Goal: Task Accomplishment & Management: Complete application form

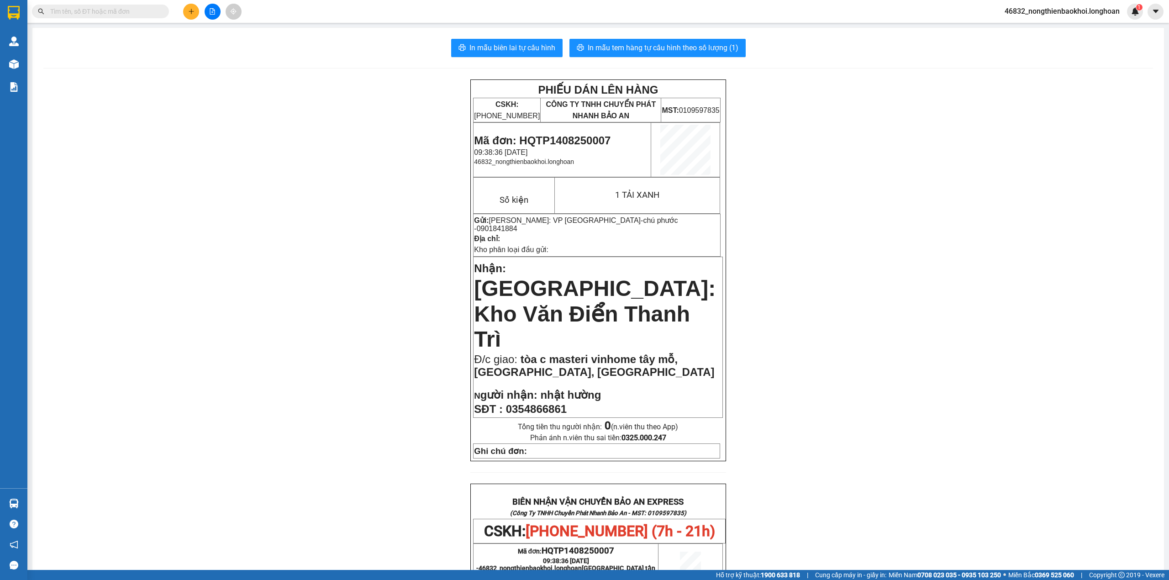
click at [132, 8] on input "text" at bounding box center [104, 11] width 108 height 10
click at [188, 16] on button at bounding box center [191, 12] width 16 height 16
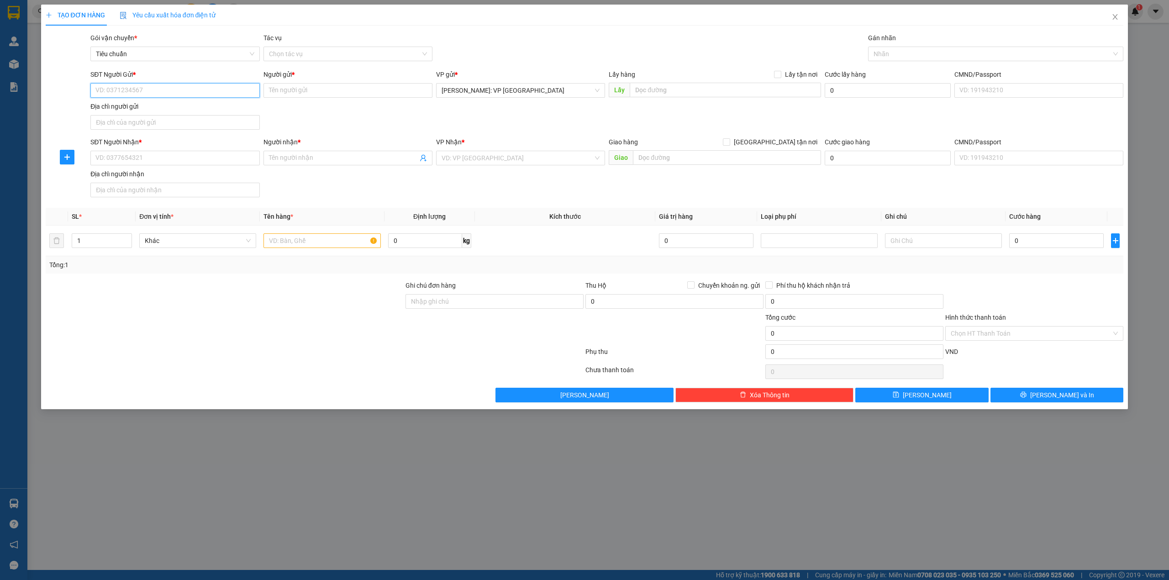
paste input "0933487132"
type input "0933487132"
click at [151, 107] on div "0933487132 - CHỊ SƯƠNG" at bounding box center [175, 109] width 158 height 10
type input "CHỊ SƯƠNG"
checkbox input "true"
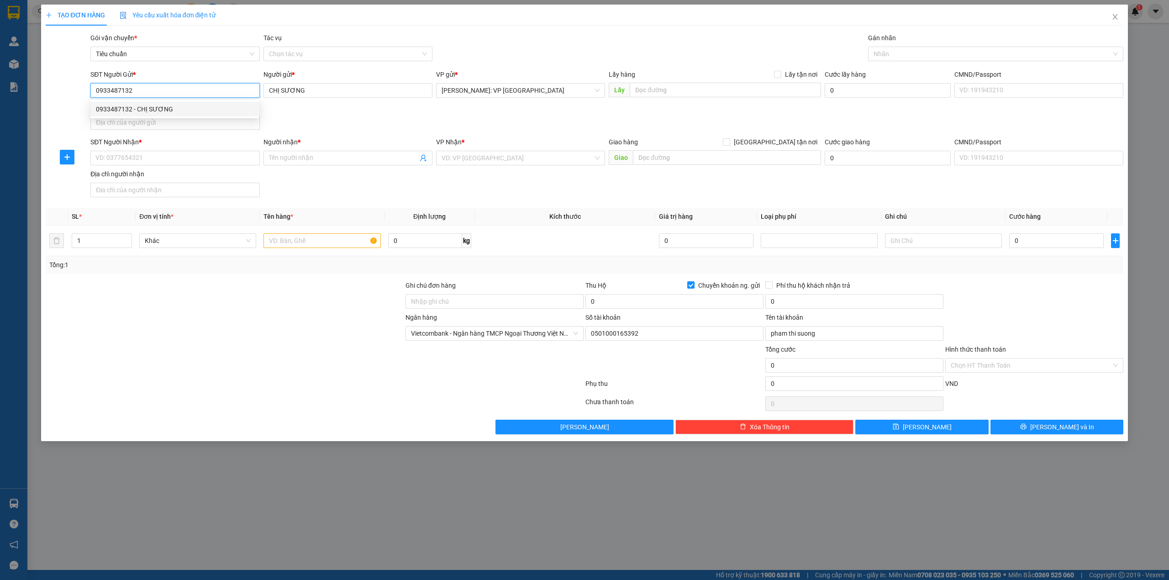
type input "0933487132"
drag, startPoint x: 352, startPoint y: 116, endPoint x: 364, endPoint y: 109, distance: 14.1
click at [353, 116] on div "SĐT Người Gửi * 0933487132 Người gửi * CHỊ SƯƠNG VP gửi * [GEOGRAPHIC_DATA]: VP…" at bounding box center [607, 101] width 1037 height 64
type input "2"
click at [129, 236] on span "Increase Value" at bounding box center [126, 238] width 10 height 8
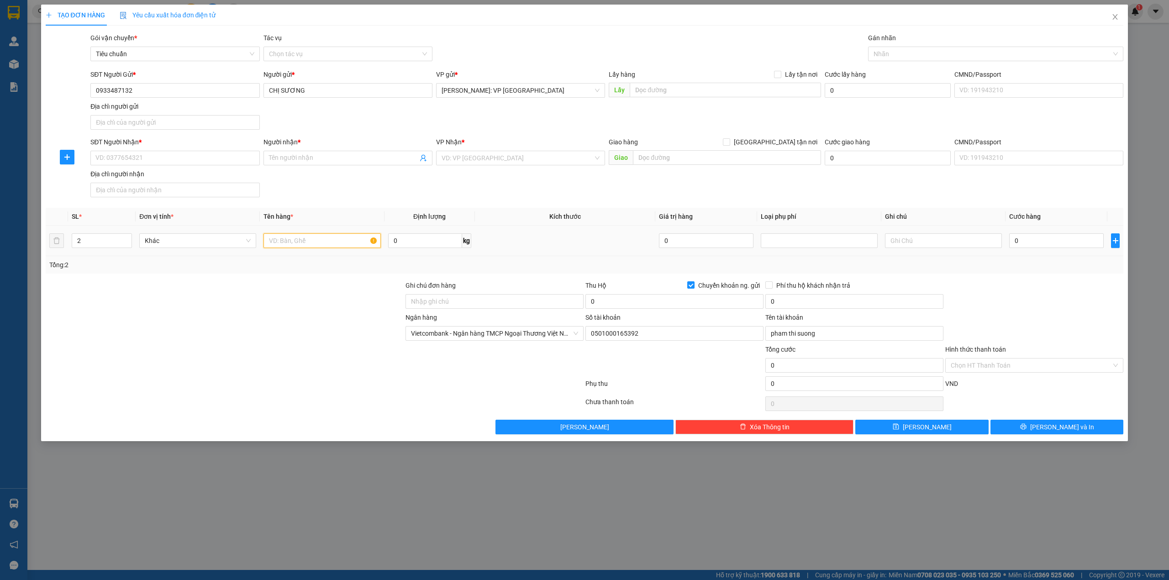
click at [293, 242] on input "text" at bounding box center [322, 240] width 117 height 15
type input "2 KIỆN MÁY BƠM BỌC PE"
click at [309, 318] on div at bounding box center [225, 328] width 360 height 32
click at [399, 185] on div "SĐT Người Nhận * VD: 0377654321 Người nhận * Tên người nhận VP Nhận * VD: VP [G…" at bounding box center [607, 169] width 1037 height 64
click at [314, 302] on div at bounding box center [225, 296] width 360 height 32
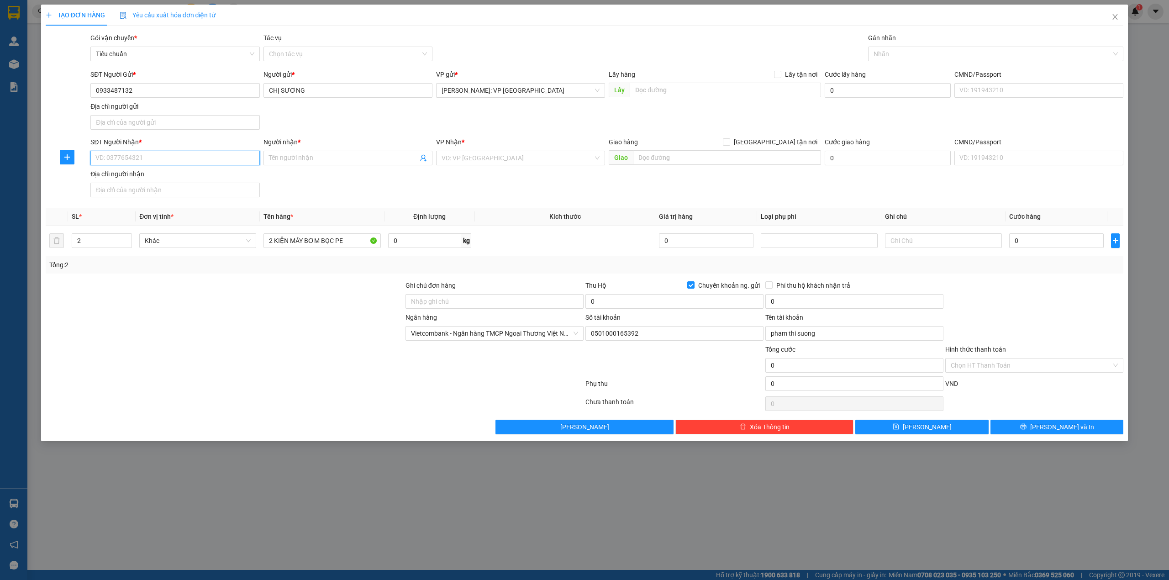
click at [220, 153] on input "SĐT Người Nhận *" at bounding box center [174, 158] width 169 height 15
type input "0373787111"
click at [319, 159] on input "Người nhận *" at bounding box center [343, 158] width 149 height 10
drag, startPoint x: 459, startPoint y: 190, endPoint x: 486, endPoint y: 166, distance: 36.9
click at [460, 189] on div "SĐT Người Nhận * 0373787111 Người nhận * LINH VŨ VP Nhận * VD: VP [GEOGRAPHIC_D…" at bounding box center [607, 169] width 1037 height 64
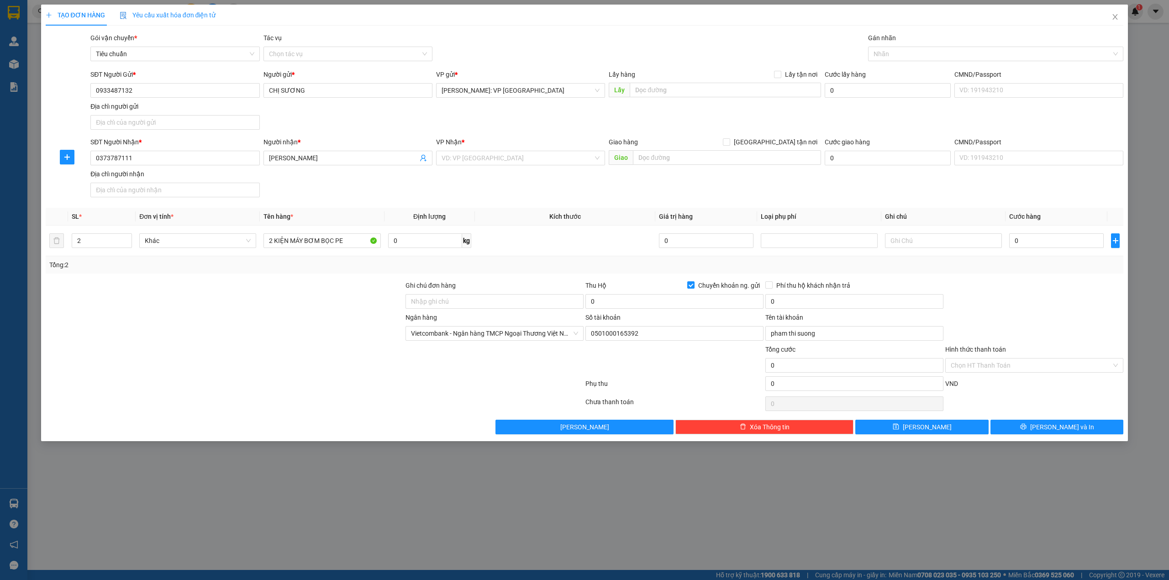
click at [478, 121] on div "SĐT Người Gửi * 0933487132 Người gửi * CHỊ SƯƠNG VP gửi * [GEOGRAPHIC_DATA]: VP…" at bounding box center [607, 101] width 1037 height 64
click at [491, 160] on input "search" at bounding box center [518, 158] width 152 height 14
click at [355, 163] on input "[PERSON_NAME]" at bounding box center [343, 158] width 149 height 10
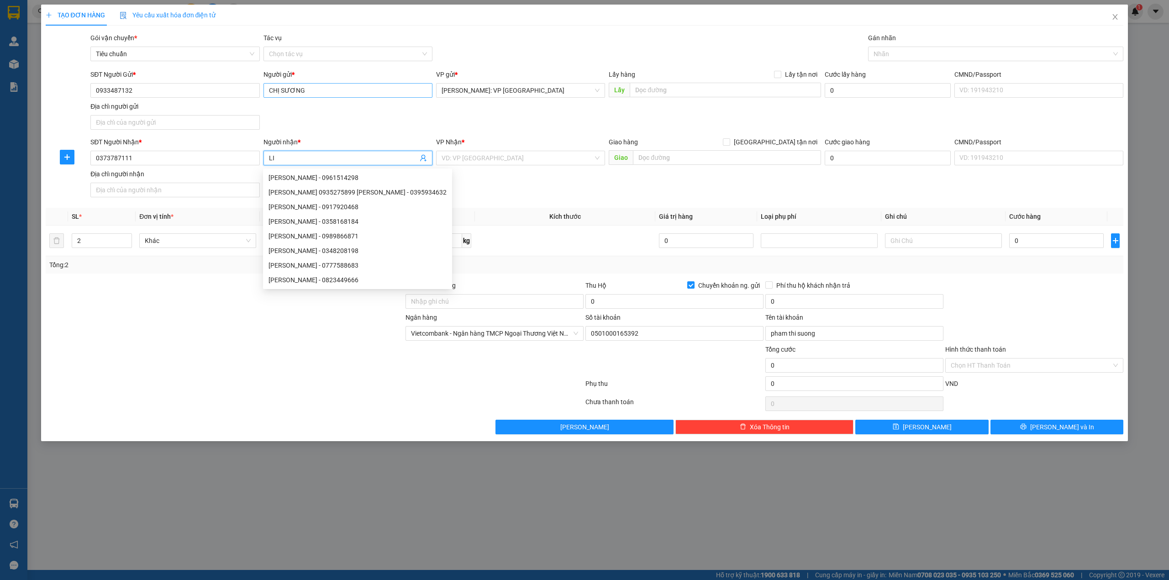
type input "L"
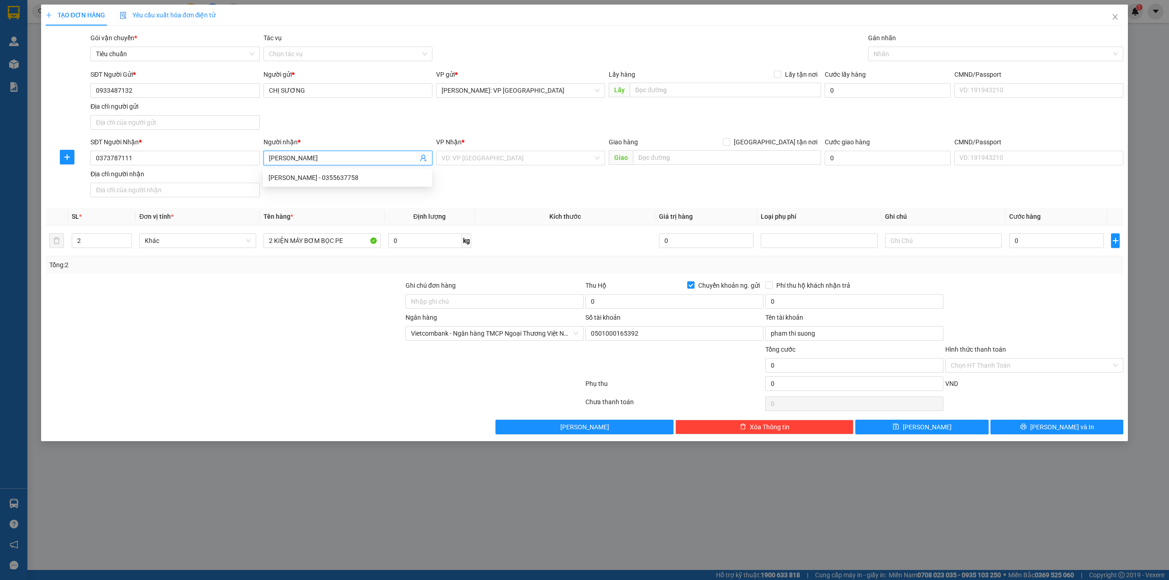
type input "[PERSON_NAME]"
click at [378, 128] on div "SĐT Người Gửi * 0933487132 Người gửi * CHỊ SƯƠNG VP gửi * [GEOGRAPHIC_DATA]: VP…" at bounding box center [607, 101] width 1037 height 64
click at [480, 201] on div "SĐT Người Nhận * 0373787111 Người nhận * [PERSON_NAME] VP Nhận * VD: VP [GEOGRA…" at bounding box center [607, 169] width 1037 height 64
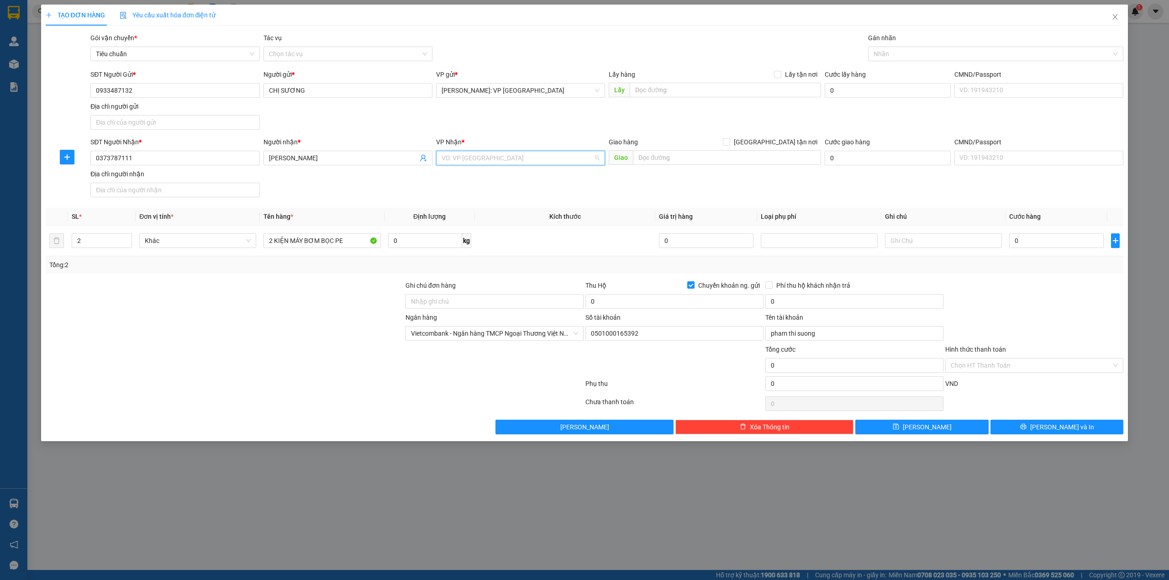
click at [538, 157] on input "search" at bounding box center [518, 158] width 152 height 14
click at [451, 112] on div "SĐT Người Gửi * 0933487132 Người gửi * CHỊ SƯƠNG VP gửi * [GEOGRAPHIC_DATA]: VP…" at bounding box center [607, 101] width 1037 height 64
click at [691, 157] on input "text" at bounding box center [727, 157] width 188 height 15
click at [766, 159] on input "QL1A NGÃ TƯ QUÁN DỐC, HẬU LỘC" at bounding box center [727, 157] width 188 height 15
type input "QL1A NGÃ TƯ QUÁN DỐC, HẬU LỘC, [GEOGRAPHIC_DATA]"
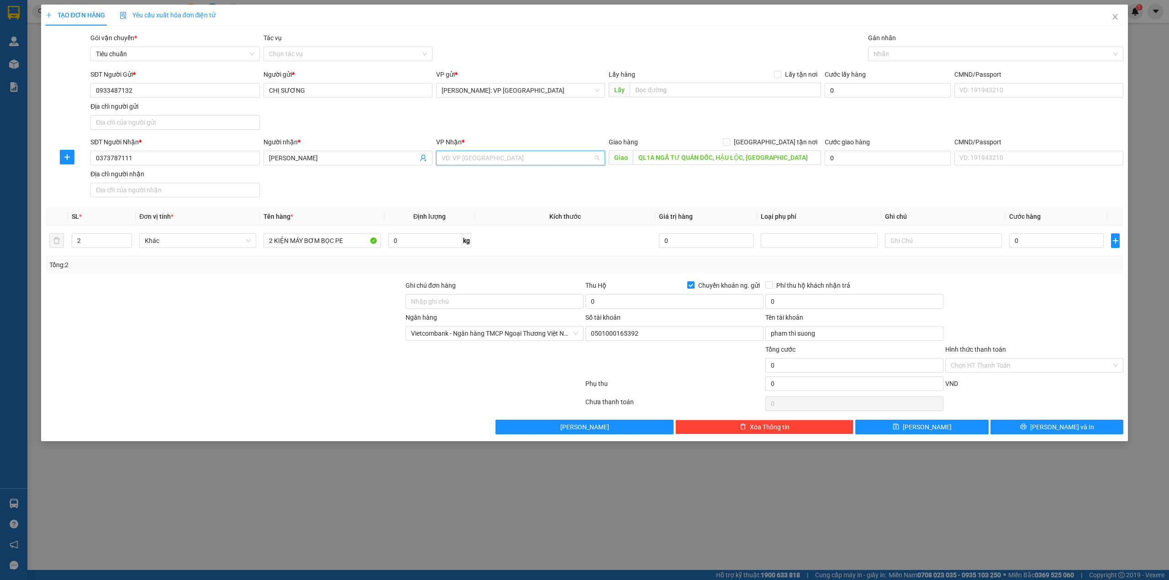
click at [481, 153] on input "search" at bounding box center [518, 158] width 152 height 14
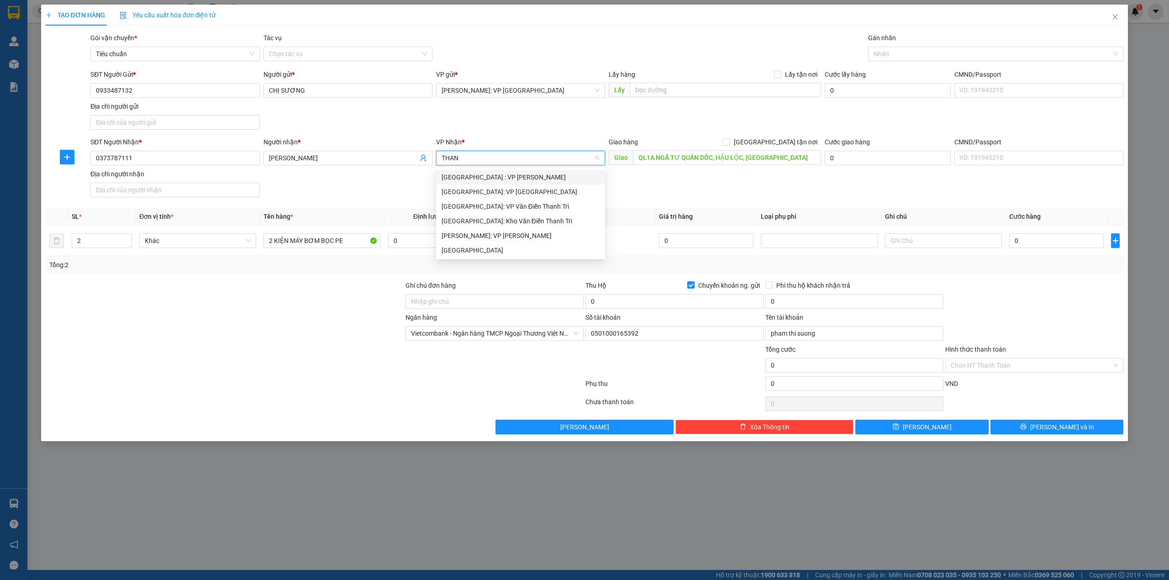
type input "THANH"
click at [502, 246] on div "[GEOGRAPHIC_DATA]" at bounding box center [521, 250] width 158 height 10
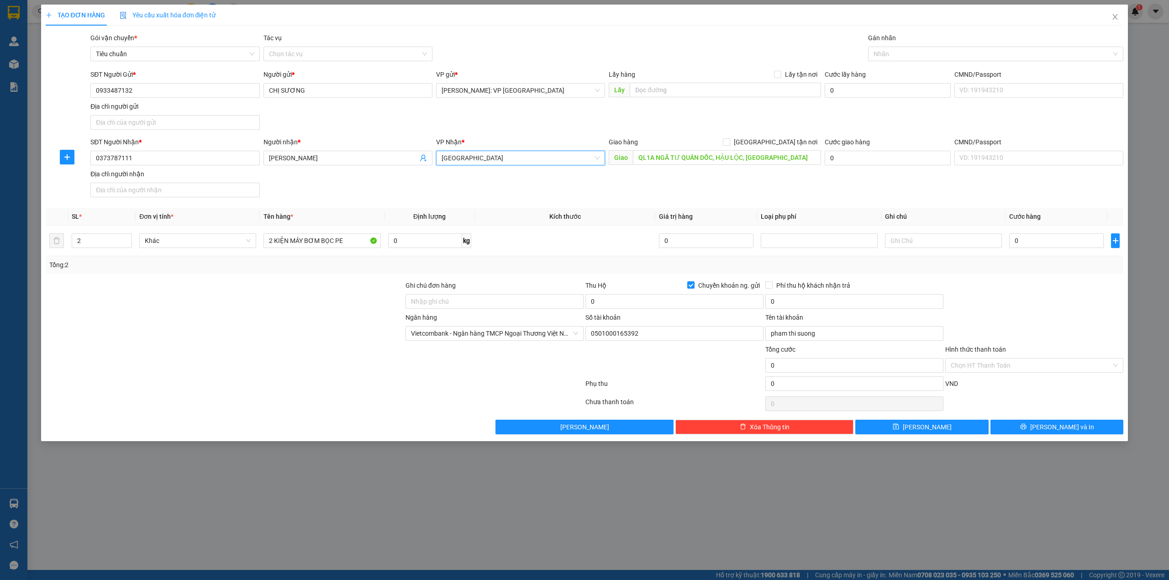
click at [628, 191] on div "SĐT Người Nhận * 0373787111 Người nhận * [PERSON_NAME] VP Nhận * [GEOGRAPHIC_DA…" at bounding box center [607, 169] width 1037 height 64
click at [347, 351] on div at bounding box center [225, 360] width 360 height 32
click at [1052, 242] on input "0" at bounding box center [1056, 240] width 95 height 15
type input "7"
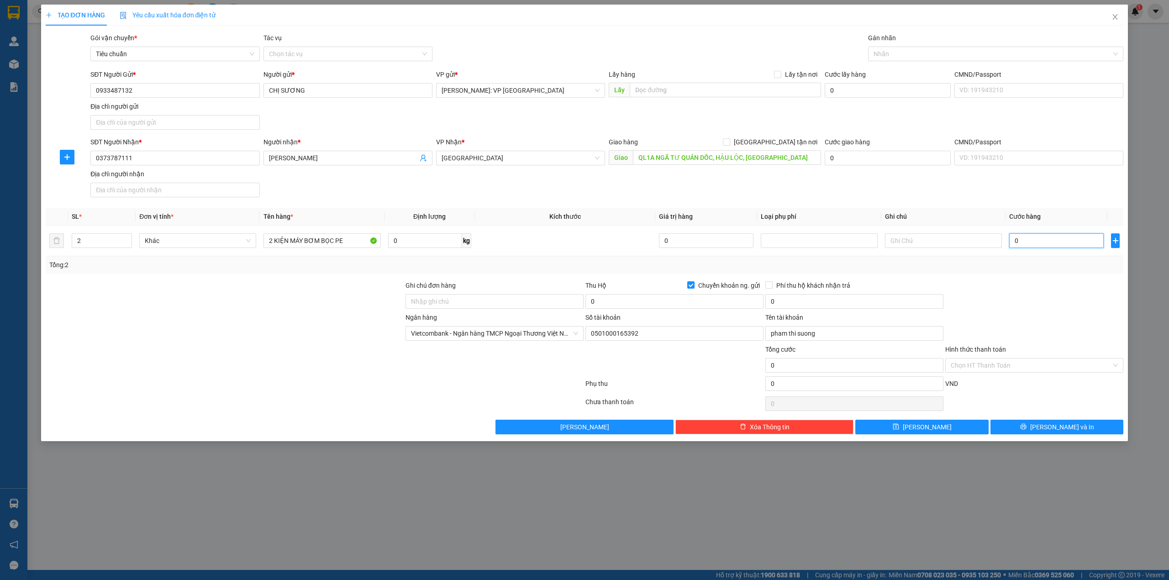
type input "7"
type input "73"
type input "730"
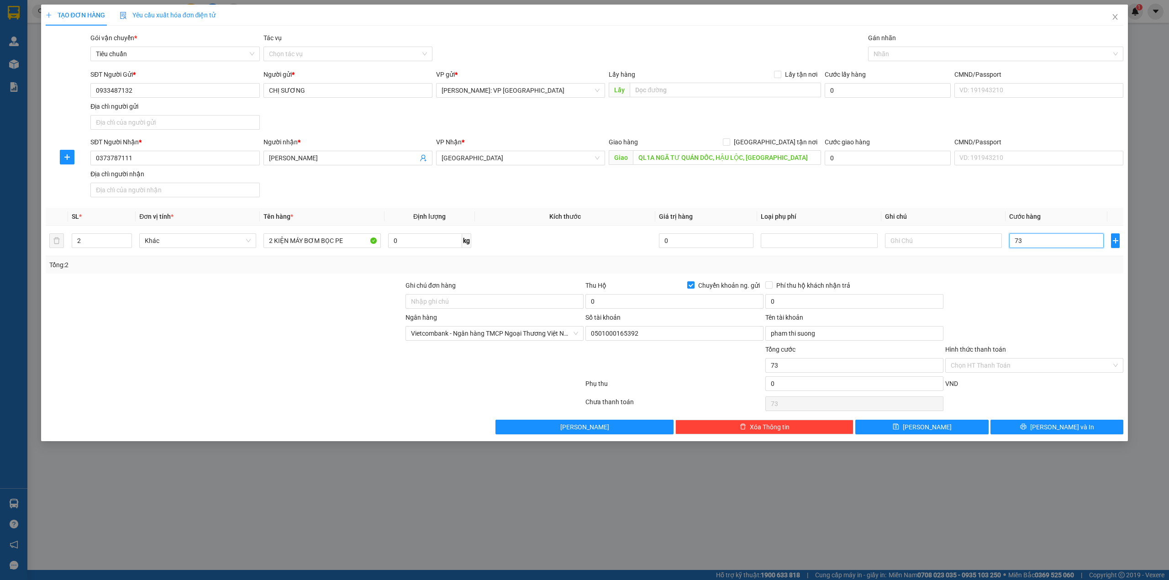
type input "730"
type input "7.300"
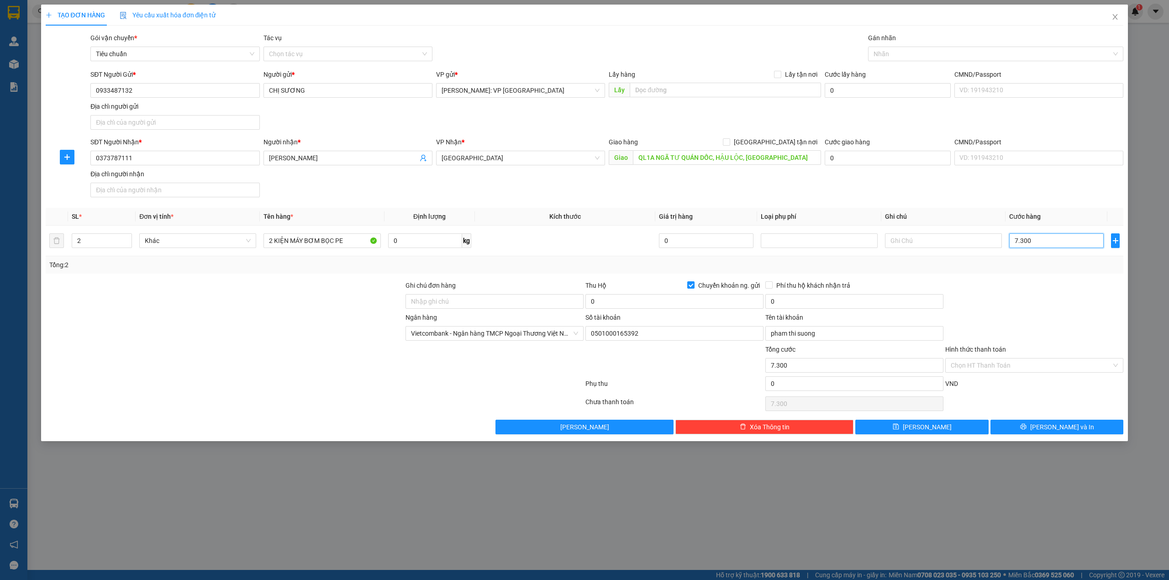
type input "73.000"
type input "730.000"
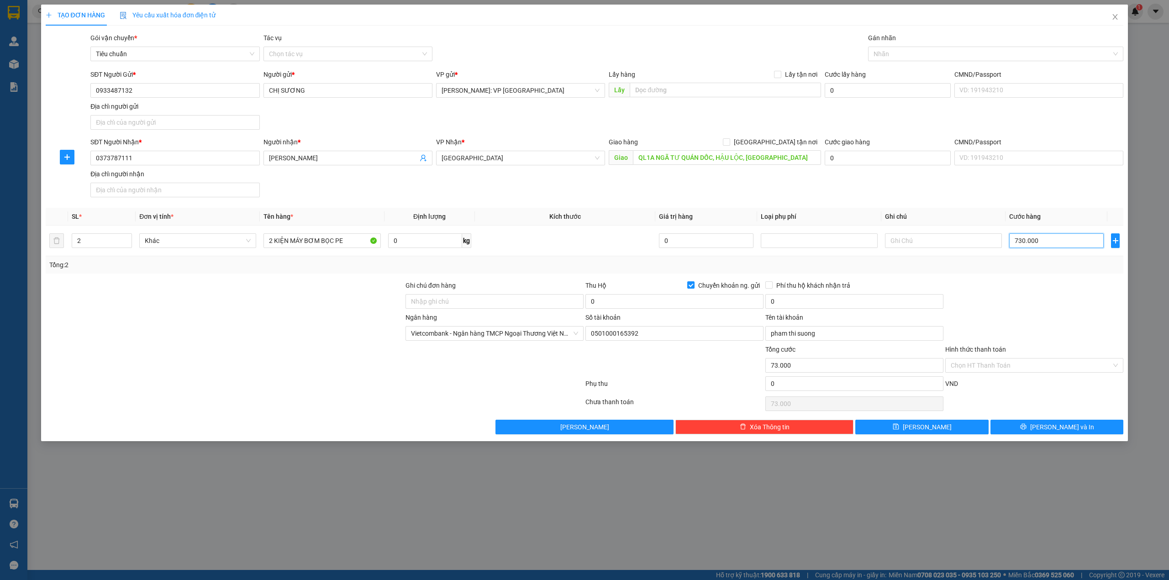
type input "730.000"
click at [705, 287] on span "Chuyển khoản ng. gửi" at bounding box center [729, 285] width 69 height 10
click at [694, 287] on input "Chuyển khoản ng. gửi" at bounding box center [690, 284] width 6 height 6
checkbox input "false"
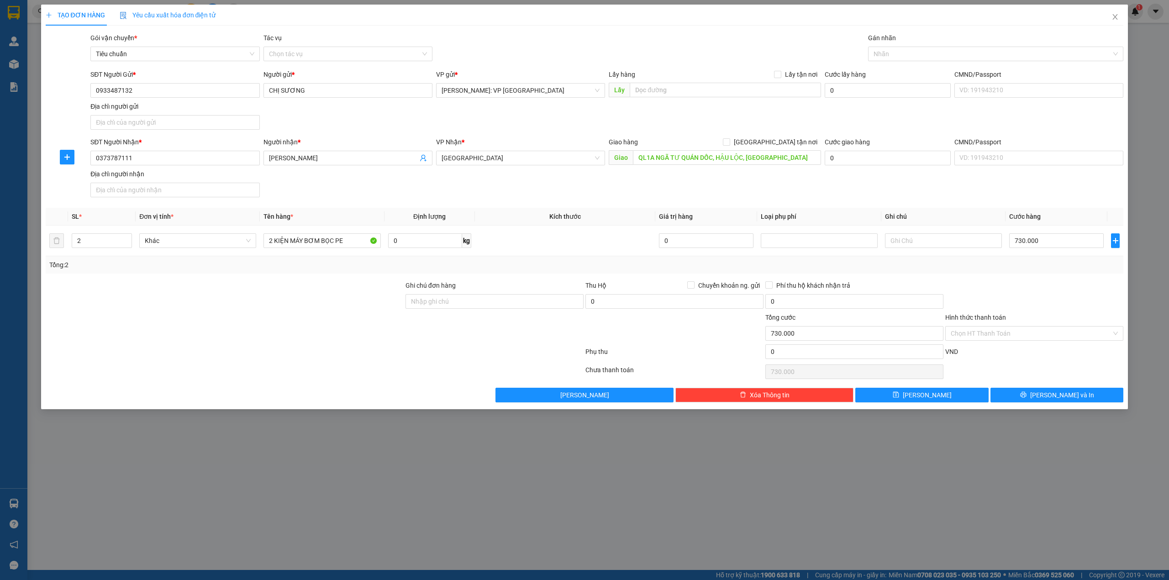
click at [396, 327] on div at bounding box center [225, 328] width 360 height 32
click at [1025, 328] on input "Hình thức thanh toán" at bounding box center [1031, 334] width 161 height 14
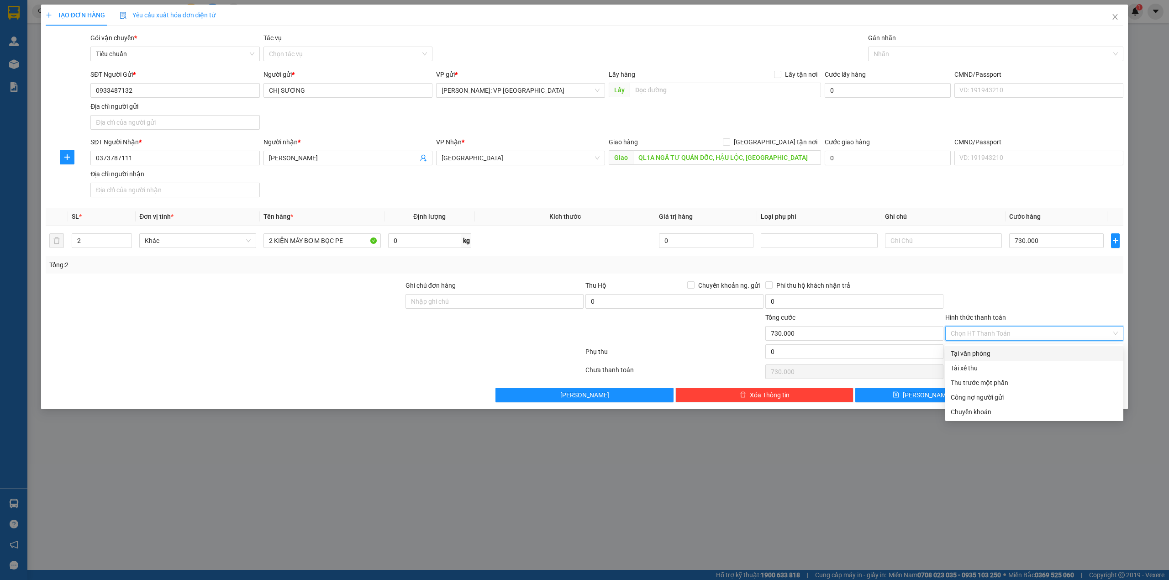
click at [1016, 296] on div at bounding box center [1035, 296] width 180 height 32
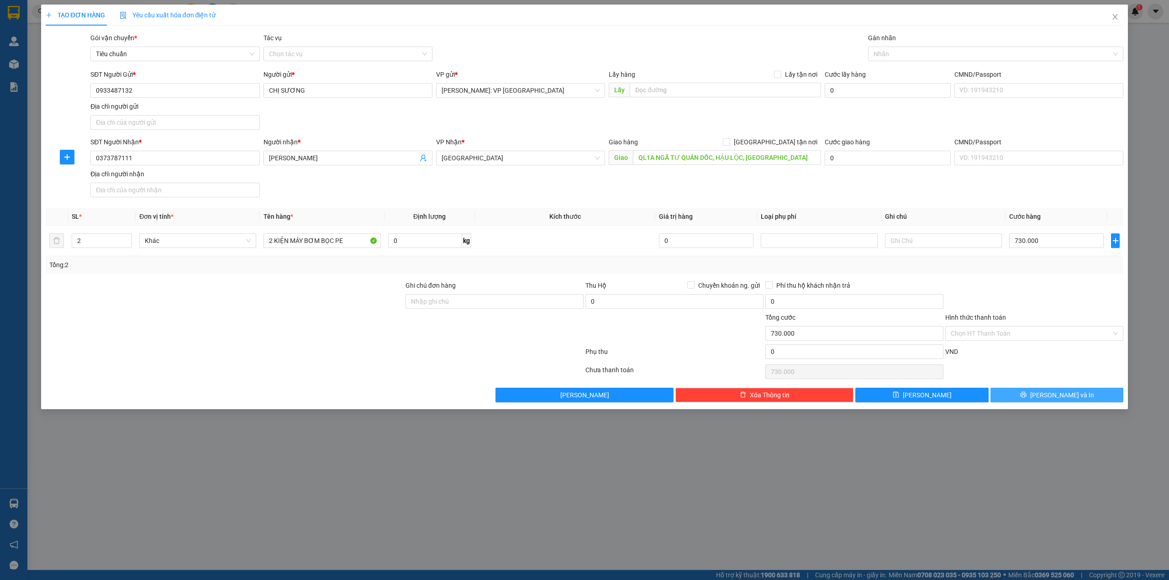
click at [1020, 396] on button "[PERSON_NAME] và In" at bounding box center [1057, 395] width 133 height 15
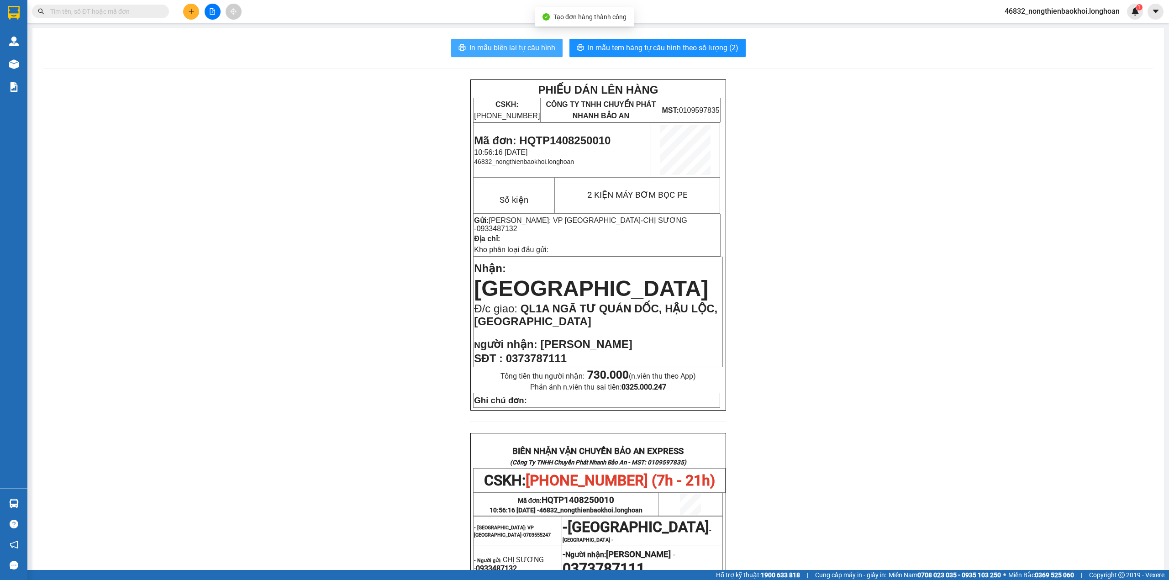
click at [527, 41] on button "In mẫu biên lai tự cấu hình" at bounding box center [506, 48] width 111 height 18
click at [676, 53] on span "In mẫu tem hàng tự cấu hình theo số lượng (2)" at bounding box center [663, 47] width 151 height 11
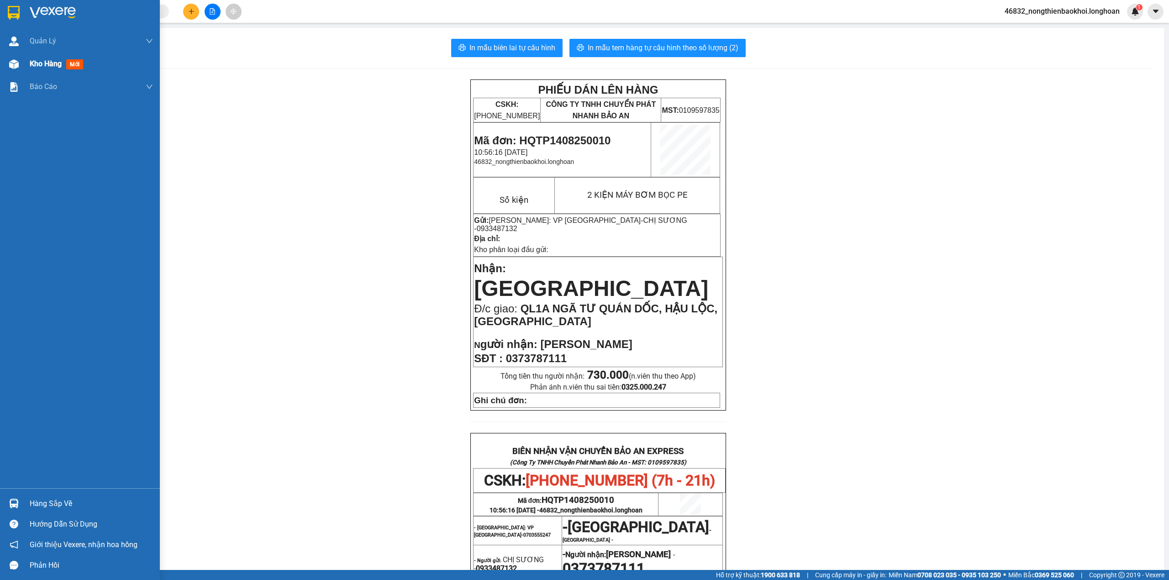
click at [0, 61] on div "Kho hàng mới" at bounding box center [80, 64] width 160 height 23
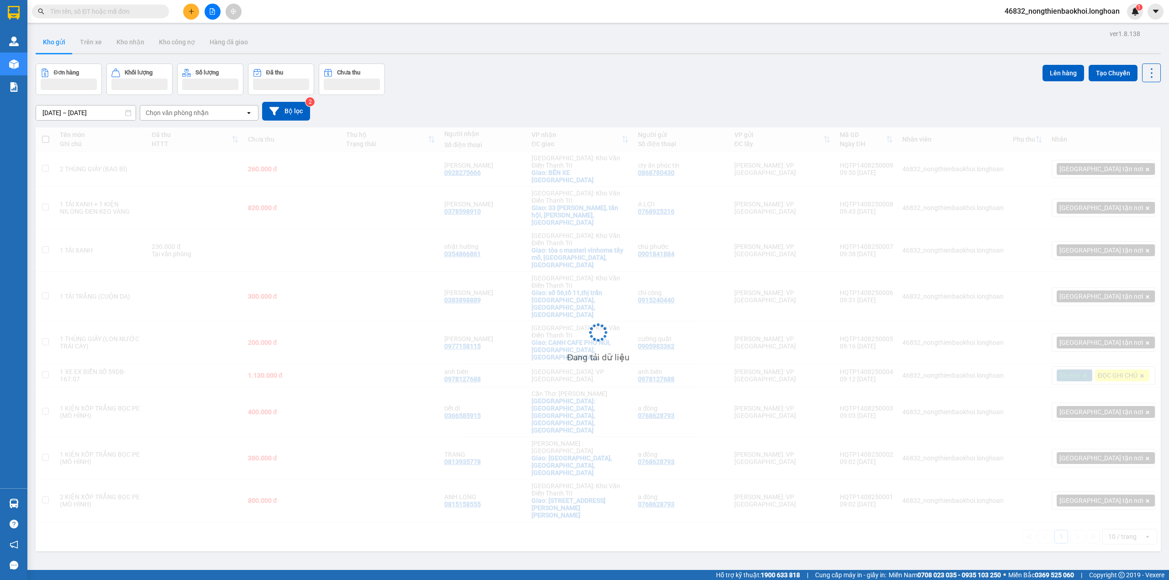
click at [592, 69] on div "Đơn hàng Khối lượng Số lượng Đã thu Chưa thu Lên hàng Tạo Chuyến" at bounding box center [598, 79] width 1125 height 32
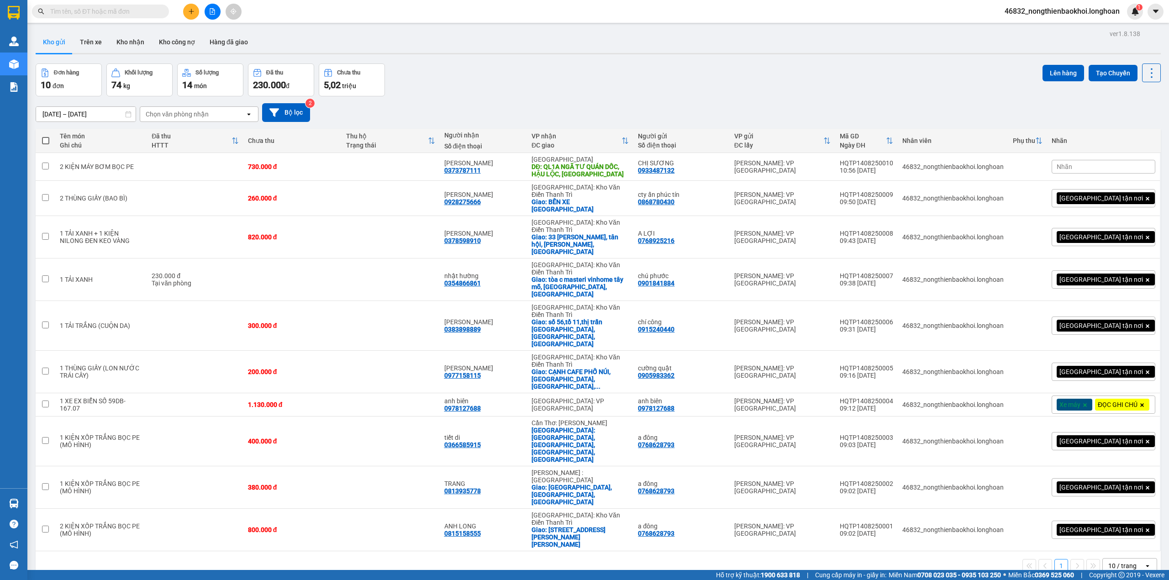
click at [567, 90] on div "Đơn hàng 10 đơn Khối lượng 74 kg Số lượng 14 món Đã thu 230.000 đ Chưa thu 5,02…" at bounding box center [598, 79] width 1125 height 33
click at [611, 81] on div "Đơn hàng 10 đơn Khối lượng 74 kg Số lượng 14 món Đã thu 230.000 đ Chưa thu 5,02…" at bounding box center [598, 79] width 1125 height 33
click at [497, 484] on div "ver 1.8.138 Kho gửi Trên xe Kho nhận Kho công nợ Hàng đã giao Đơn hàng 10 đơn K…" at bounding box center [598, 317] width 1133 height 580
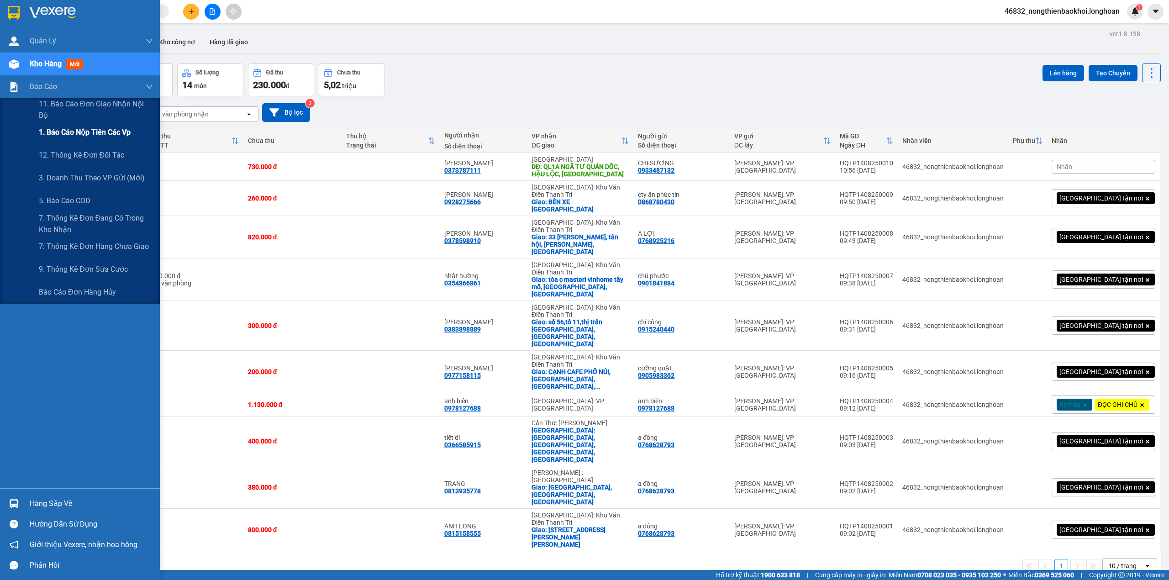
click at [114, 127] on span "1. Báo cáo nộp tiền các vp" at bounding box center [85, 132] width 92 height 11
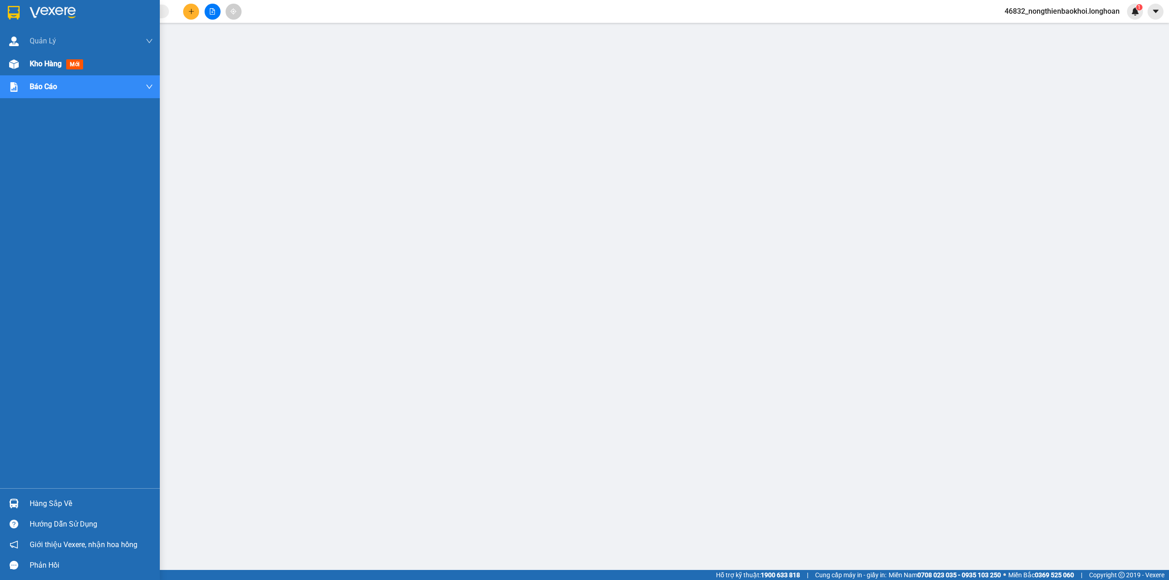
click at [4, 69] on div "Kho hàng mới" at bounding box center [80, 64] width 160 height 23
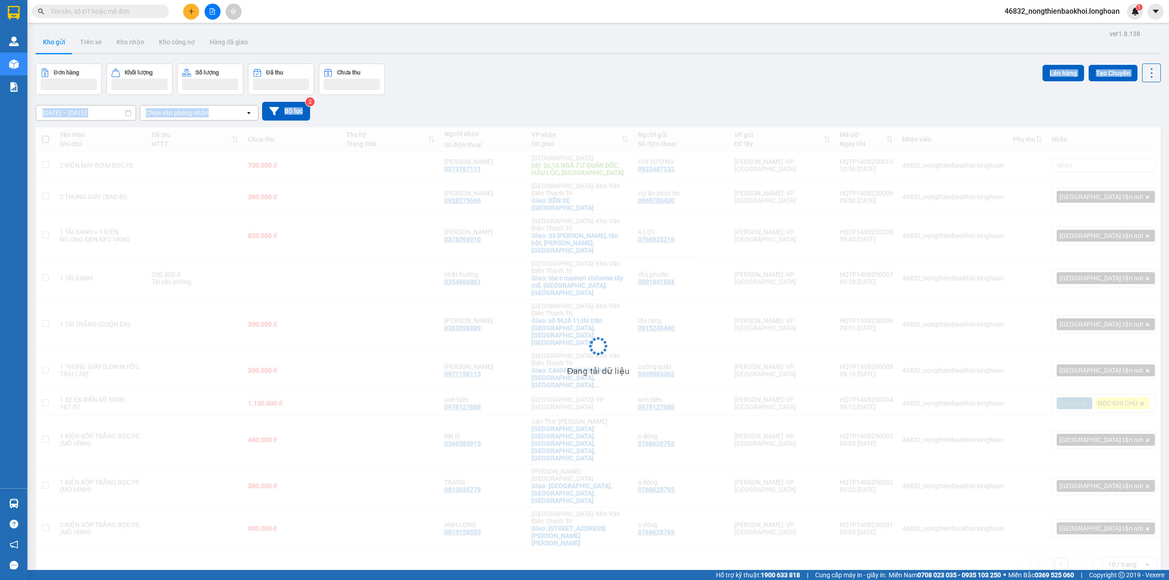
click at [547, 97] on div "[DATE] – [DATE] Press the down arrow key to interact with the calendar and sele…" at bounding box center [598, 111] width 1125 height 32
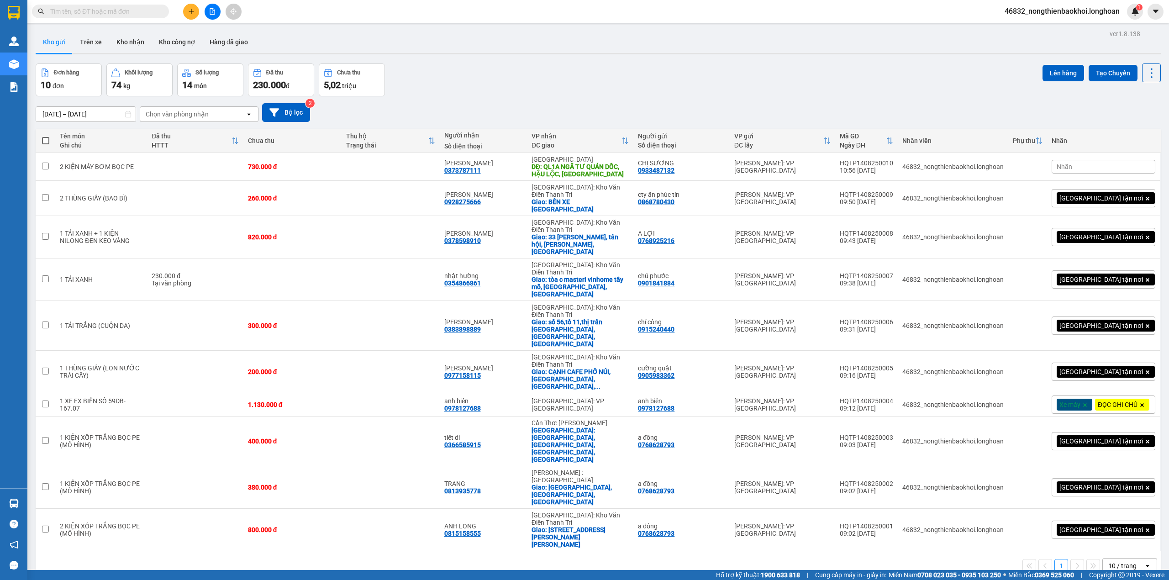
click at [496, 517] on div "ver 1.8.138 Kho gửi Trên xe Kho nhận Kho công nợ Hàng đã giao Đơn hàng 10 đơn K…" at bounding box center [598, 317] width 1133 height 580
click at [652, 106] on div "[DATE] – [DATE] Press the down arrow key to interact with the calendar and sele…" at bounding box center [598, 112] width 1125 height 19
click at [119, 46] on button "Kho nhận" at bounding box center [130, 42] width 42 height 22
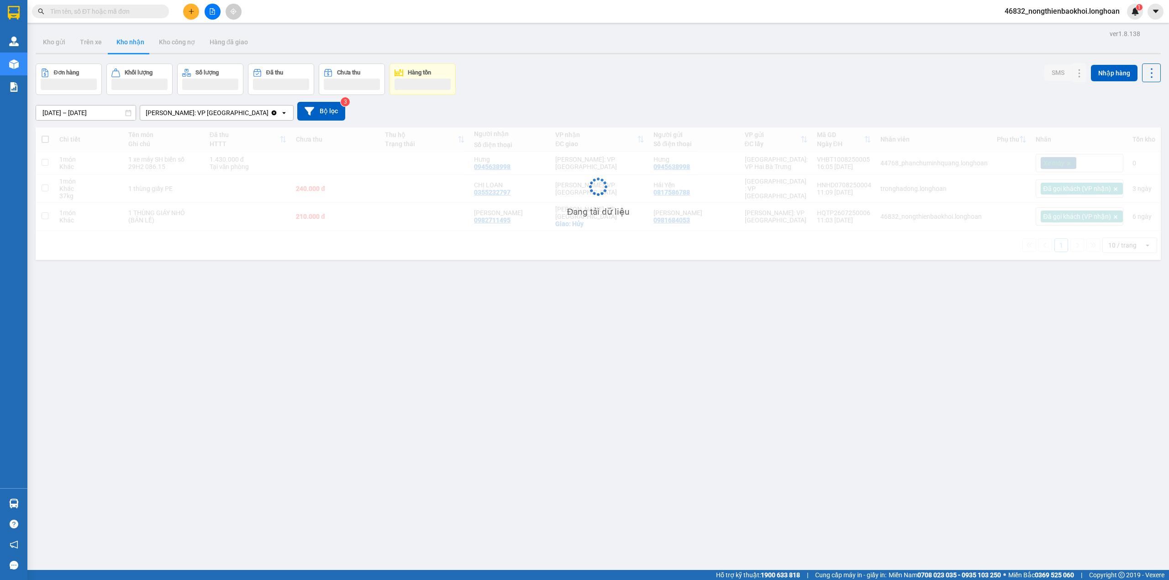
click at [489, 66] on div "Đơn hàng Khối lượng Số lượng Đã thu Chưa thu Hàng tồn SMS Nhập hàng" at bounding box center [598, 79] width 1125 height 32
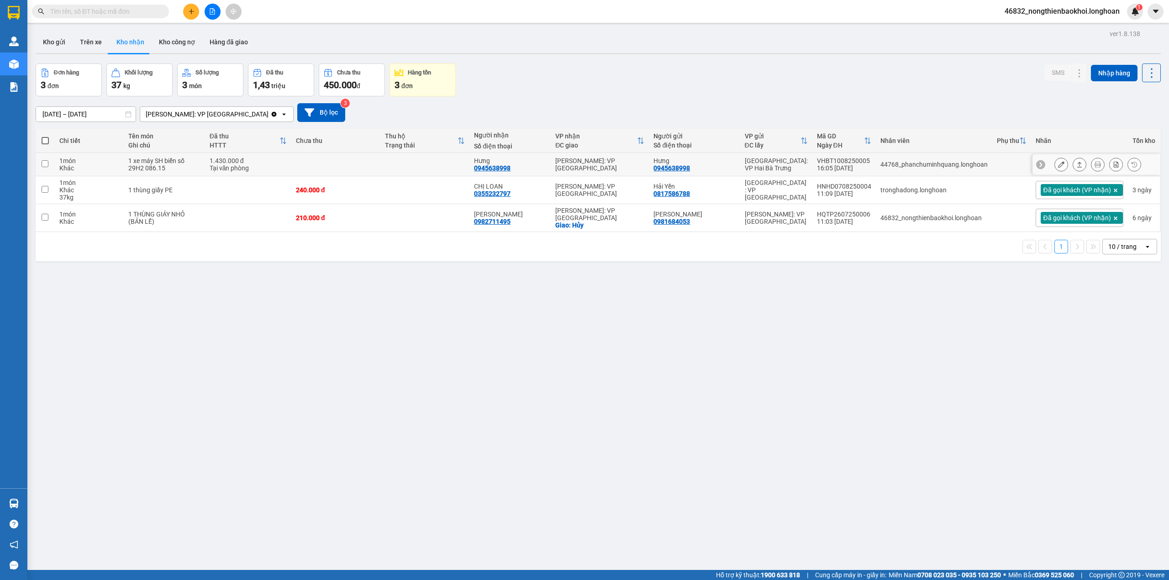
click at [342, 170] on td at bounding box center [335, 164] width 89 height 23
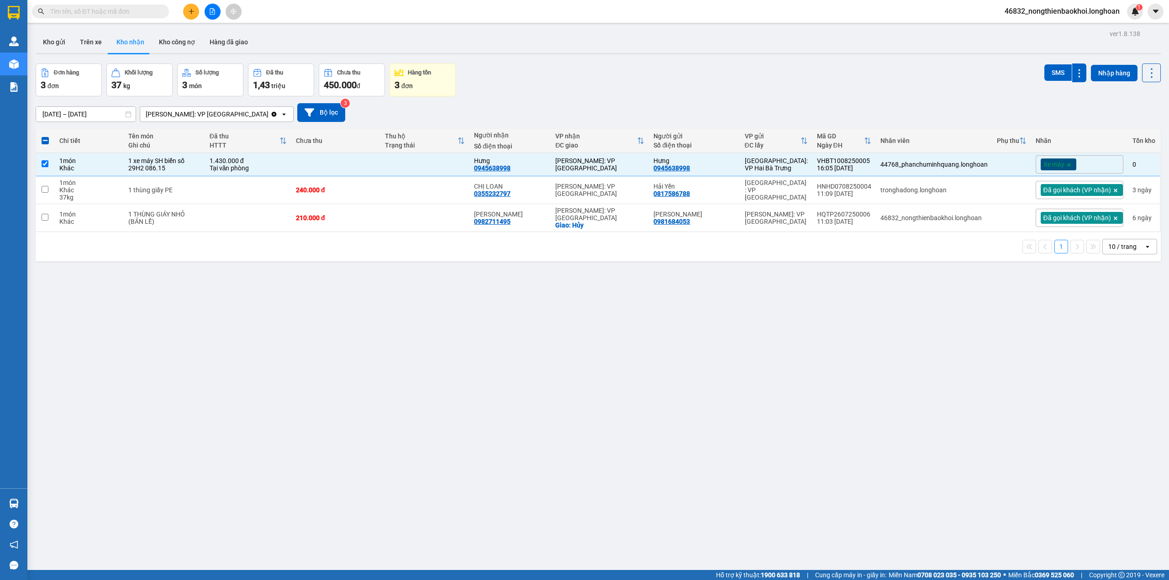
click at [724, 41] on div "Kho gửi Trên xe Kho nhận Kho công nợ Hàng đã giao" at bounding box center [598, 43] width 1125 height 24
click at [412, 169] on td at bounding box center [424, 164] width 89 height 23
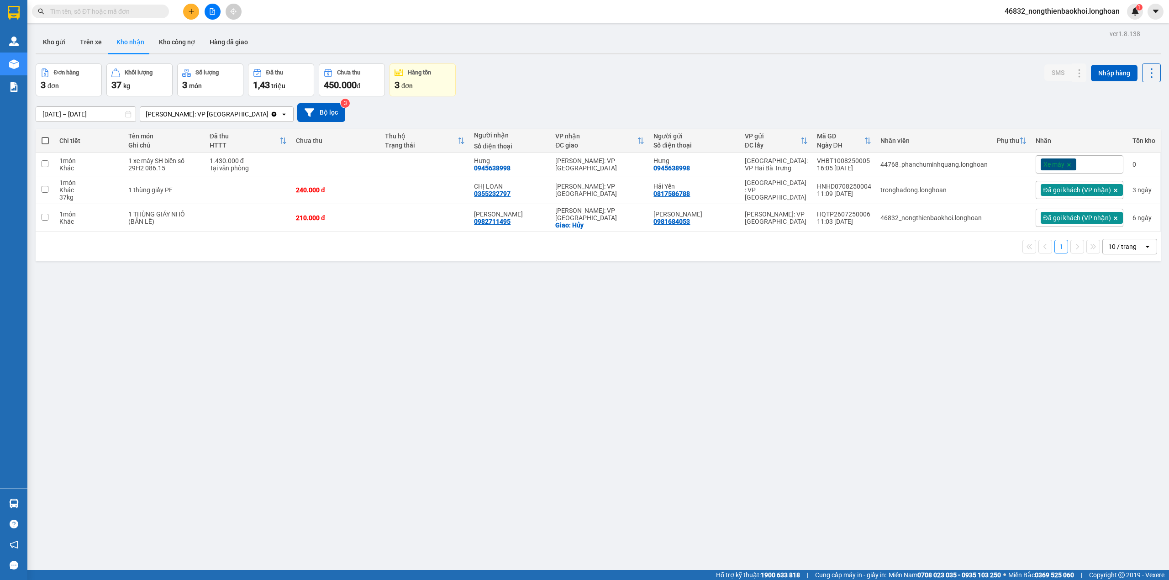
click at [512, 74] on div "Đơn hàng 3 đơn Khối lượng 37 kg Số lượng 3 món Đã thu 1,43 triệu Chưa thu 450.0…" at bounding box center [598, 79] width 1125 height 33
click at [368, 165] on td at bounding box center [335, 164] width 89 height 23
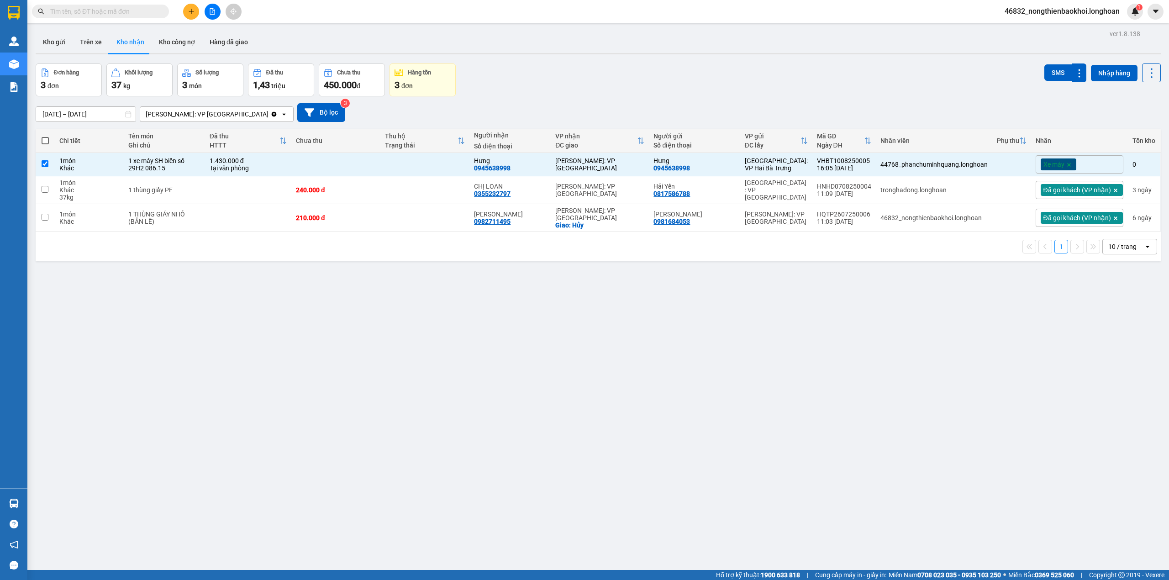
click at [615, 50] on div "Kho gửi Trên xe Kho nhận Kho công nợ Hàng đã giao" at bounding box center [598, 43] width 1125 height 24
click at [377, 159] on td at bounding box center [335, 164] width 89 height 23
checkbox input "false"
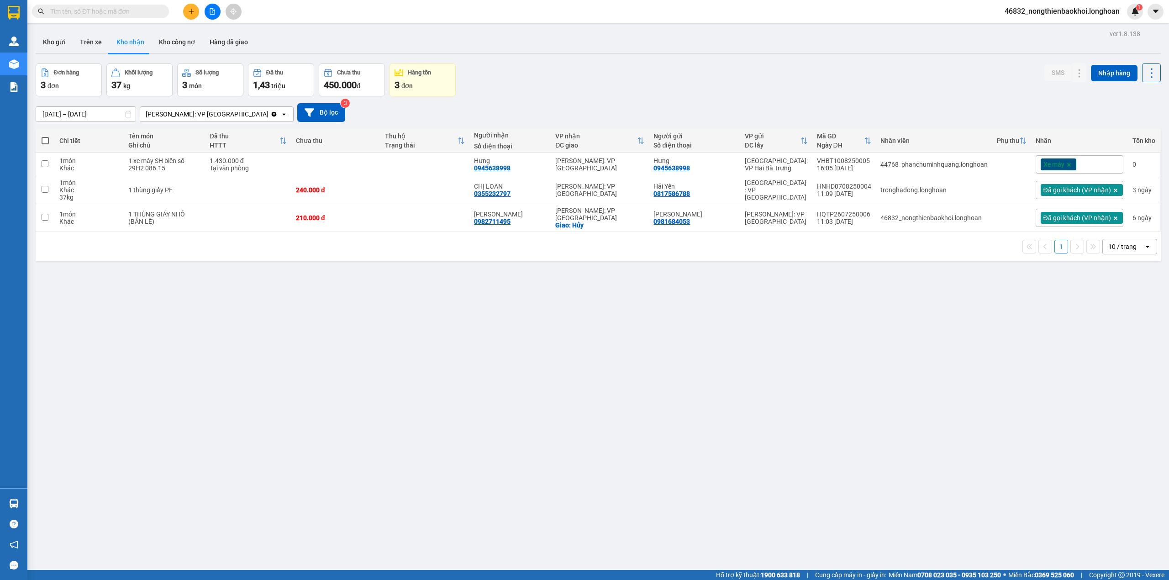
click at [649, 8] on div "Kết quả tìm kiếm ( 0 ) Bộ lọc No Data 46832_nongthienbaokhoi.longhoan 1" at bounding box center [584, 11] width 1169 height 23
click at [460, 404] on div "ver 1.8.138 Kho gửi Trên xe Kho nhận Kho công nợ Hàng đã giao Đơn hàng 3 đơn Kh…" at bounding box center [598, 317] width 1133 height 580
click at [198, 15] on button at bounding box center [191, 12] width 16 height 16
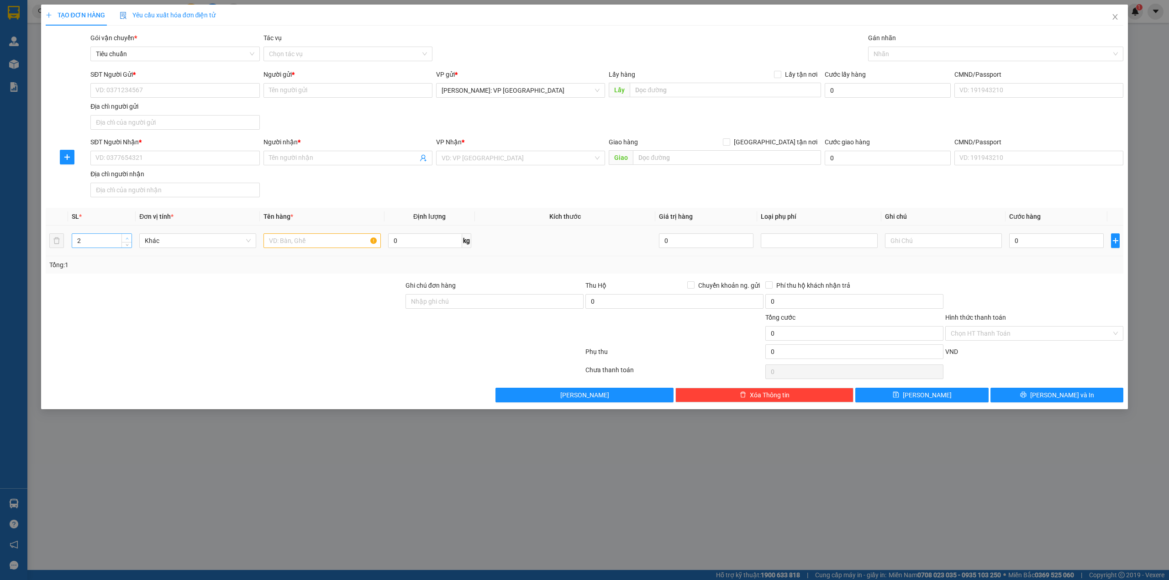
click at [127, 238] on span "up" at bounding box center [126, 238] width 5 height 5
type input "4"
click at [127, 238] on span "up" at bounding box center [126, 238] width 5 height 5
click at [325, 238] on input "text" at bounding box center [322, 240] width 117 height 15
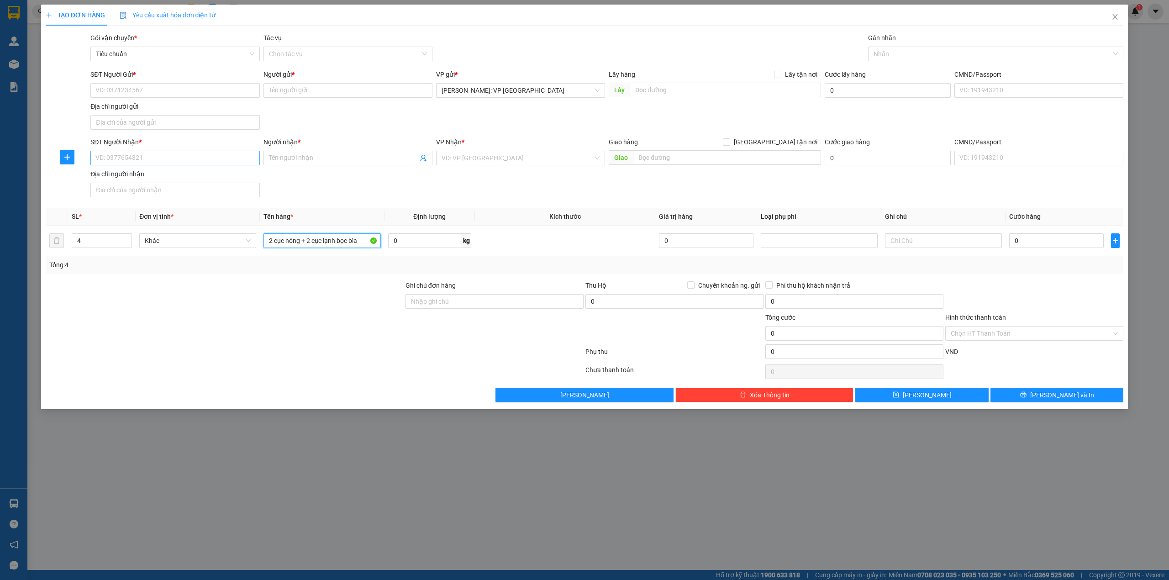
type input "2 cục nóng + 2 cục lạnh bọc bìa"
click at [201, 164] on input "SĐT Người Nhận *" at bounding box center [174, 158] width 169 height 15
type input "0888999800"
click at [313, 156] on input "Người nhận *" at bounding box center [343, 158] width 149 height 10
type input "[PERSON_NAME]"
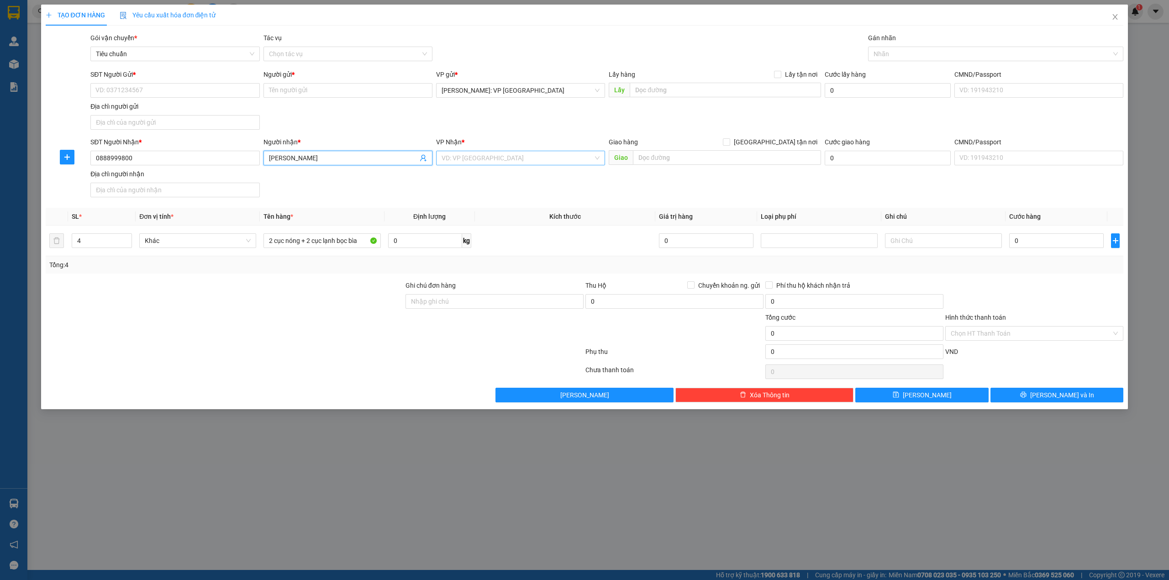
click at [452, 158] on input "search" at bounding box center [518, 158] width 152 height 14
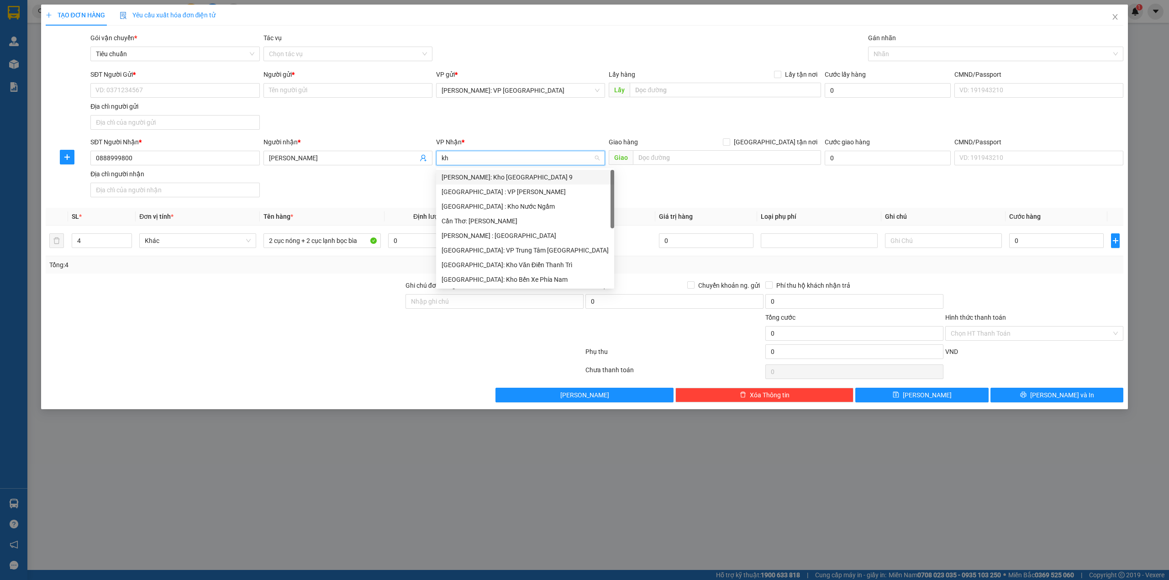
type input "kho"
click at [516, 235] on div "[GEOGRAPHIC_DATA]: Kho Văn Điển Thanh Trì" at bounding box center [521, 236] width 158 height 10
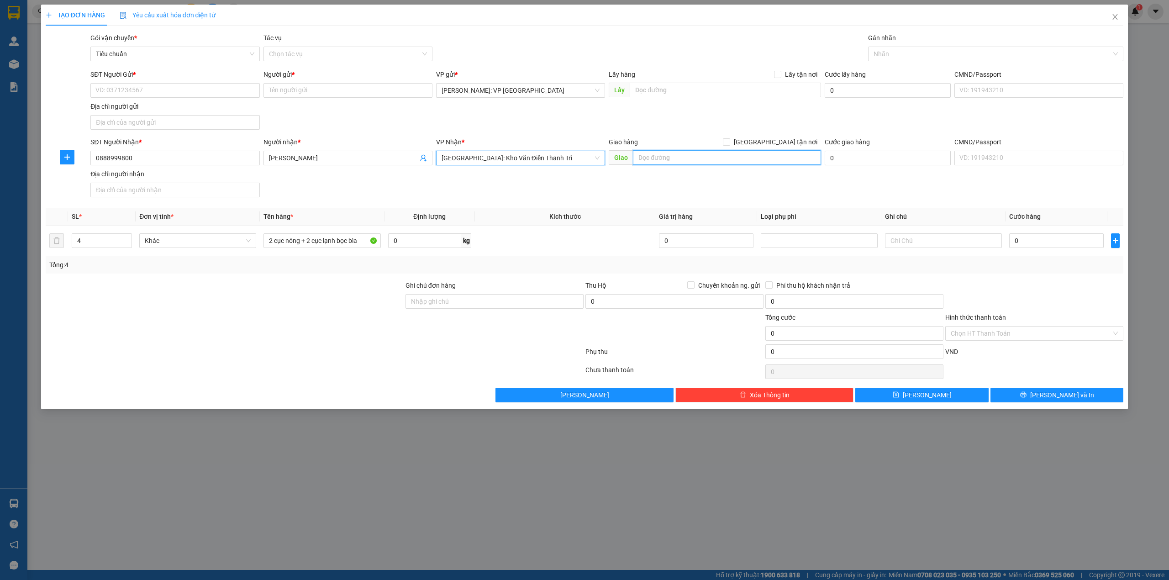
click at [648, 155] on input "text" at bounding box center [727, 157] width 188 height 15
type input "kha sơn [GEOGRAPHIC_DATA], [GEOGRAPHIC_DATA]"
click at [797, 142] on span "[GEOGRAPHIC_DATA] tận nơi" at bounding box center [775, 142] width 91 height 10
click at [729, 142] on input "[GEOGRAPHIC_DATA] tận nơi" at bounding box center [726, 141] width 6 height 6
checkbox input "true"
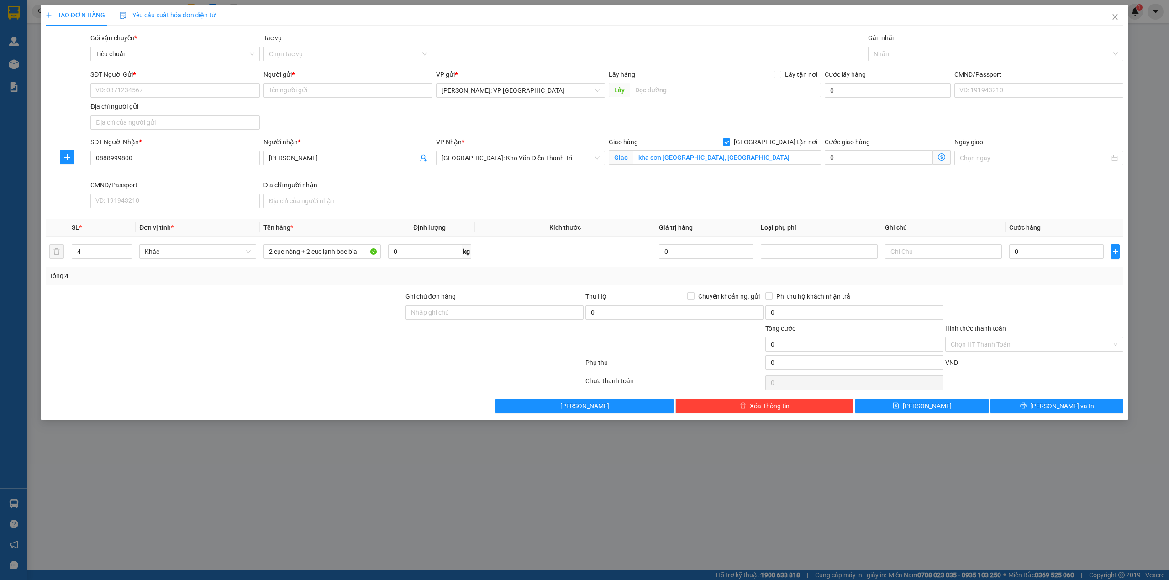
drag, startPoint x: 296, startPoint y: 326, endPoint x: 289, endPoint y: 318, distance: 10.7
click at [294, 322] on form "Ghi chú đơn hàng Thu Hộ Chuyển khoản ng. gửi 0 Phí thu hộ khách nhận trả 0 Tổng…" at bounding box center [585, 332] width 1078 height 82
click at [121, 83] on input "SĐT Người Gửi *" at bounding box center [174, 90] width 169 height 15
type input "0933621386"
click at [313, 89] on input "Người gửi *" at bounding box center [348, 90] width 169 height 15
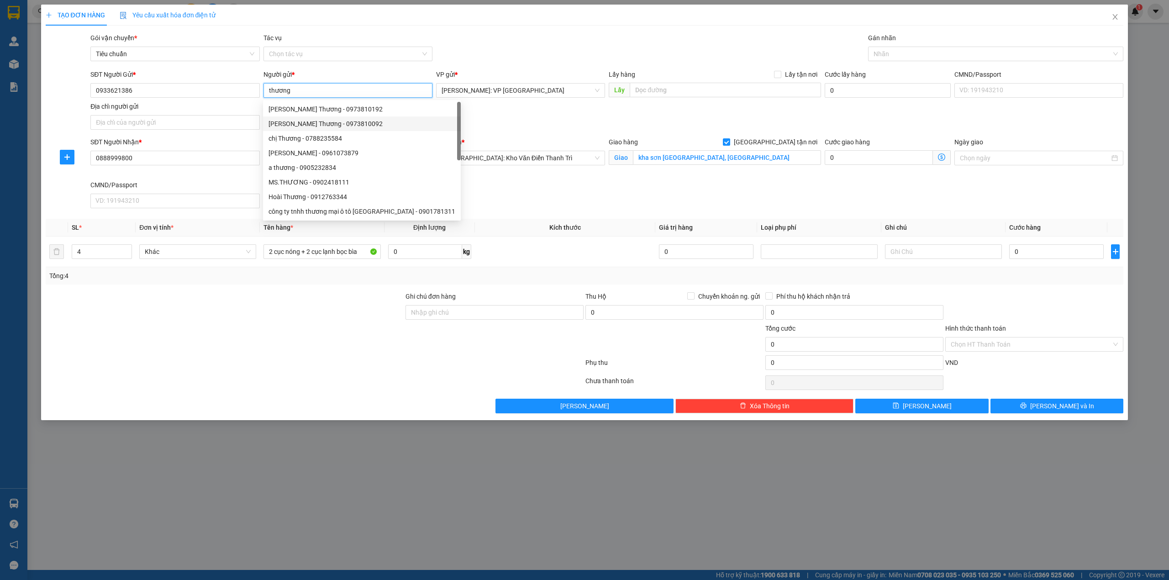
type input "thương"
click at [587, 34] on div "Gói vận chuyển * Tiêu chuẩn Tác vụ Chọn tác vụ Gán nhãn Nhãn" at bounding box center [607, 49] width 1037 height 32
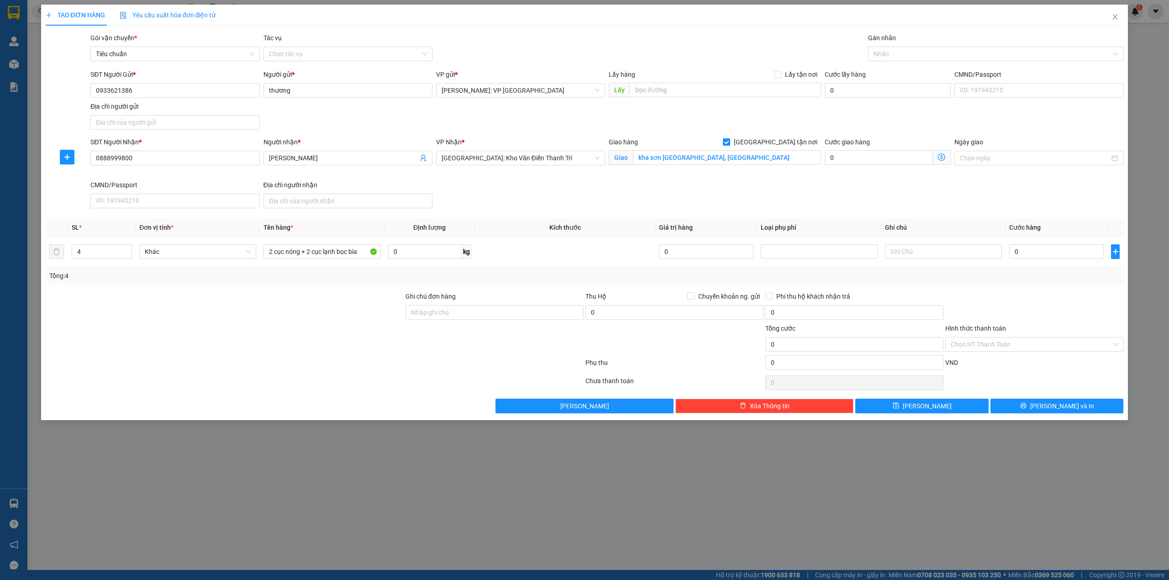
click at [511, 121] on div "SĐT Người Gửi * 0933621386 Người gửi * thương VP gửi * [GEOGRAPHIC_DATA]: VP [G…" at bounding box center [607, 101] width 1037 height 64
drag, startPoint x: 587, startPoint y: 27, endPoint x: 880, endPoint y: 37, distance: 292.9
click at [589, 27] on div "TẠO ĐƠN HÀNG Yêu cầu xuất hóa đơn điện tử Transit Pickup Surcharge Ids Transit …" at bounding box center [585, 209] width 1078 height 409
click at [921, 53] on div at bounding box center [992, 53] width 242 height 11
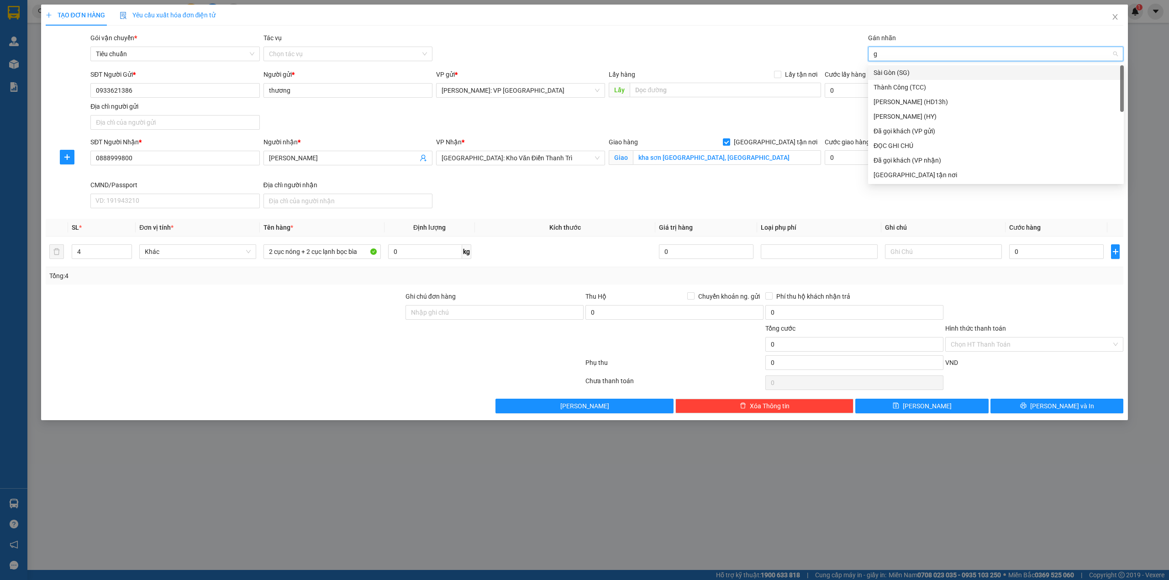
type input "gi"
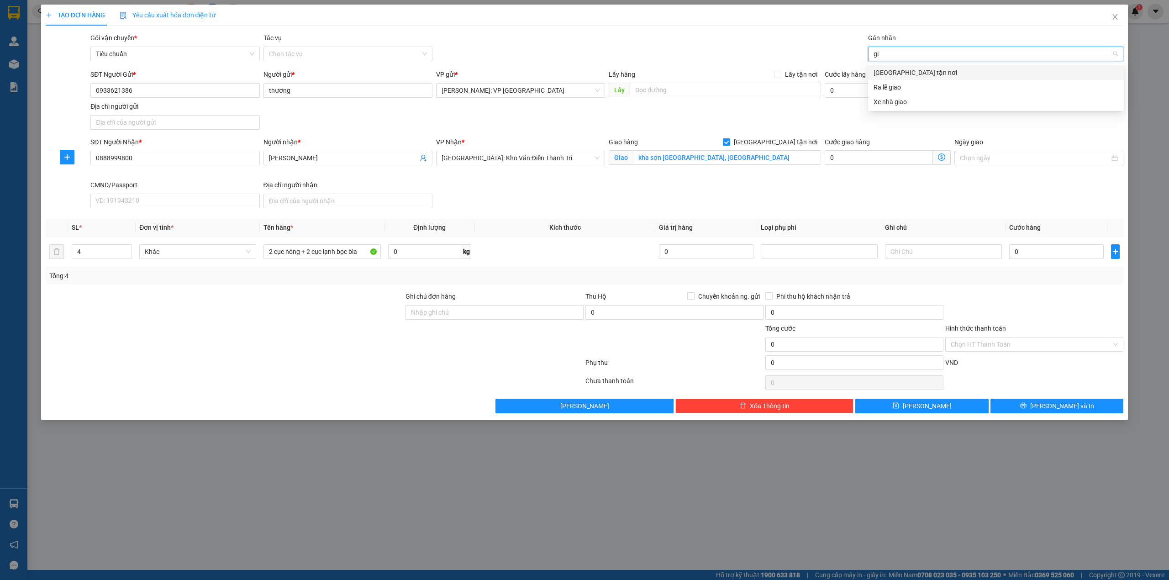
click at [919, 72] on div "[GEOGRAPHIC_DATA] tận nơi" at bounding box center [996, 73] width 245 height 10
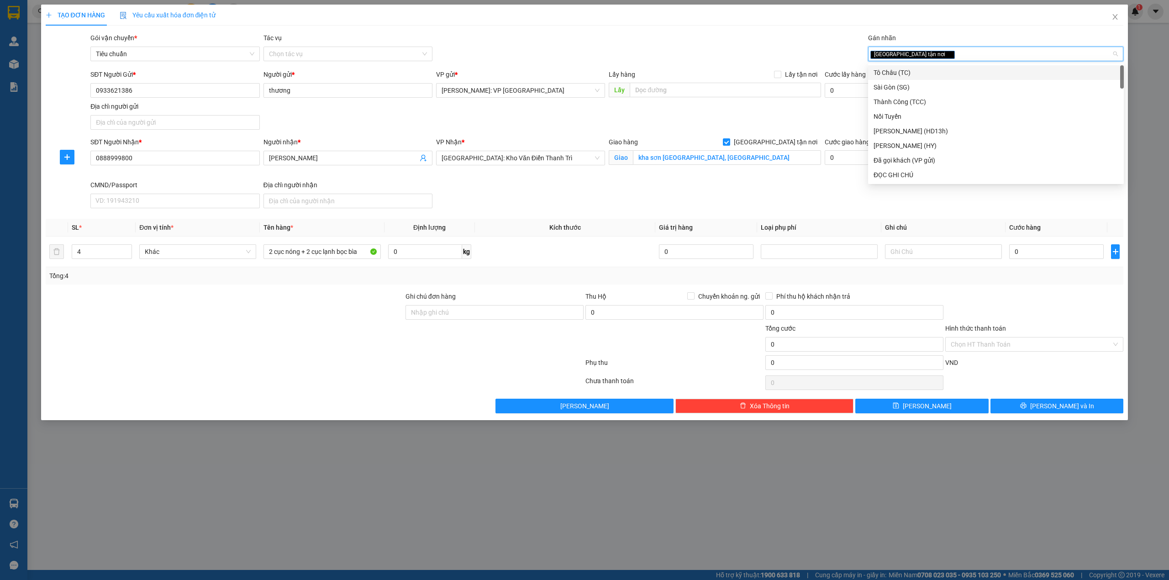
click at [563, 21] on div "TẠO ĐƠN HÀNG Yêu cầu xuất hóa đơn điện tử" at bounding box center [585, 15] width 1078 height 21
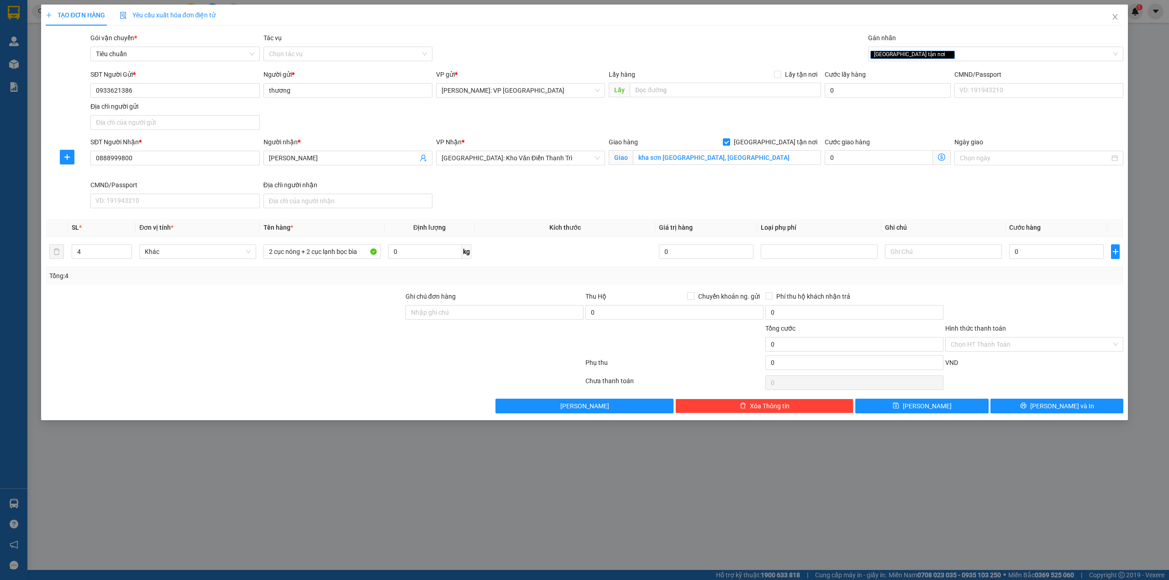
click at [506, 198] on div "SĐT Người Nhận * 0888999800 Người nhận * thanh huyên VP Nhận * [GEOGRAPHIC_DATA…" at bounding box center [607, 174] width 1037 height 75
click at [348, 327] on div at bounding box center [225, 339] width 360 height 32
click at [312, 305] on div at bounding box center [225, 307] width 360 height 32
click at [537, 315] on input "Ghi chú đơn hàng" at bounding box center [495, 312] width 178 height 15
click at [461, 317] on input "nhận" at bounding box center [495, 312] width 178 height 15
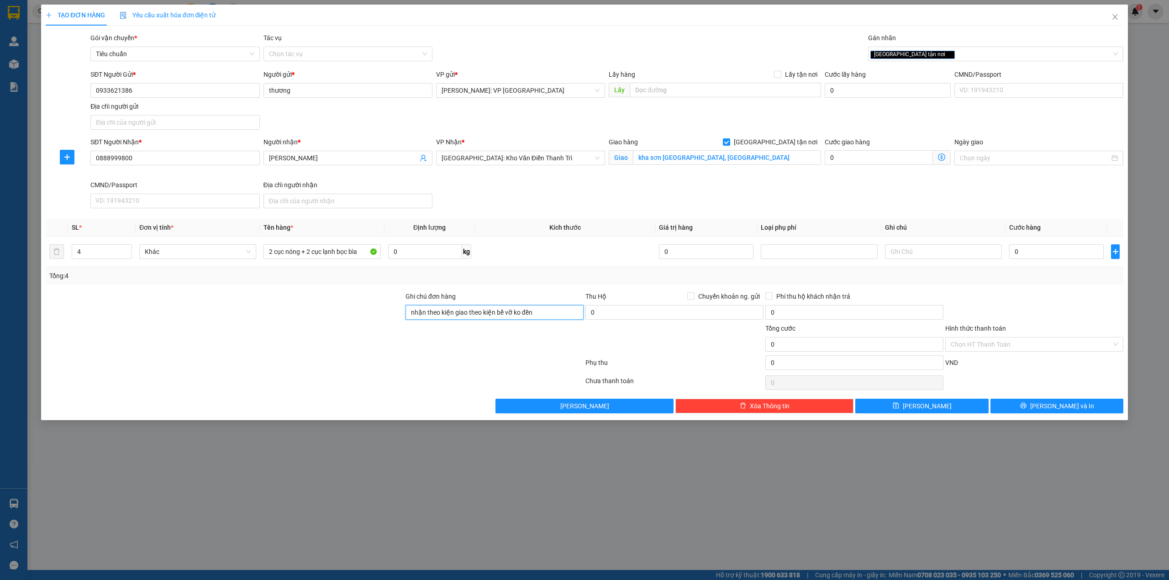
type input "nhận theo kiện giao theo kiện bể vỡ ko đền"
click at [311, 331] on div at bounding box center [225, 339] width 360 height 32
click at [625, 200] on div "SĐT Người Nhận * 0888999800 Người nhận * thanh huyên VP Nhận * [GEOGRAPHIC_DATA…" at bounding box center [607, 174] width 1037 height 75
drag, startPoint x: 934, startPoint y: 213, endPoint x: 1100, endPoint y: 240, distance: 168.0
click at [935, 212] on div "SĐT Người Nhận * 0888999800 Người nhận * thanh huyên VP Nhận * [GEOGRAPHIC_DATA…" at bounding box center [607, 174] width 1037 height 75
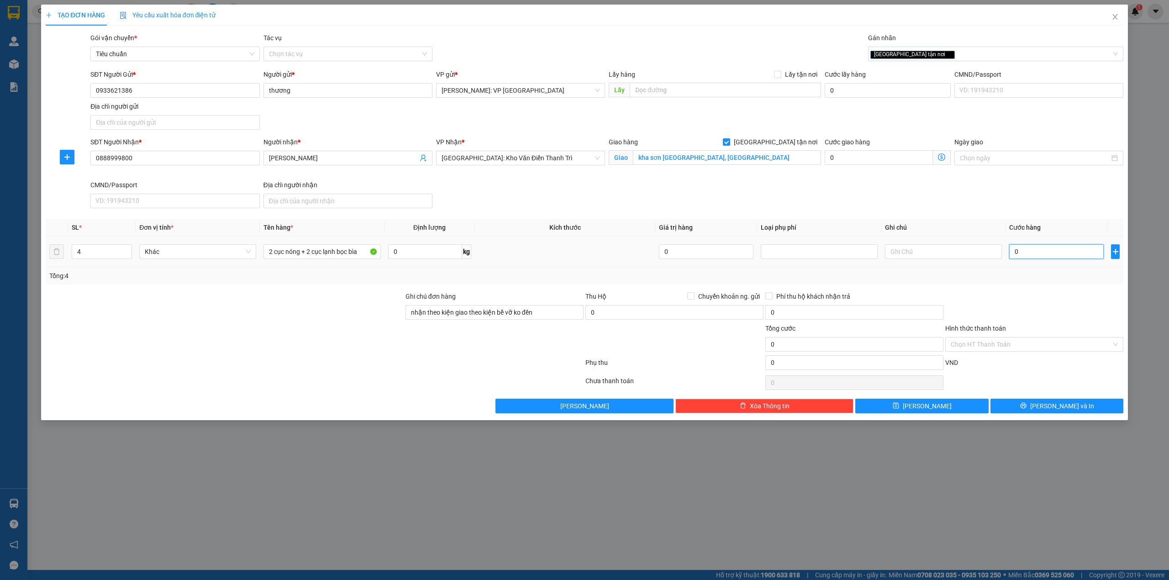
click at [1064, 256] on input "0" at bounding box center [1056, 251] width 95 height 15
type input "8"
type input "84"
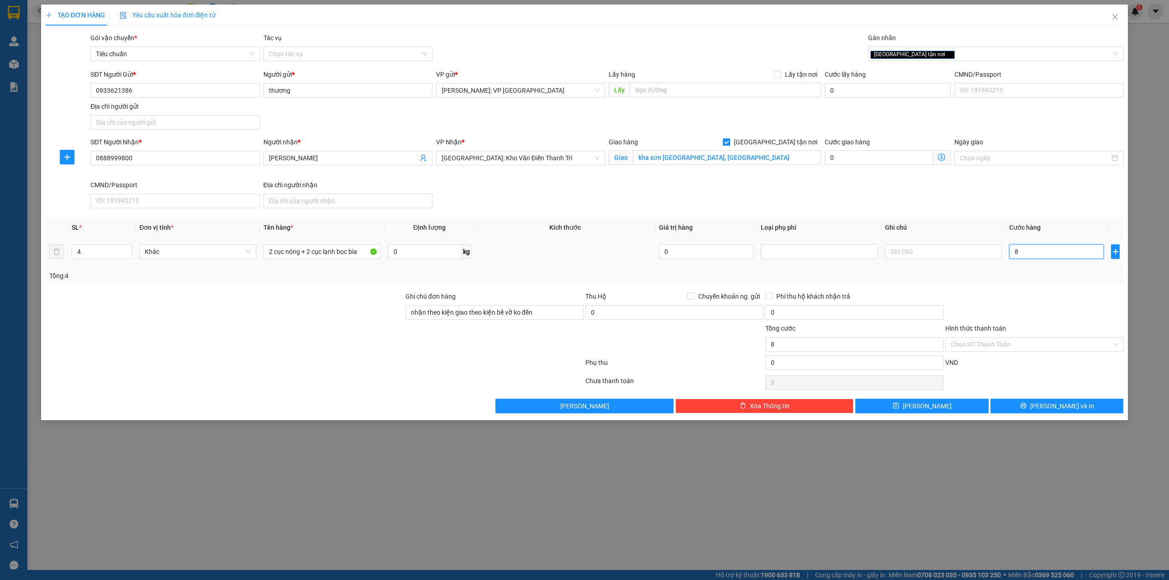
type input "84"
type input "840"
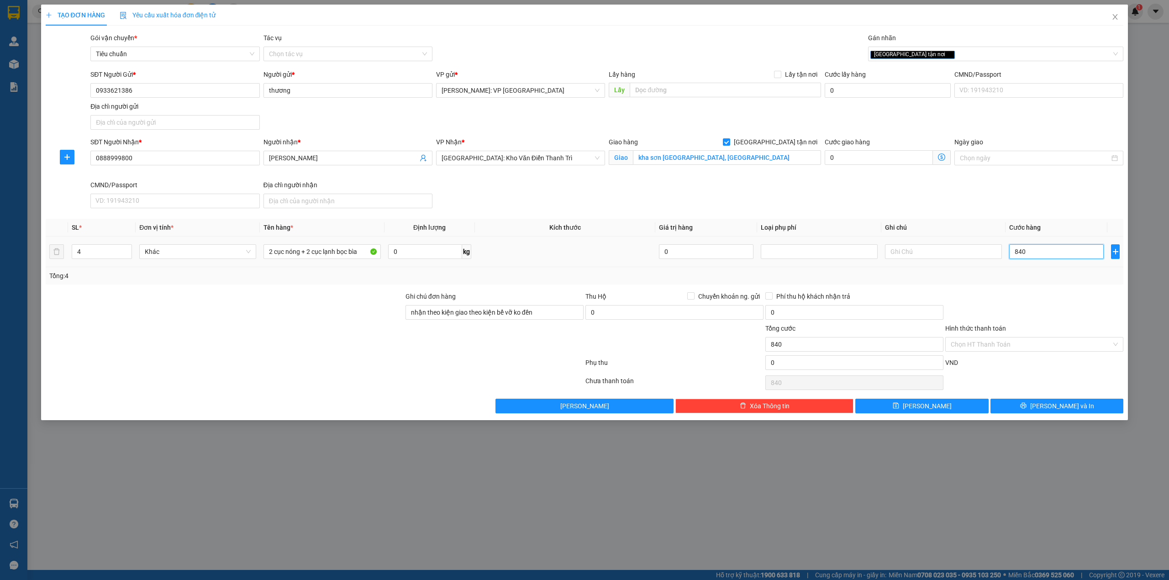
type input "8.400"
type input "84.000"
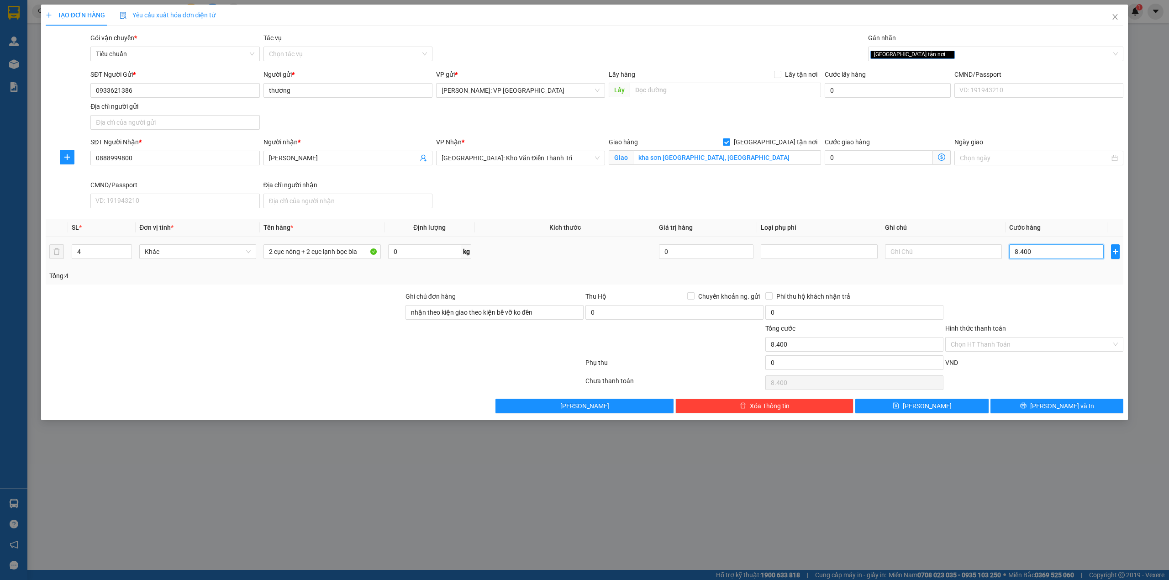
type input "84.000"
type input "840.000"
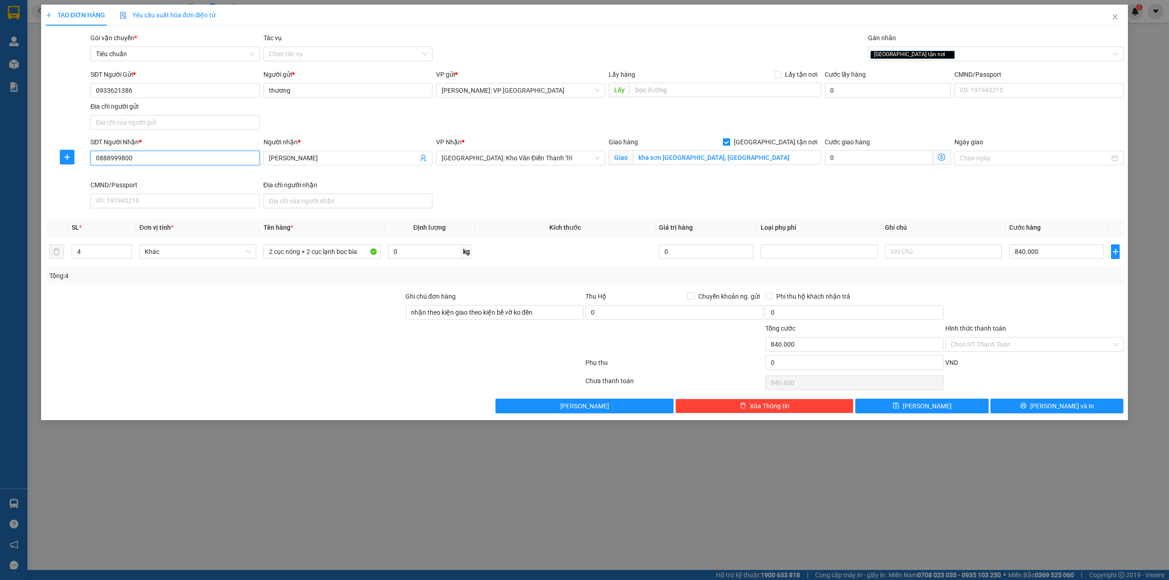
click at [179, 152] on input "0888999800" at bounding box center [174, 158] width 169 height 15
click at [187, 89] on input "0933621386" at bounding box center [174, 90] width 169 height 15
click at [634, 200] on div "SĐT Người Nhận * 0888999800 Người nhận * thanh huyên VP Nhận * [GEOGRAPHIC_DATA…" at bounding box center [607, 174] width 1037 height 75
click at [987, 300] on div at bounding box center [1035, 307] width 180 height 32
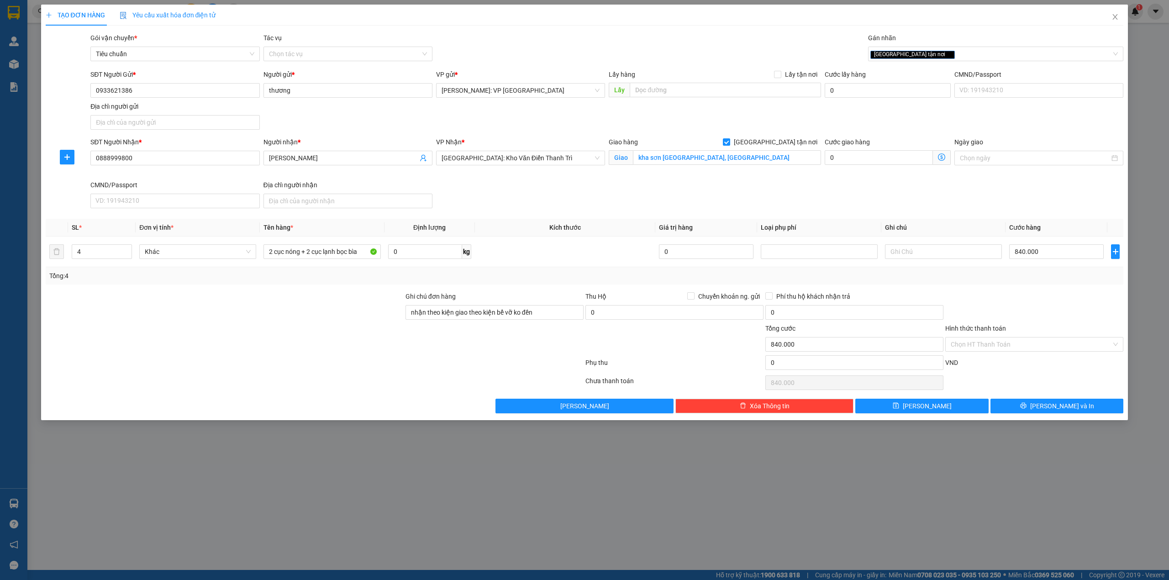
click at [454, 349] on div at bounding box center [495, 339] width 180 height 32
click at [1069, 315] on div at bounding box center [1035, 307] width 180 height 32
click at [1040, 402] on button "[PERSON_NAME] và In" at bounding box center [1057, 406] width 133 height 15
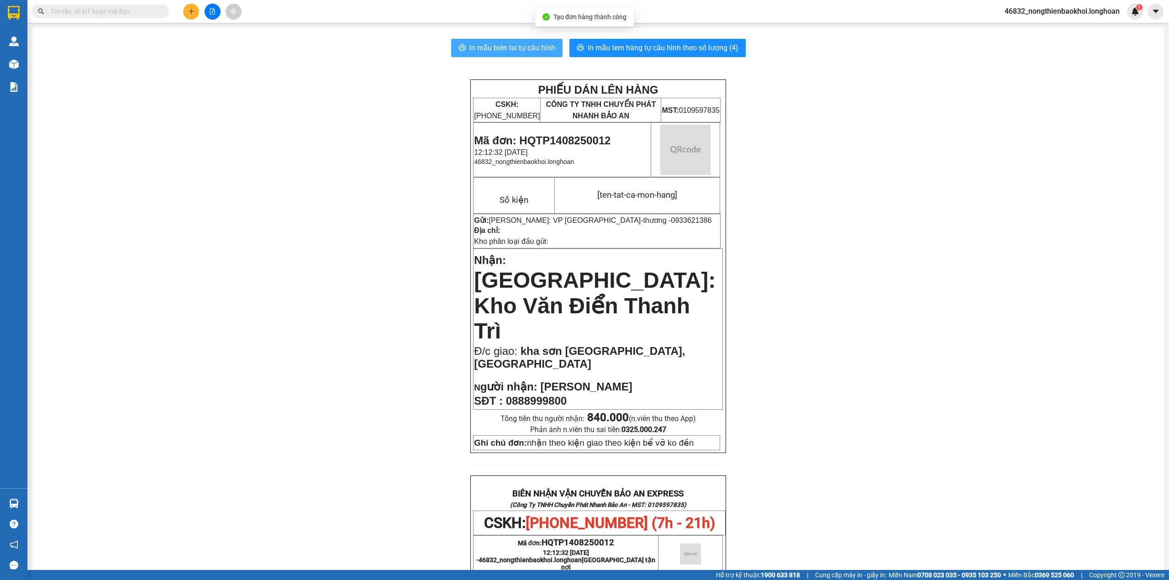
click at [495, 48] on span "In mẫu biên lai tự cấu hình" at bounding box center [513, 47] width 86 height 11
click at [305, 267] on div "PHIẾU DÁN LÊN HÀNG CSKH: [PHONE_NUMBER] CÔNG TY TNHH CHUYỂN PHÁT NHANH BẢO AN M…" at bounding box center [598, 518] width 1110 height 878
drag, startPoint x: 291, startPoint y: 281, endPoint x: 297, endPoint y: 280, distance: 6.1
click at [296, 280] on div "PHIẾU DÁN LÊN HÀNG CSKH: [PHONE_NUMBER] CÔNG TY TNHH CHUYỂN PHÁT NHANH BẢO AN M…" at bounding box center [598, 518] width 1110 height 878
drag, startPoint x: 343, startPoint y: 456, endPoint x: 376, endPoint y: 476, distance: 39.3
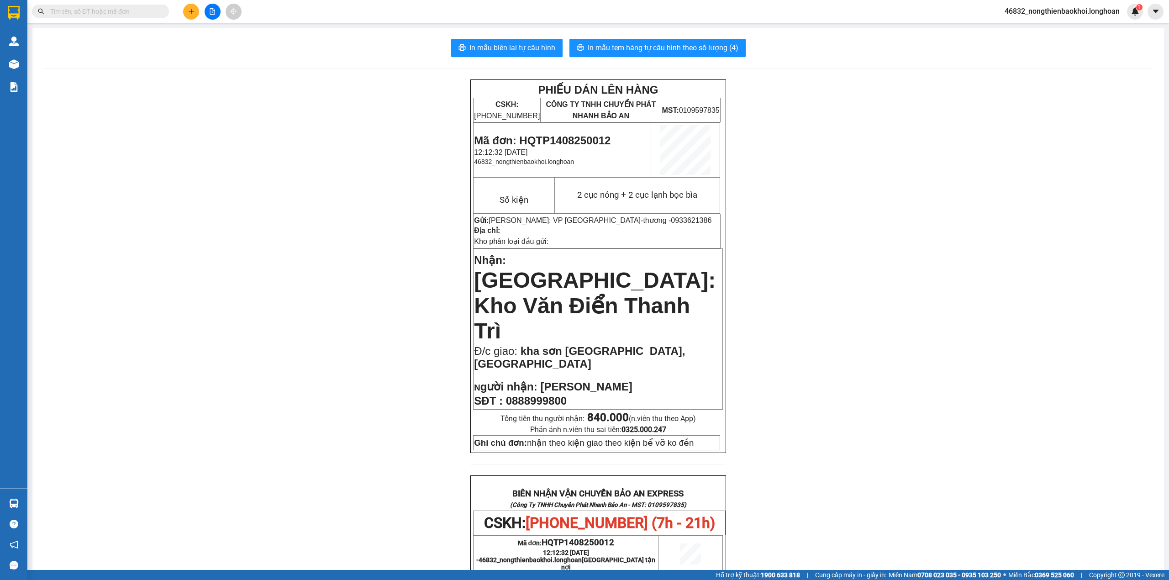
click at [347, 455] on div "PHIẾU DÁN LÊN HÀNG CSKH: [PHONE_NUMBER] CÔNG TY TNHH CHUYỂN PHÁT NHANH BẢO AN M…" at bounding box center [598, 518] width 1110 height 878
click at [324, 409] on div "PHIẾU DÁN LÊN HÀNG CSKH: [PHONE_NUMBER] CÔNG TY TNHH CHUYỂN PHÁT NHANH BẢO AN M…" at bounding box center [598, 518] width 1110 height 878
click at [117, 16] on input "text" at bounding box center [104, 11] width 108 height 10
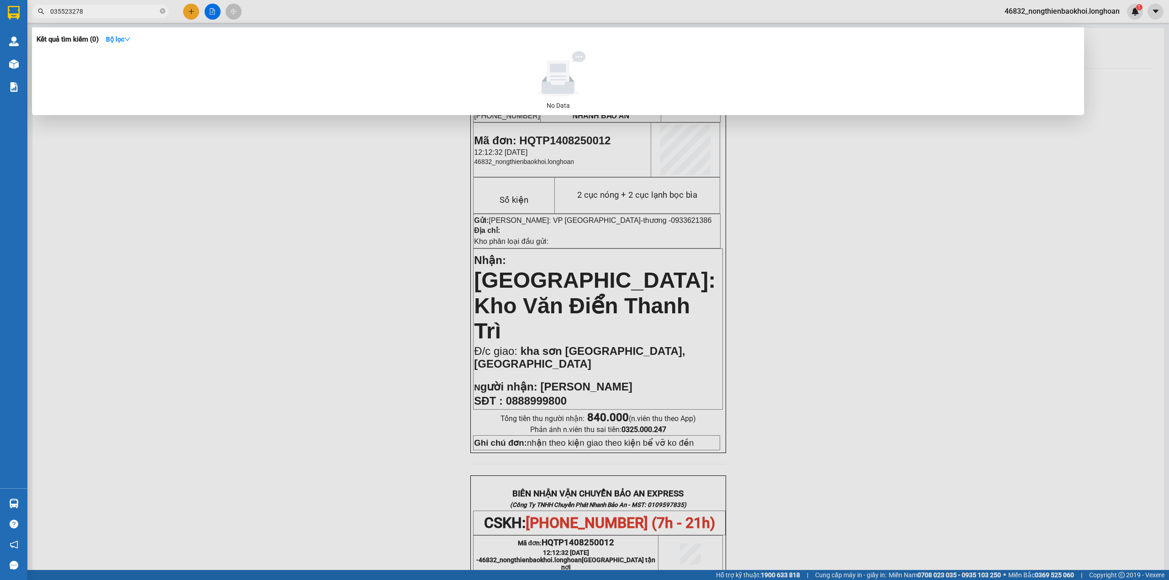
type input "0355232787"
click at [165, 10] on icon "close-circle" at bounding box center [162, 10] width 5 height 5
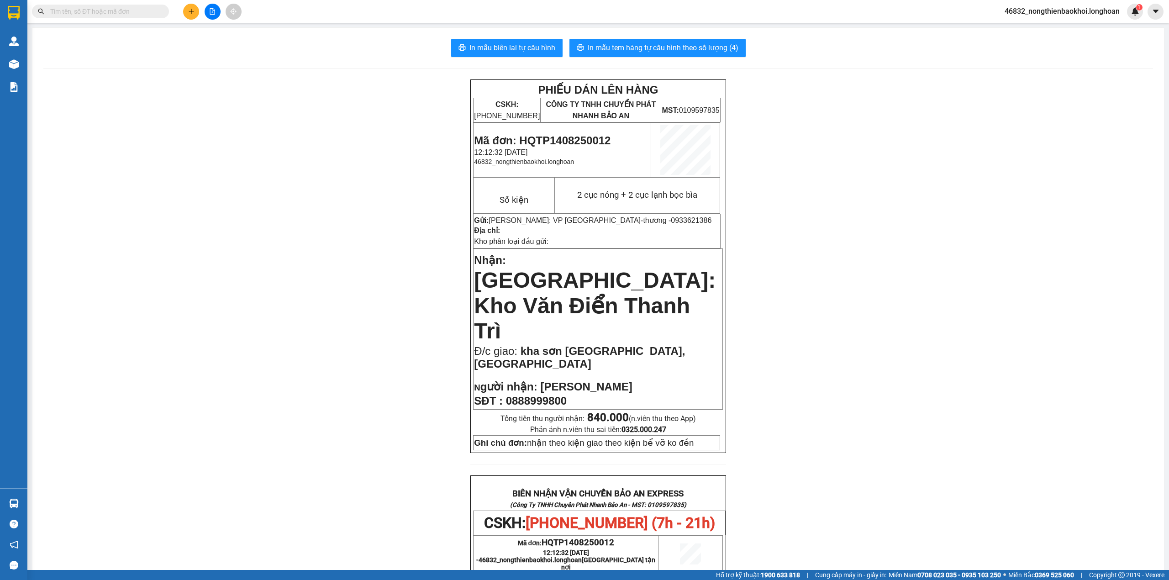
drag, startPoint x: 195, startPoint y: 189, endPoint x: 47, endPoint y: 89, distance: 179.6
click at [192, 184] on div "PHIẾU DÁN LÊN HÀNG CSKH: [PHONE_NUMBER] CÔNG TY TNHH CHUYỂN PHÁT NHANH BẢO AN M…" at bounding box center [598, 518] width 1110 height 878
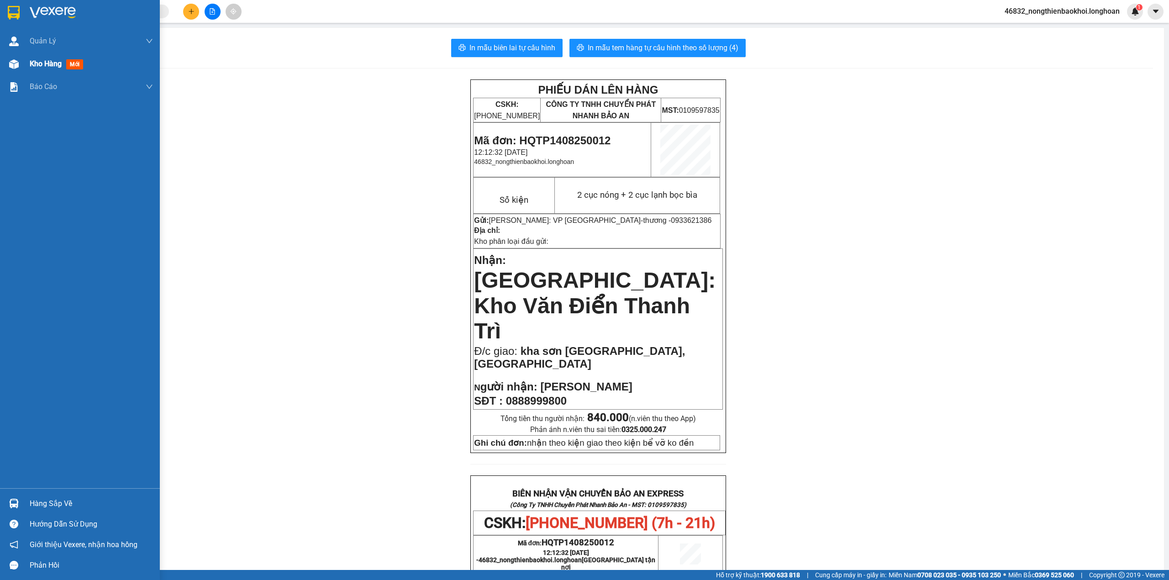
click at [18, 68] on img at bounding box center [14, 64] width 10 height 10
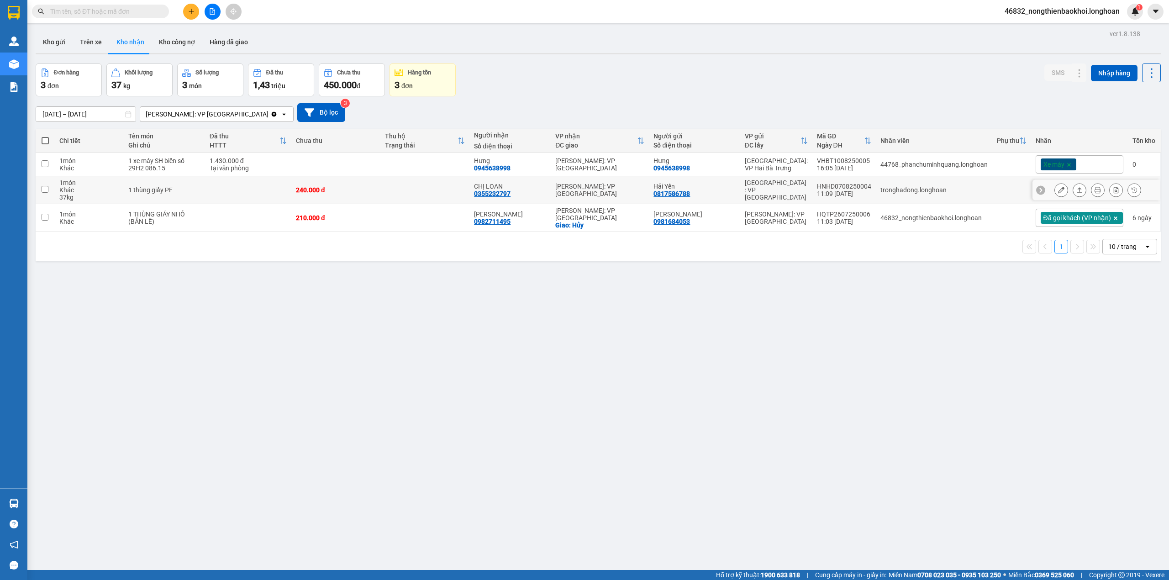
click at [385, 185] on td at bounding box center [424, 190] width 89 height 28
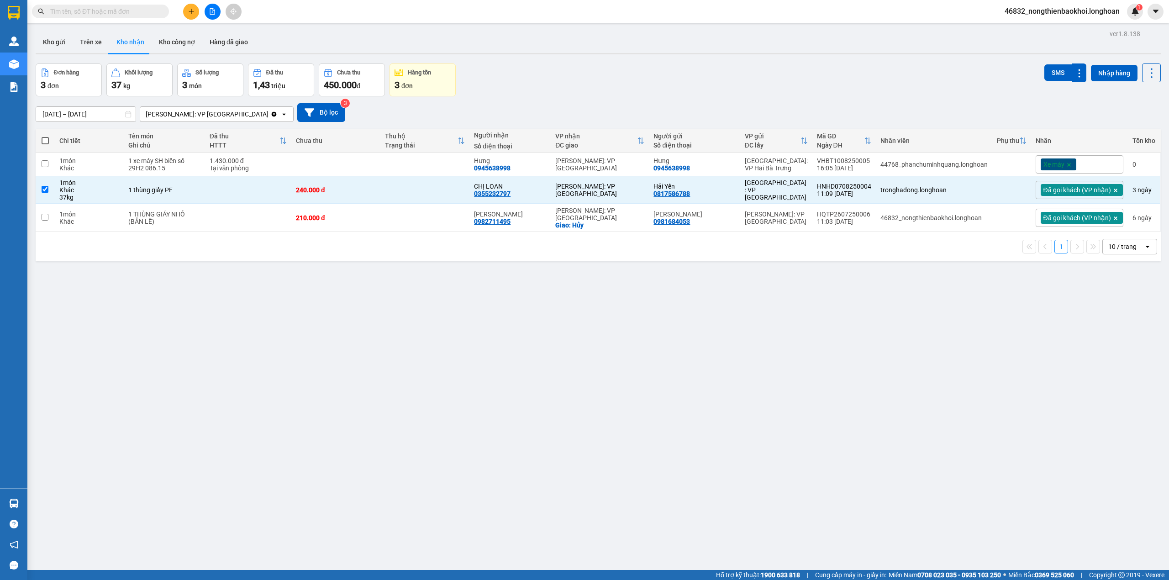
click at [622, 59] on div "ver 1.8.138 Kho gửi Trên xe Kho nhận Kho công nợ Hàng đã giao Đơn hàng 3 đơn Kh…" at bounding box center [598, 317] width 1133 height 580
click at [432, 198] on td at bounding box center [424, 190] width 89 height 28
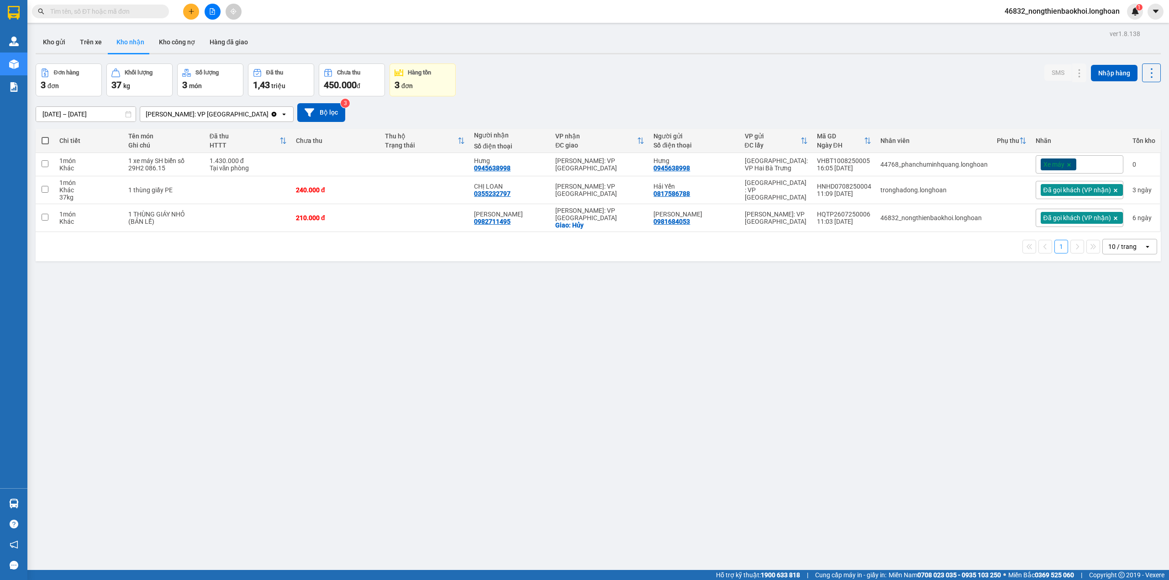
click at [617, 81] on div "Đơn hàng 3 đơn Khối lượng 37 kg Số lượng 3 món Đã thu 1,43 triệu Chưa thu 450.0…" at bounding box center [598, 79] width 1125 height 33
click at [532, 311] on div "ver 1.8.138 Kho gửi Trên xe Kho nhận Kho công nợ Hàng đã giao Đơn hàng 3 đơn Kh…" at bounding box center [598, 317] width 1133 height 580
click at [577, 74] on div "Đơn hàng 3 đơn Khối lượng 37 kg Số lượng 3 món Đã thu 1,43 triệu Chưa thu 450.0…" at bounding box center [598, 79] width 1125 height 33
click at [349, 194] on div "240.000 đ" at bounding box center [336, 189] width 80 height 7
checkbox input "true"
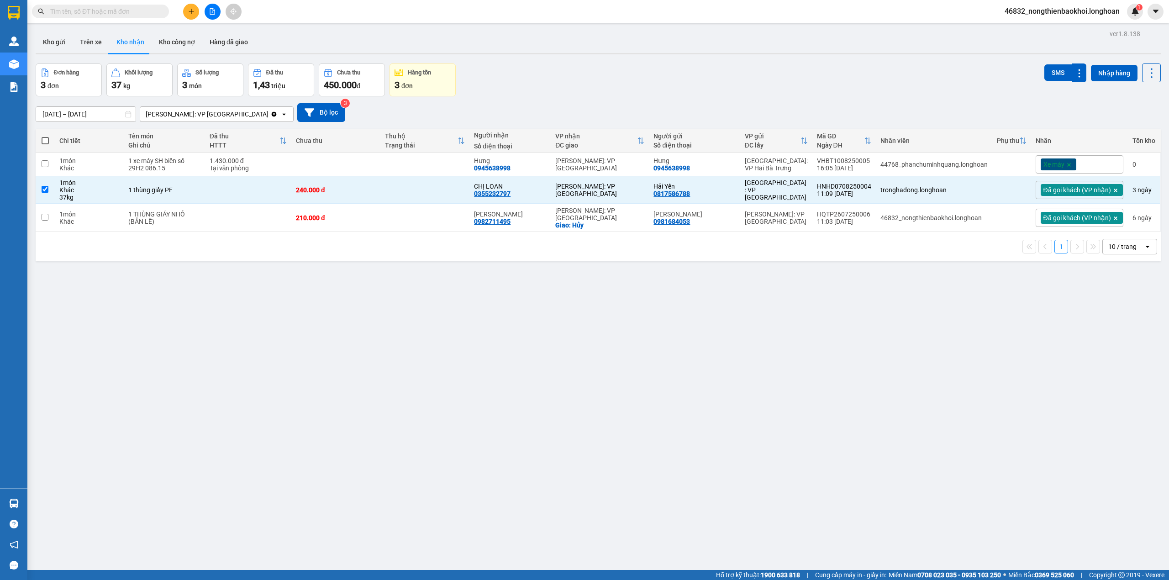
click at [581, 69] on div "Đơn hàng 3 đơn Khối lượng 37 kg Số lượng 3 món Đã thu 1,43 triệu Chưa thu 450.0…" at bounding box center [598, 79] width 1125 height 33
click at [1077, 167] on icon at bounding box center [1080, 164] width 6 height 6
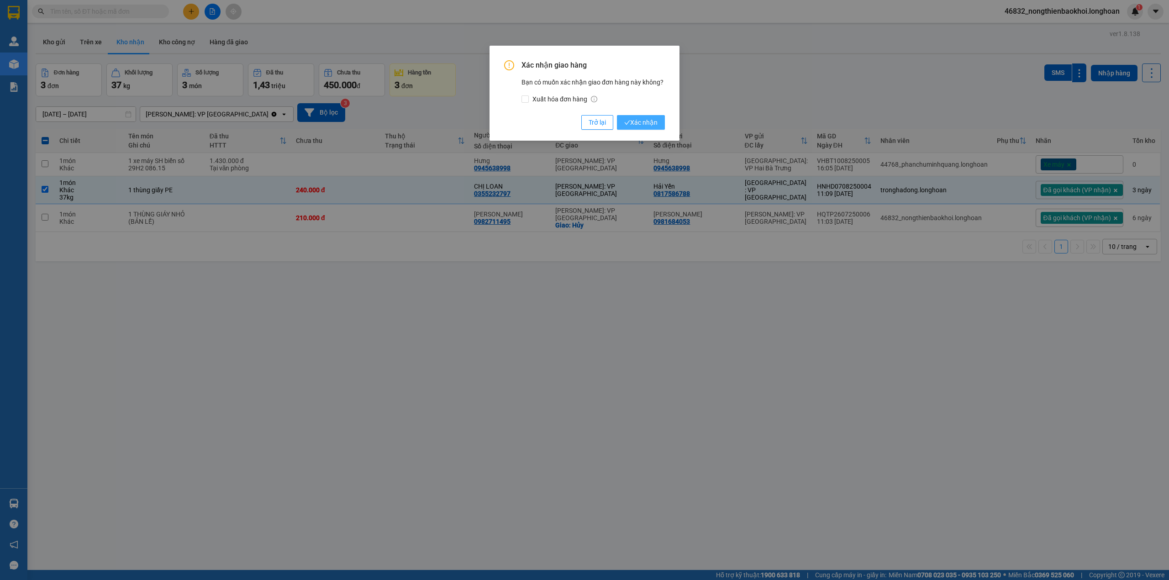
click at [649, 118] on span "Xác nhận" at bounding box center [640, 122] width 33 height 10
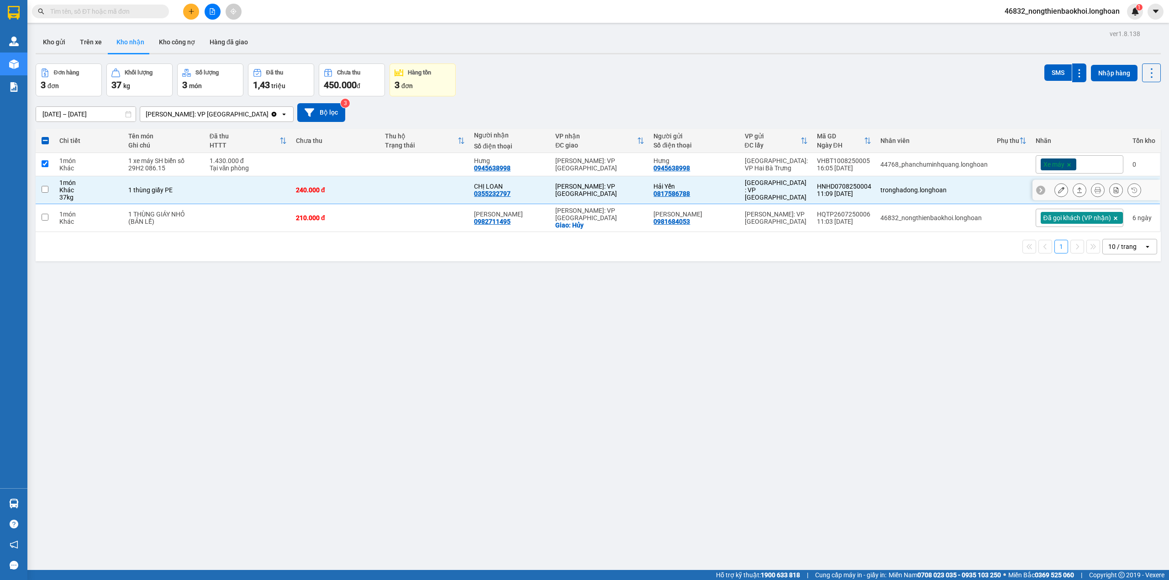
checkbox input "true"
checkbox input "false"
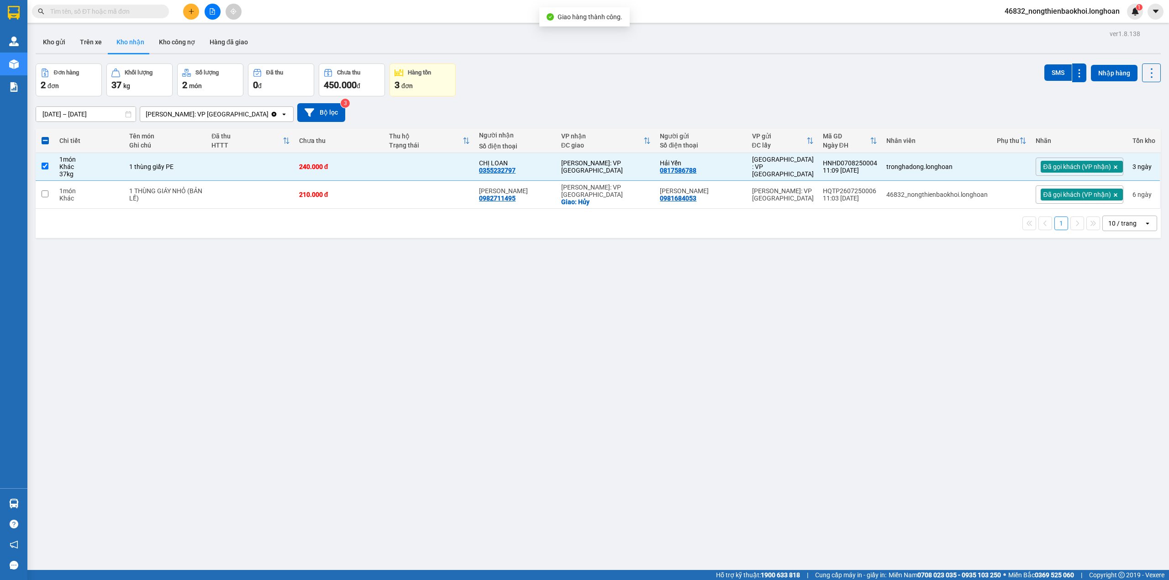
click at [369, 289] on div "ver 1.8.138 Kho gửi Trên xe Kho nhận Kho công nợ Hàng đã giao Đơn hàng 2 đơn Kh…" at bounding box center [598, 317] width 1133 height 580
click at [408, 169] on td at bounding box center [430, 167] width 90 height 28
checkbox input "false"
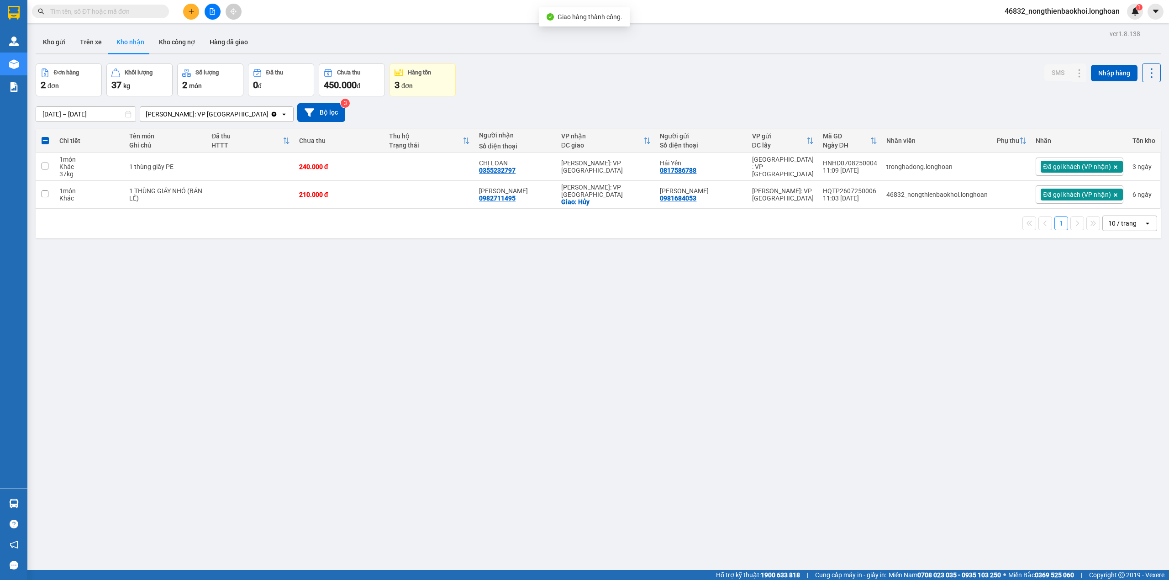
click at [618, 97] on div "[DATE] – [DATE] Press the down arrow key to interact with the calendar and sele…" at bounding box center [598, 112] width 1125 height 32
drag, startPoint x: 509, startPoint y: 258, endPoint x: 511, endPoint y: 185, distance: 72.6
click at [508, 257] on div "ver 1.8.138 Kho gửi Trên xe Kho nhận Kho công nợ Hàng đã giao Đơn hàng 2 đơn Kh…" at bounding box center [598, 317] width 1133 height 580
click at [609, 93] on div "Đơn hàng 2 đơn Khối lượng 37 kg Số lượng 2 món Đã thu 0 đ Chưa thu 450.000 đ Hà…" at bounding box center [598, 79] width 1125 height 33
click at [332, 289] on div "ver 1.8.138 Kho gửi Trên xe Kho nhận Kho công nợ Hàng đã giao Đơn hàng 2 đơn Kh…" at bounding box center [598, 317] width 1133 height 580
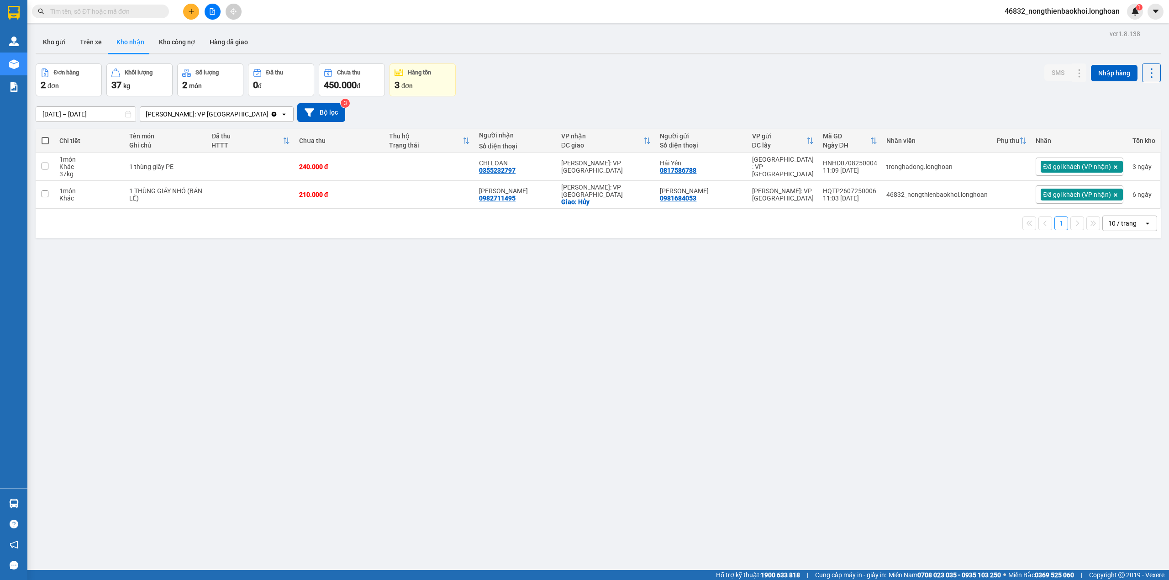
click at [330, 289] on div "ver 1.8.138 Kho gửi Trên xe Kho nhận Kho công nợ Hàng đã giao Đơn hàng 2 đơn Kh…" at bounding box center [598, 317] width 1133 height 580
click at [1058, 168] on icon at bounding box center [1061, 167] width 6 height 6
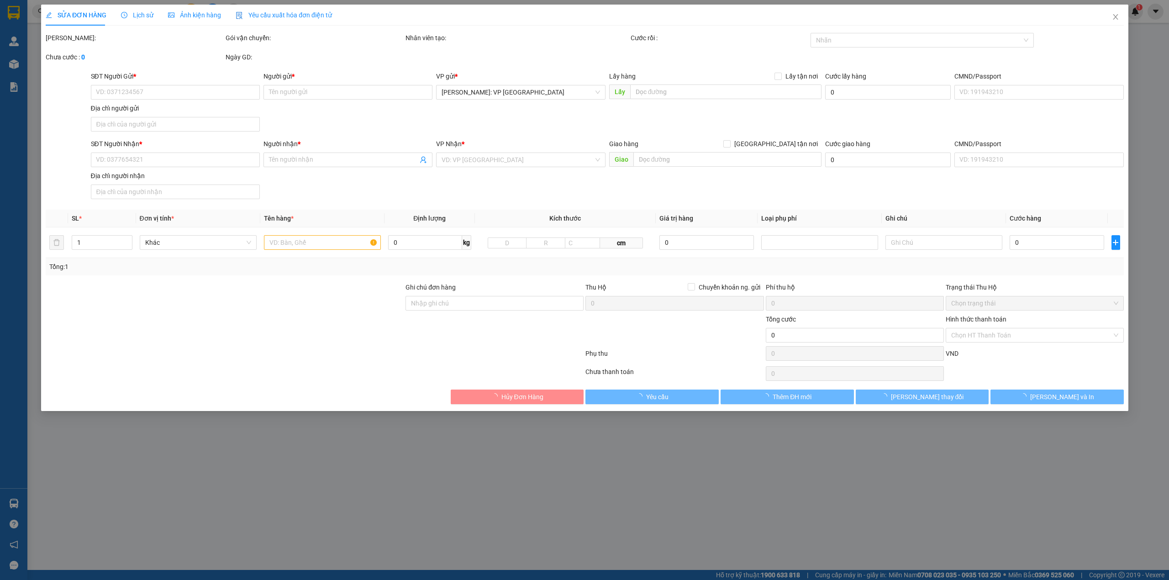
type input "0817586788"
type input "Hải Yến"
type input "0355232797"
type input "CHỊ LOAN"
type input "240.000"
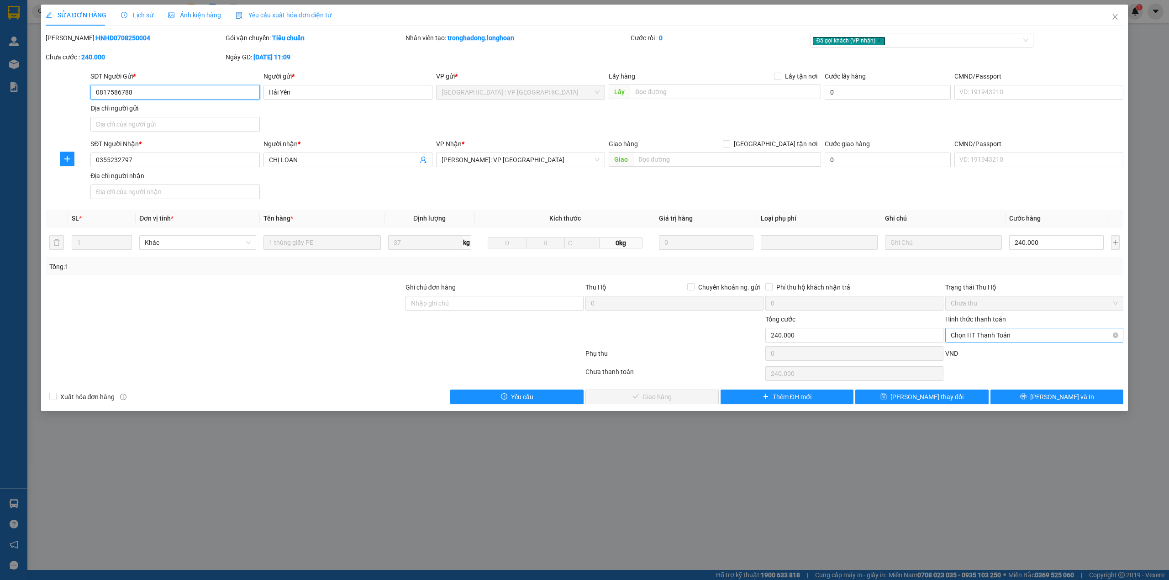
click at [1016, 341] on span "Chọn HT Thanh Toán" at bounding box center [1034, 335] width 167 height 14
click at [996, 350] on div "Tại văn phòng" at bounding box center [1034, 355] width 167 height 10
type input "0"
click at [295, 318] on div at bounding box center [225, 330] width 360 height 32
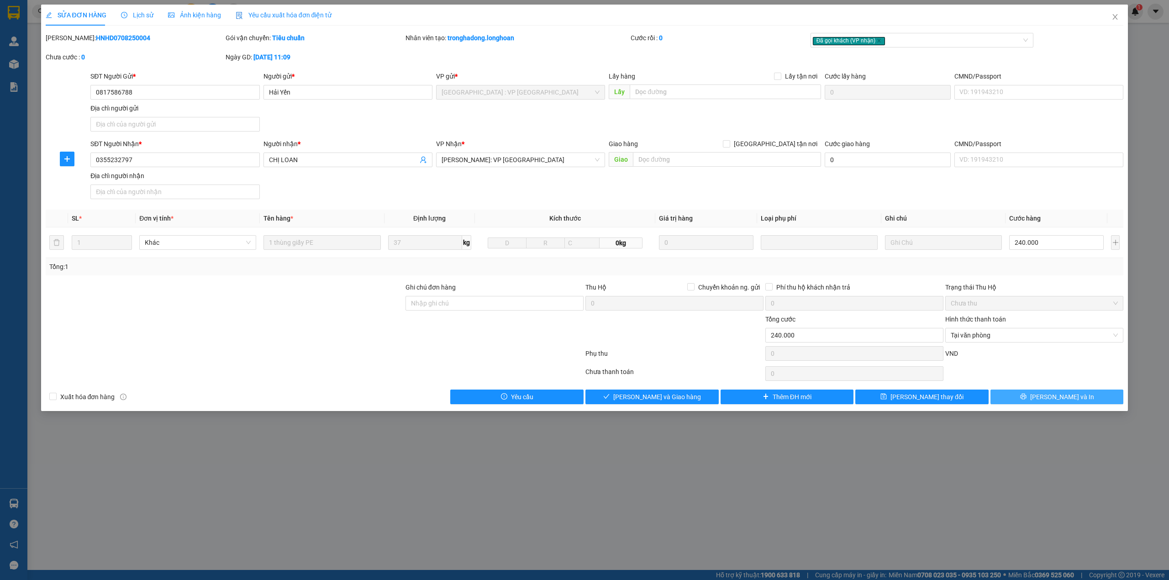
click at [1038, 403] on button "[PERSON_NAME] và In" at bounding box center [1057, 397] width 133 height 15
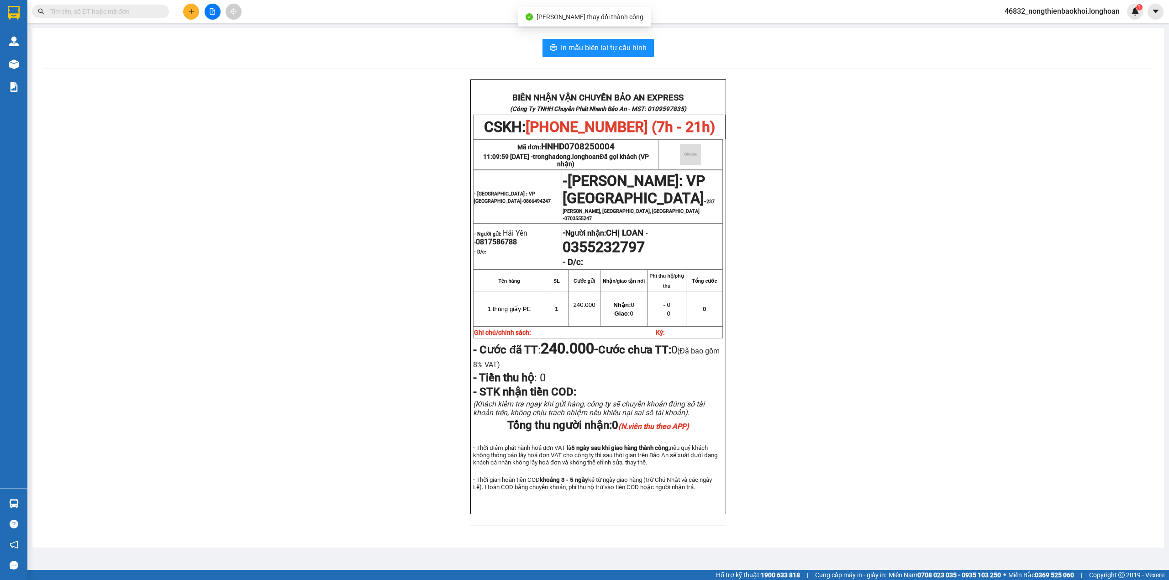
click at [269, 265] on div "BIÊN NHẬN VẬN CHUYỂN BẢO AN EXPRESS (Công Ty TNHH Chuyển Phát Nhanh Bảo An - MS…" at bounding box center [598, 307] width 1110 height 457
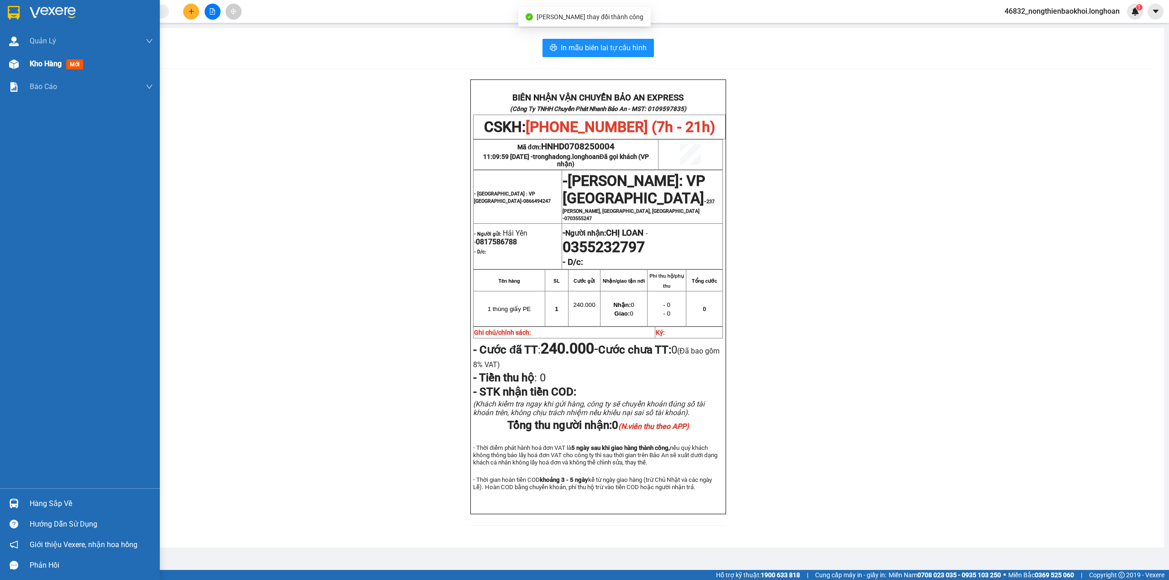
click at [2, 68] on div "Kho hàng mới" at bounding box center [80, 64] width 160 height 23
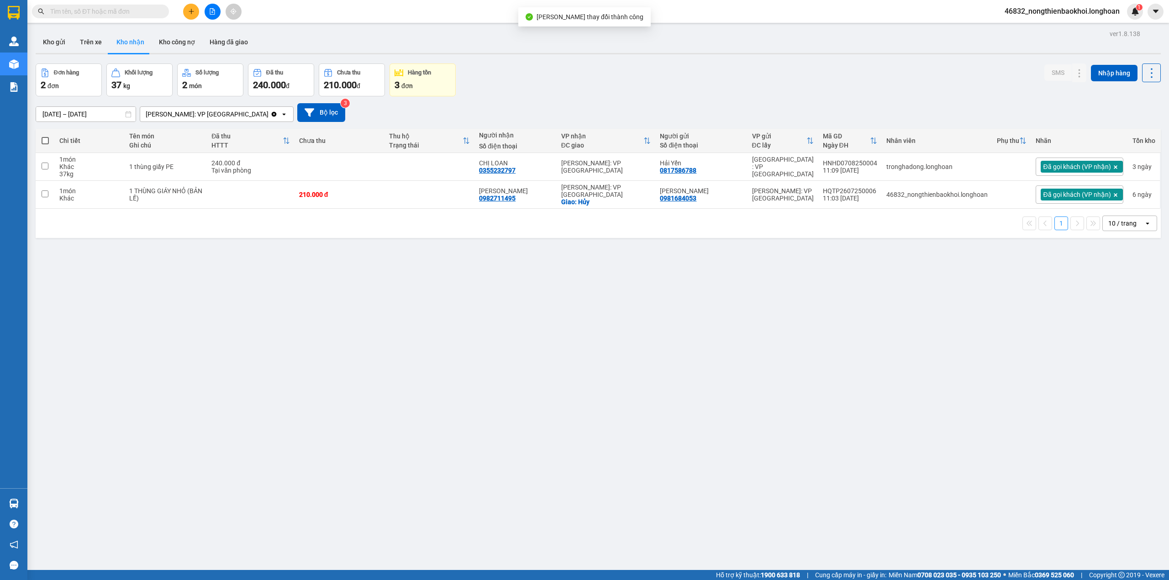
click at [744, 68] on div "Đơn hàng 2 đơn Khối lượng 37 kg Số lượng 2 món Đã thu 240.000 đ Chưa thu 210.00…" at bounding box center [598, 79] width 1125 height 33
click at [573, 299] on div "ver 1.8.138 Kho gửi Trên xe Kho nhận Kho công nợ Hàng đã giao Đơn hàng 2 đơn Kh…" at bounding box center [598, 317] width 1133 height 580
click at [1077, 167] on icon at bounding box center [1080, 167] width 6 height 6
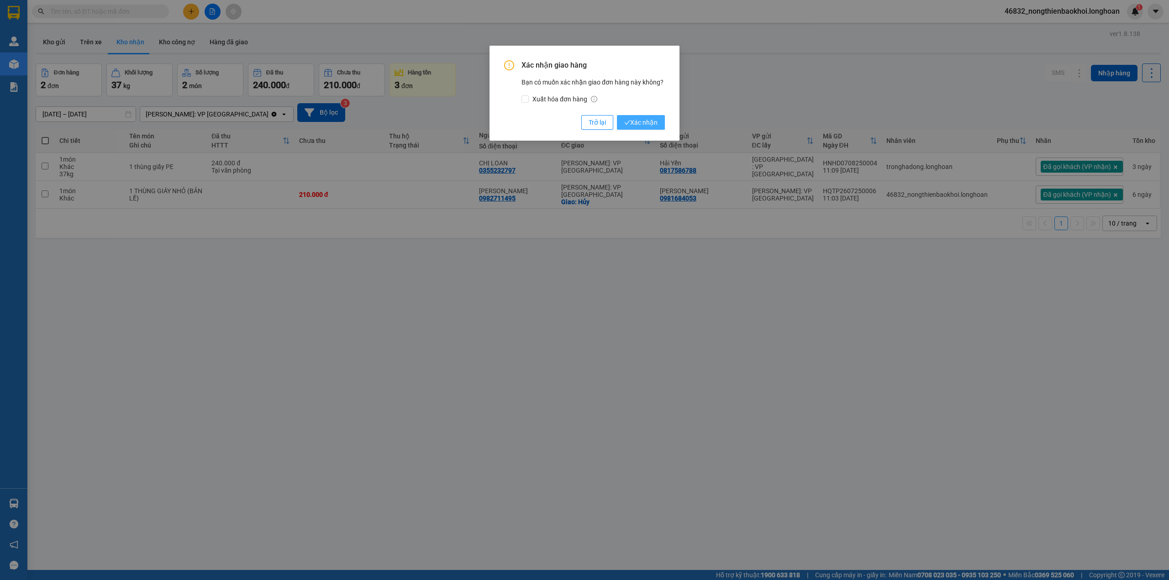
click at [642, 125] on span "Xác nhận" at bounding box center [640, 122] width 33 height 10
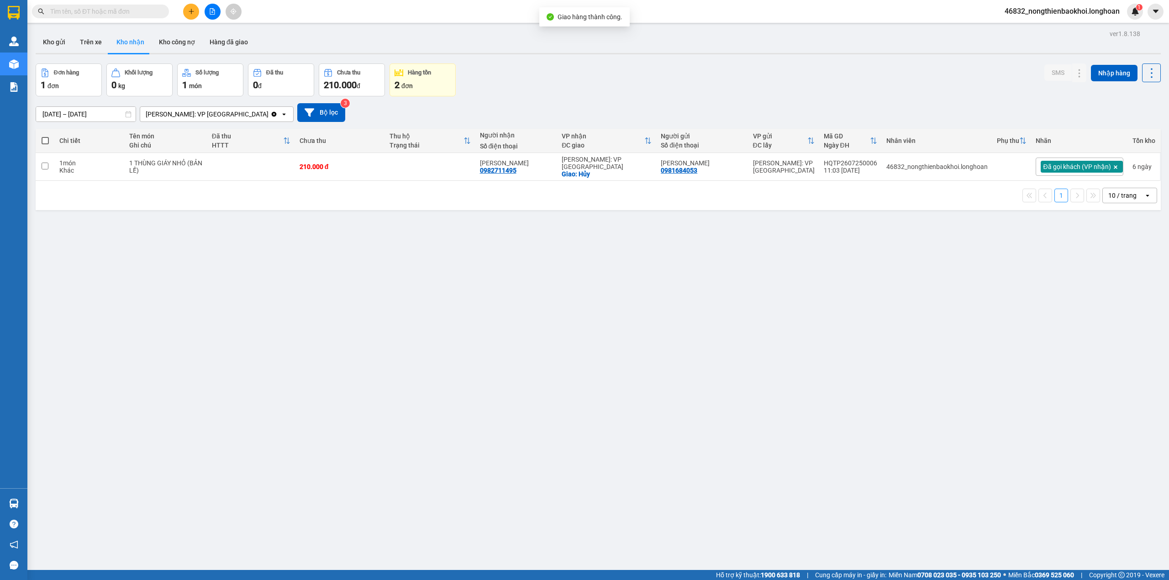
click at [557, 271] on div "ver 1.8.138 Kho gửi Trên xe Kho nhận Kho công nợ Hàng đã giao Đơn hàng 1 đơn Kh…" at bounding box center [598, 317] width 1133 height 580
click at [546, 95] on div "Đơn hàng 1 đơn Khối lượng 0 kg Số lượng 1 món Đã thu 0 đ Chưa thu 210.000 đ Hàn…" at bounding box center [598, 79] width 1125 height 33
drag, startPoint x: 492, startPoint y: 273, endPoint x: 236, endPoint y: 13, distance: 364.3
click at [490, 273] on div "ver 1.8.138 Kho gửi Trên xe Kho nhận Kho công nợ Hàng đã giao Đơn hàng 1 đơn Kh…" at bounding box center [598, 317] width 1133 height 580
click at [569, 53] on div at bounding box center [598, 53] width 1125 height 1
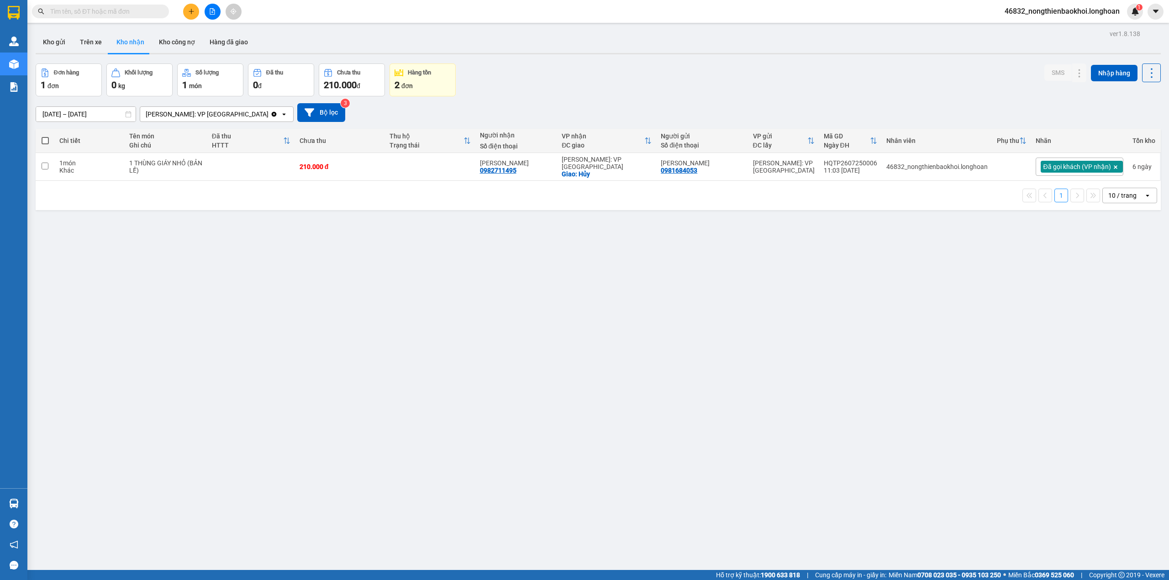
drag, startPoint x: 389, startPoint y: 325, endPoint x: 401, endPoint y: 314, distance: 16.2
click at [395, 321] on div "ver 1.8.138 Kho gửi Trên xe Kho nhận Kho công nợ Hàng đã giao Đơn hàng 1 đơn Kh…" at bounding box center [598, 317] width 1133 height 580
click at [370, 393] on div "ver 1.8.138 Kho gửi Trên xe Kho nhận Kho công nợ Hàng đã giao Đơn hàng 1 đơn Kh…" at bounding box center [598, 317] width 1133 height 580
click at [345, 335] on div "ver 1.8.138 Kho gửi Trên xe Kho nhận Kho công nợ Hàng đã giao Đơn hàng 1 đơn Kh…" at bounding box center [598, 317] width 1133 height 580
click at [594, 75] on div "Đơn hàng 1 đơn Khối lượng 0 kg Số lượng 1 món Đã thu 0 đ Chưa thu 210.000 đ Hàn…" at bounding box center [598, 79] width 1125 height 33
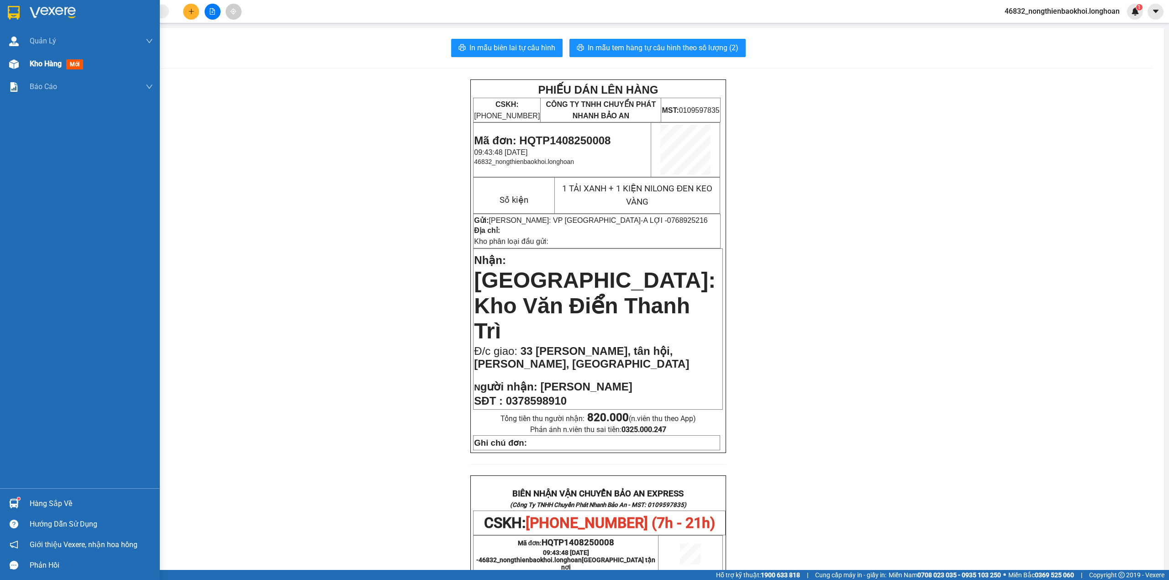
click at [4, 64] on div "Kho hàng mới" at bounding box center [80, 64] width 160 height 23
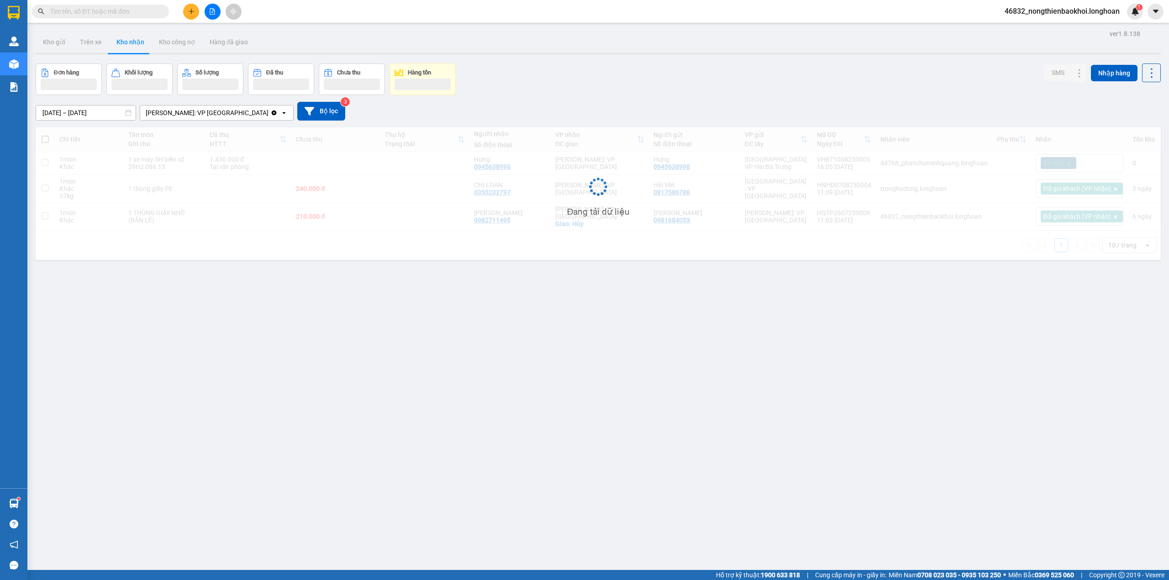
click at [561, 97] on div "16/07/2025 – 14/08/2025 Press the down arrow key to interact with the calendar …" at bounding box center [598, 111] width 1125 height 32
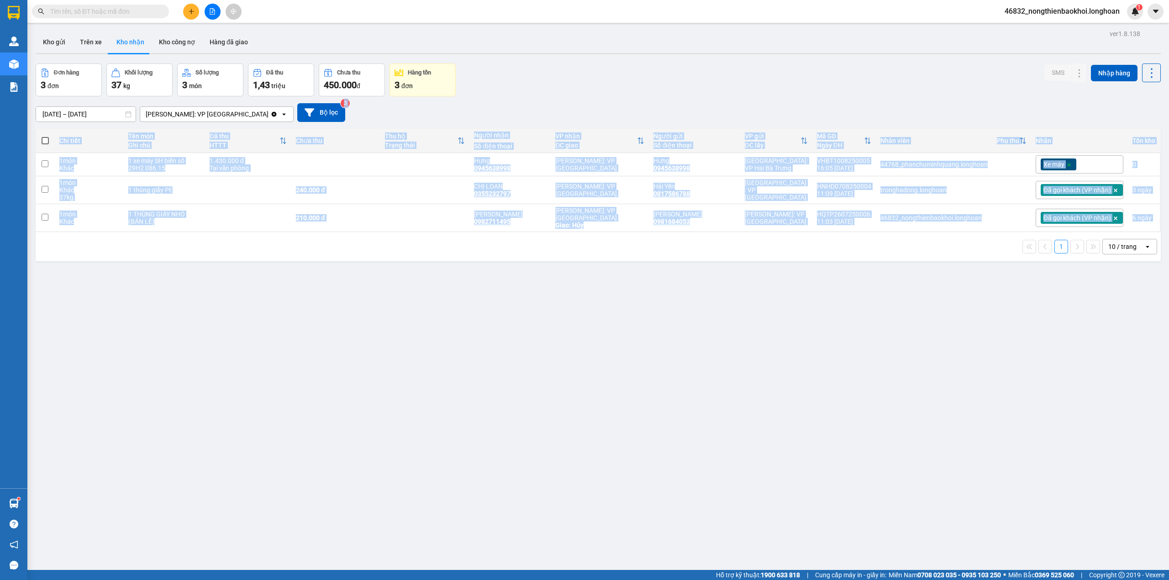
drag, startPoint x: 634, startPoint y: 97, endPoint x: 643, endPoint y: 302, distance: 205.7
click at [643, 302] on div "ver 1.8.138 Kho gửi Trên xe Kho nhận Kho công nợ Hàng đã giao Đơn hàng 3 đơn Kh…" at bounding box center [598, 317] width 1133 height 580
click at [679, 292] on div "ver 1.8.138 Kho gửi Trên xe Kho nhận Kho công nợ Hàng đã giao Đơn hàng 3 đơn Kh…" at bounding box center [598, 317] width 1133 height 580
drag, startPoint x: 762, startPoint y: 242, endPoint x: 762, endPoint y: 262, distance: 20.6
click at [762, 262] on div "ver 1.8.138 Kho gửi Trên xe Kho nhận Kho công nợ Hàng đã giao Đơn hàng 3 đơn Kh…" at bounding box center [598, 317] width 1133 height 580
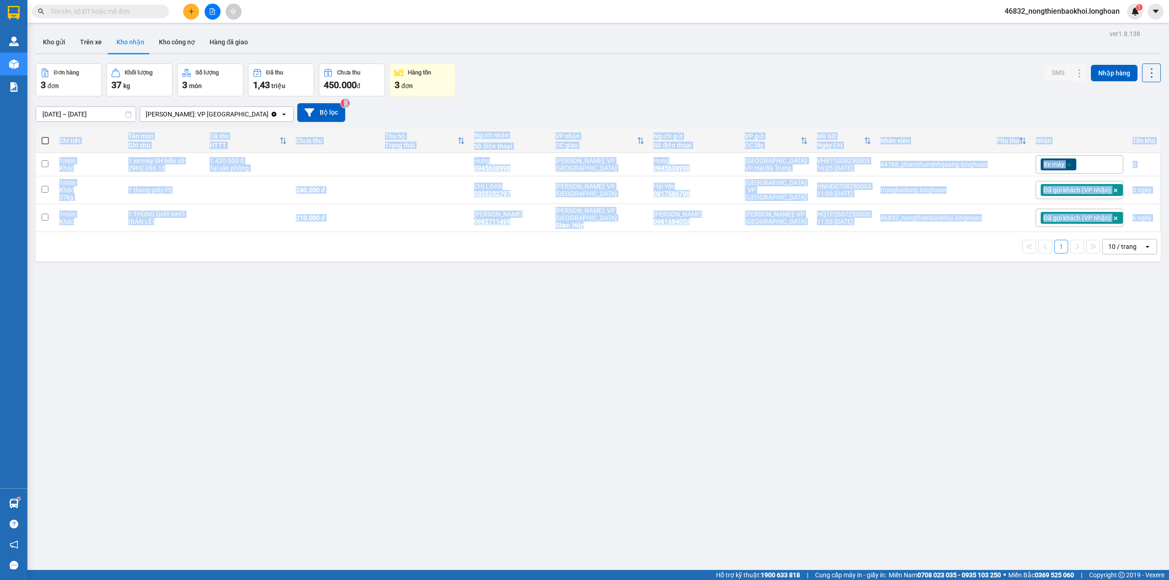
click at [762, 262] on div "ver 1.8.138 Kho gửi Trên xe Kho nhận Kho công nợ Hàng đã giao Đơn hàng 3 đơn Kh…" at bounding box center [598, 317] width 1133 height 580
drag, startPoint x: 742, startPoint y: 121, endPoint x: 746, endPoint y: 257, distance: 135.2
click at [746, 257] on div "ver 1.8.138 Kho gửi Trên xe Kho nhận Kho công nợ Hàng đã giao Đơn hàng 3 đơn Kh…" at bounding box center [598, 317] width 1133 height 580
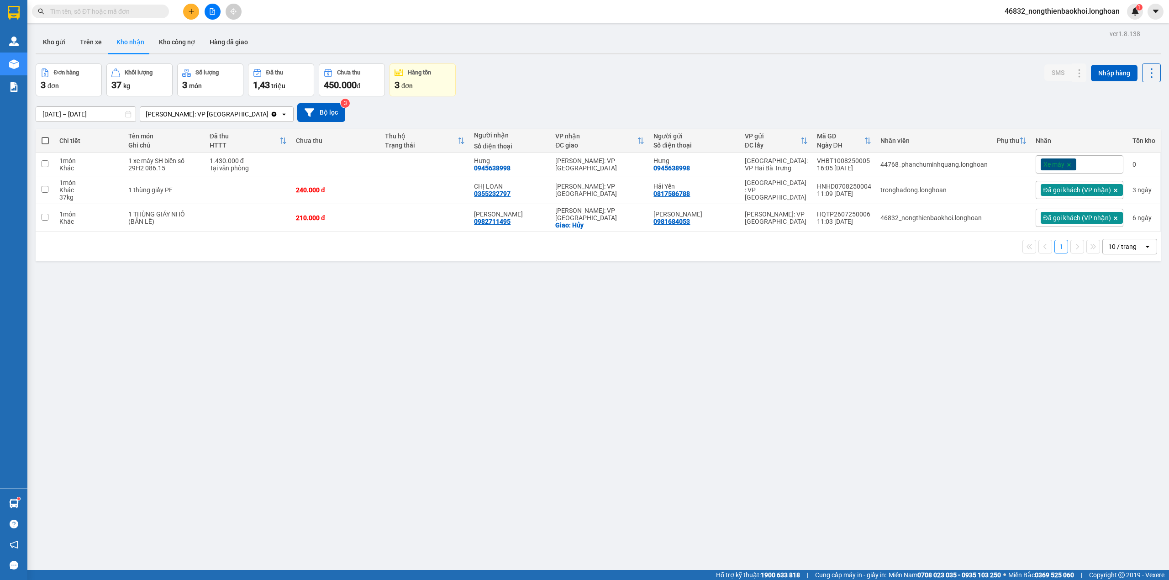
click at [789, 90] on div "Đơn hàng 3 đơn Khối lượng 37 kg Số lượng 3 món Đã thu 1,43 triệu Chưa thu 450.0…" at bounding box center [598, 79] width 1125 height 33
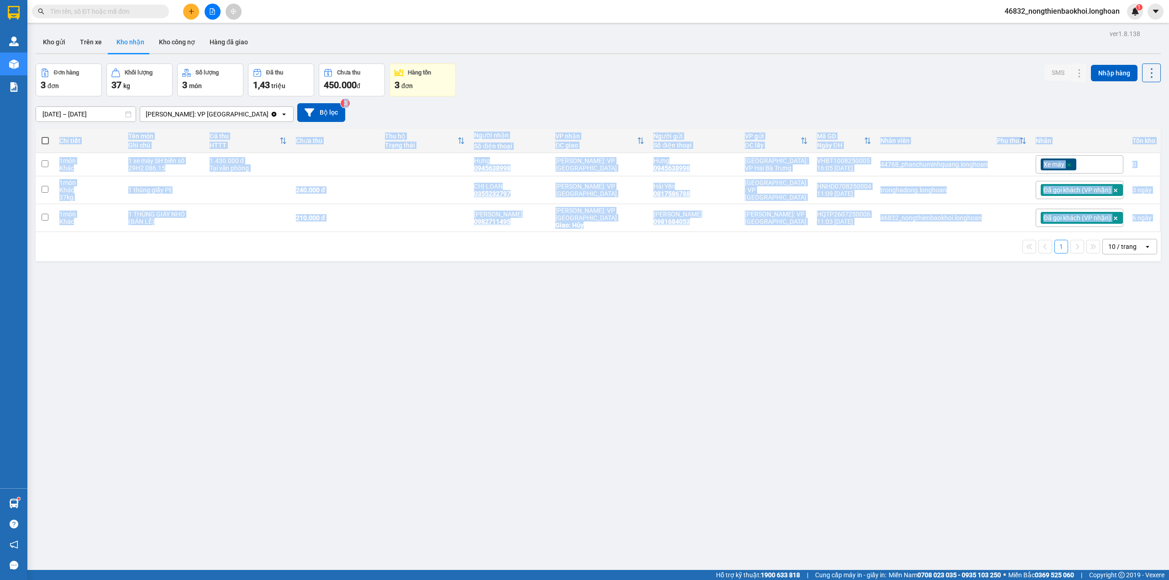
drag, startPoint x: 794, startPoint y: 98, endPoint x: 818, endPoint y: 284, distance: 187.5
click at [818, 284] on div "ver 1.8.138 Kho gửi Trên xe Kho nhận Kho công nợ Hàng đã giao Đơn hàng 3 đơn Kh…" at bounding box center [598, 317] width 1133 height 580
click at [825, 280] on div "ver 1.8.138 Kho gửi Trên xe Kho nhận Kho công nợ Hàng đã giao Đơn hàng 3 đơn Kh…" at bounding box center [598, 317] width 1133 height 580
drag, startPoint x: 843, startPoint y: 117, endPoint x: 827, endPoint y: 238, distance: 122.5
click at [828, 240] on div "ver 1.8.138 Kho gửi Trên xe Kho nhận Kho công nợ Hàng đã giao Đơn hàng 3 đơn Kh…" at bounding box center [598, 317] width 1133 height 580
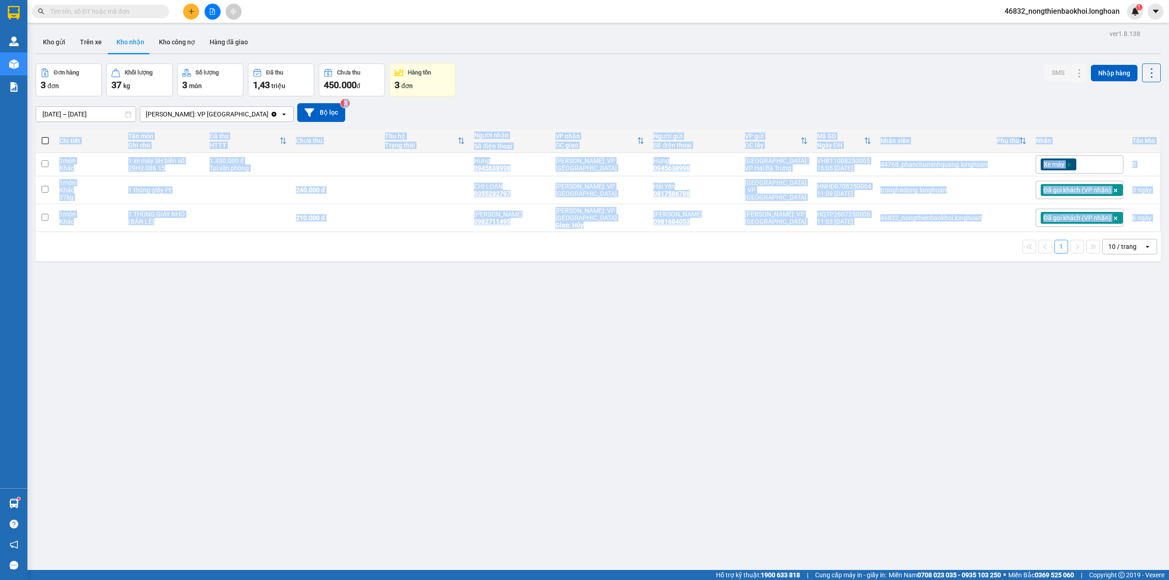
click at [827, 239] on div "1 10 / trang open" at bounding box center [598, 247] width 1118 height 16
drag, startPoint x: 815, startPoint y: 90, endPoint x: 805, endPoint y: 261, distance: 171.1
click at [805, 261] on div "ver 1.8.138 Kho gửi Trên xe Kho nhận Kho công nợ Hàng đã giao Đơn hàng 3 đơn Kh…" at bounding box center [598, 317] width 1133 height 580
click at [806, 258] on div "1 10 / trang open" at bounding box center [598, 246] width 1125 height 29
click at [702, 291] on div "ver 1.8.138 Kho gửi Trên xe Kho nhận Kho công nợ Hàng đã giao Đơn hàng 3 đơn Kh…" at bounding box center [598, 317] width 1133 height 580
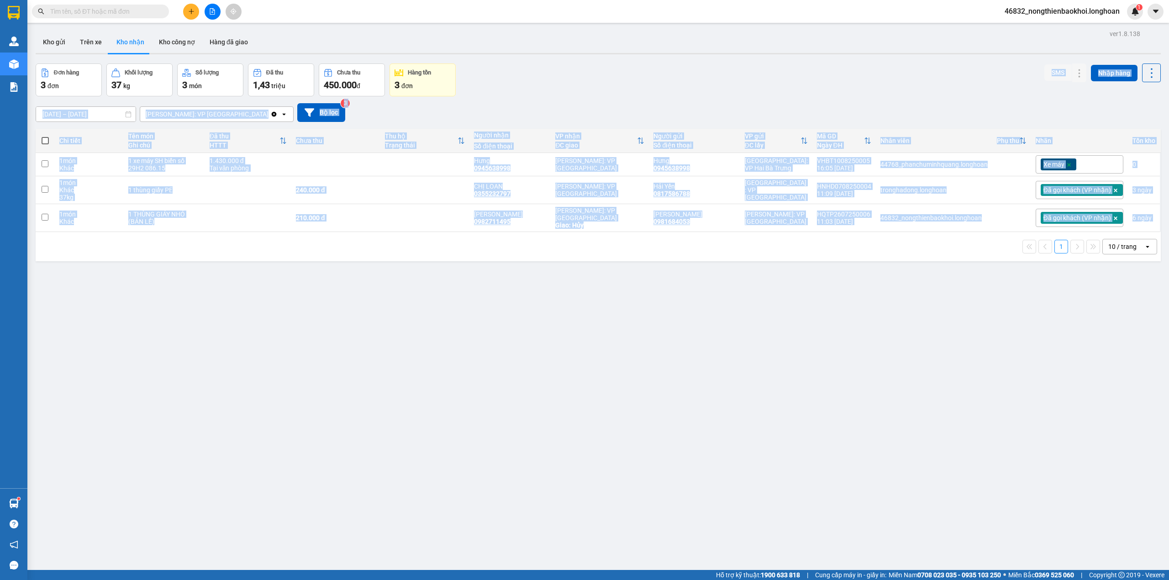
drag, startPoint x: 830, startPoint y: 241, endPoint x: 830, endPoint y: 273, distance: 32.0
click at [830, 273] on div "ver 1.8.138 Kho gửi Trên xe Kho nhận Kho công nợ Hàng đã giao Đơn hàng 3 đơn Kh…" at bounding box center [598, 317] width 1133 height 580
click at [824, 264] on div "ver 1.8.138 Kho gửi Trên xe Kho nhận Kho công nợ Hàng đã giao Đơn hàng 3 đơn Kh…" at bounding box center [598, 317] width 1133 height 580
drag, startPoint x: 819, startPoint y: 105, endPoint x: 822, endPoint y: 247, distance: 142.1
click at [822, 247] on div "ver 1.8.138 Kho gửi Trên xe Kho nhận Kho công nợ Hàng đã giao Đơn hàng 3 đơn Kh…" at bounding box center [598, 317] width 1133 height 580
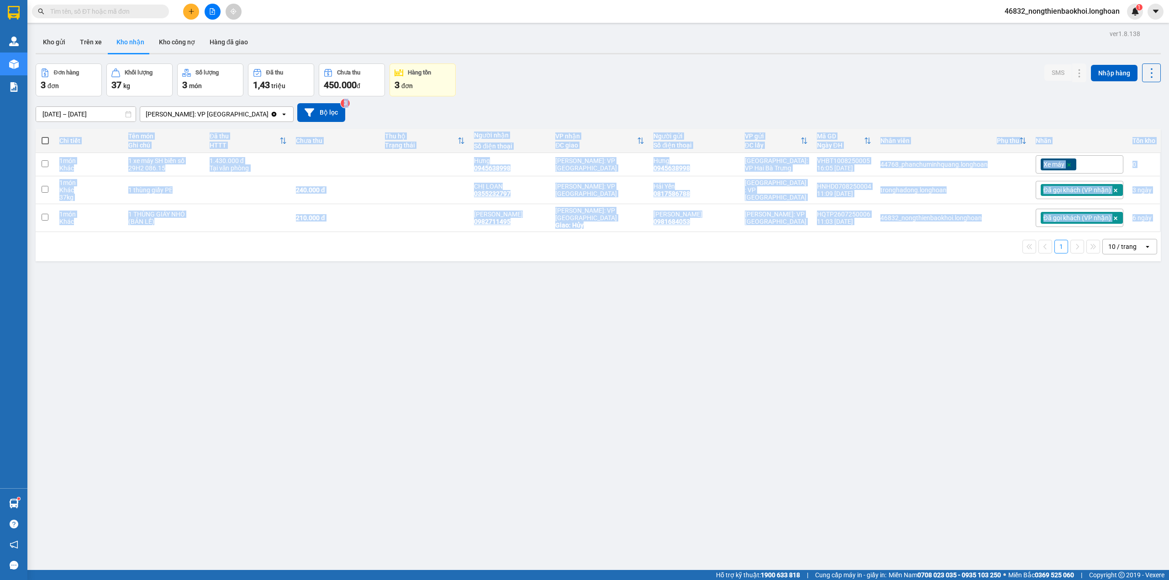
click at [822, 247] on div "1 10 / trang open" at bounding box center [598, 247] width 1118 height 16
drag, startPoint x: 771, startPoint y: 112, endPoint x: 745, endPoint y: 243, distance: 133.1
click at [745, 243] on div "ver 1.8.138 Kho gửi Trên xe Kho nhận Kho công nợ Hàng đã giao Đơn hàng 3 đơn Kh…" at bounding box center [598, 317] width 1133 height 580
click at [745, 243] on div "1 10 / trang open" at bounding box center [598, 247] width 1118 height 16
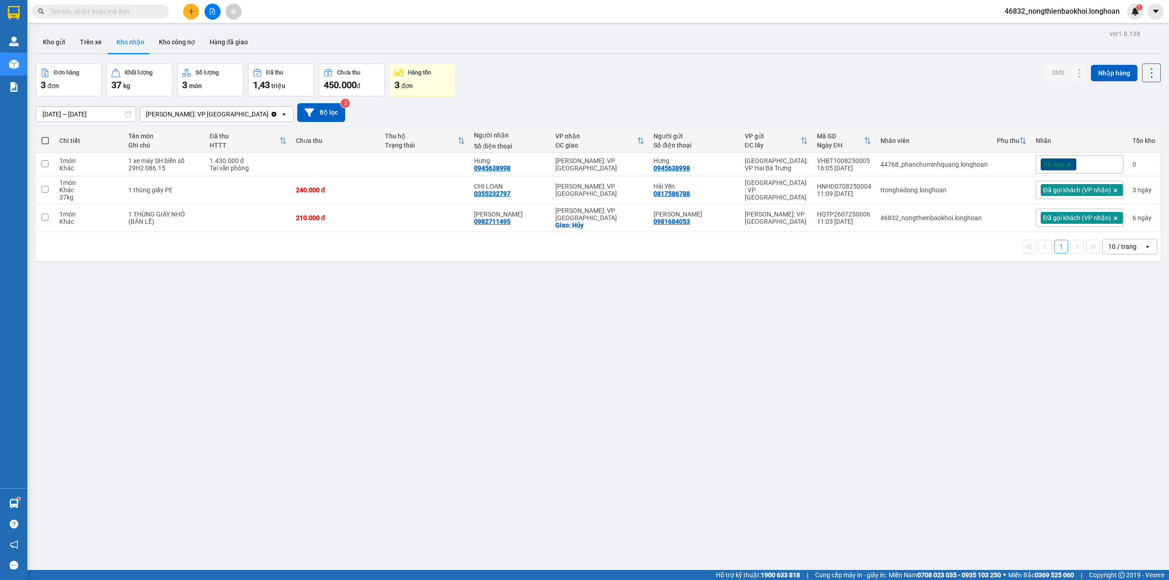
click at [735, 107] on div "[DATE] – [DATE] Press the down arrow key to interact with the calendar and sele…" at bounding box center [598, 112] width 1125 height 19
click at [637, 284] on div "ver 1.8.138 Kho gửi Trên xe Kho nhận Kho công nợ Hàng đã giao Đơn hàng 3 đơn Kh…" at bounding box center [598, 317] width 1133 height 580
click at [136, 15] on input "text" at bounding box center [104, 11] width 108 height 10
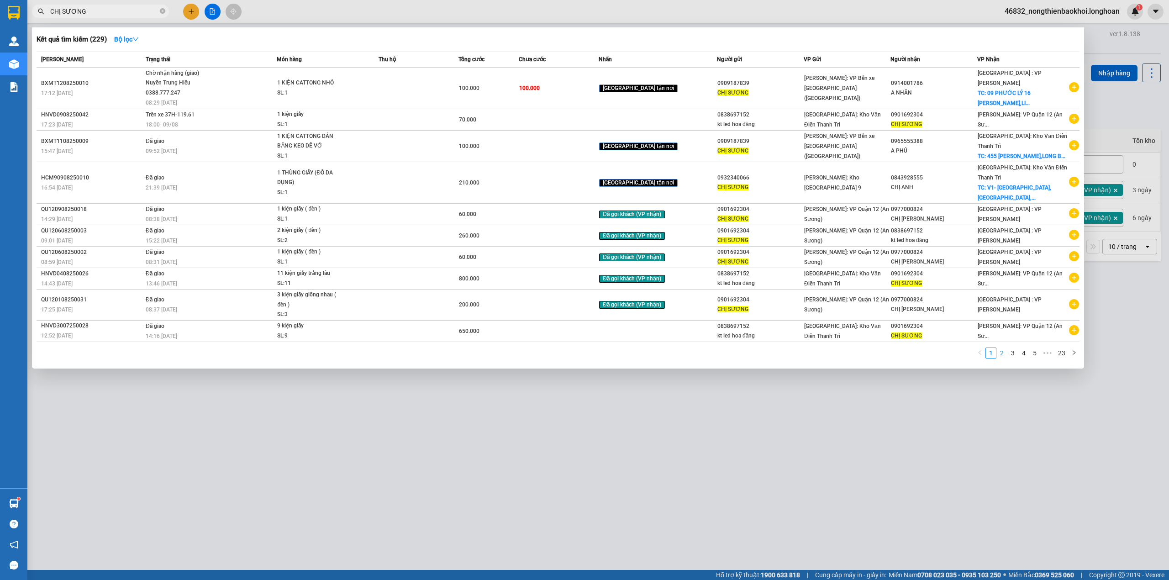
type input "CHỊ SƯƠNG"
click at [1001, 358] on link "2" at bounding box center [1002, 353] width 10 height 10
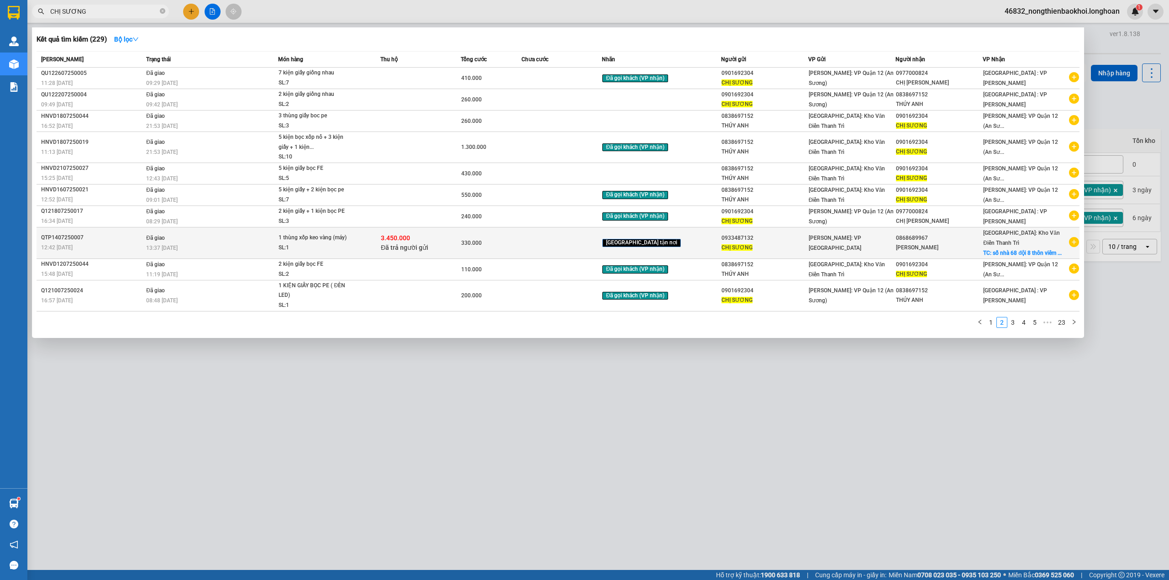
click at [736, 248] on span "CHỊ SƯƠNG" at bounding box center [737, 247] width 31 height 6
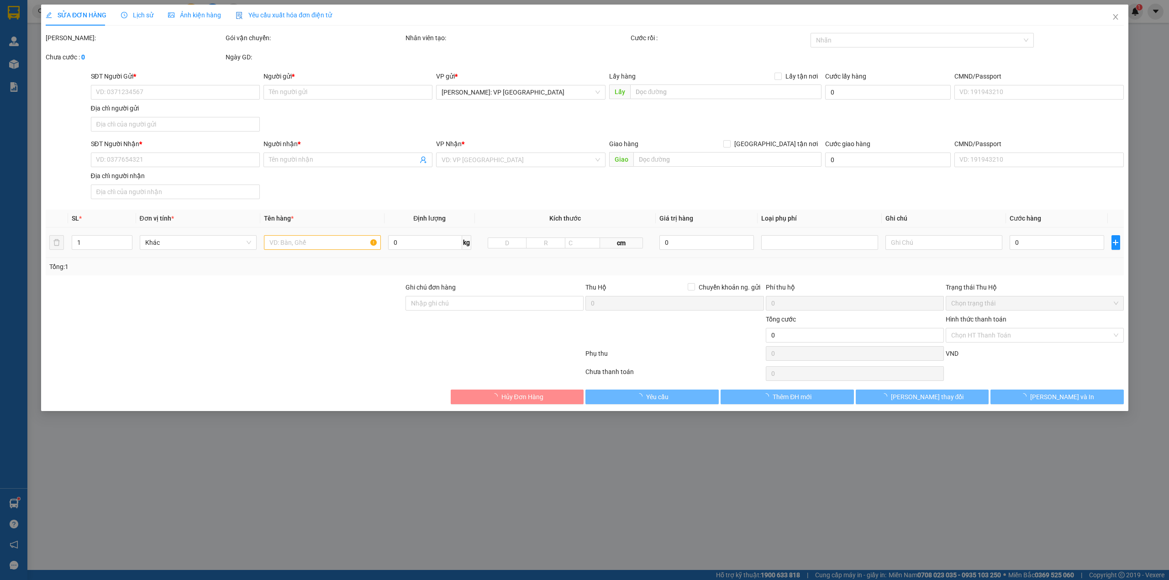
type input "0933487132"
type input "CHỊ SƯƠNG"
type input "0868689967"
type input "vũ hòa"
checkbox input "true"
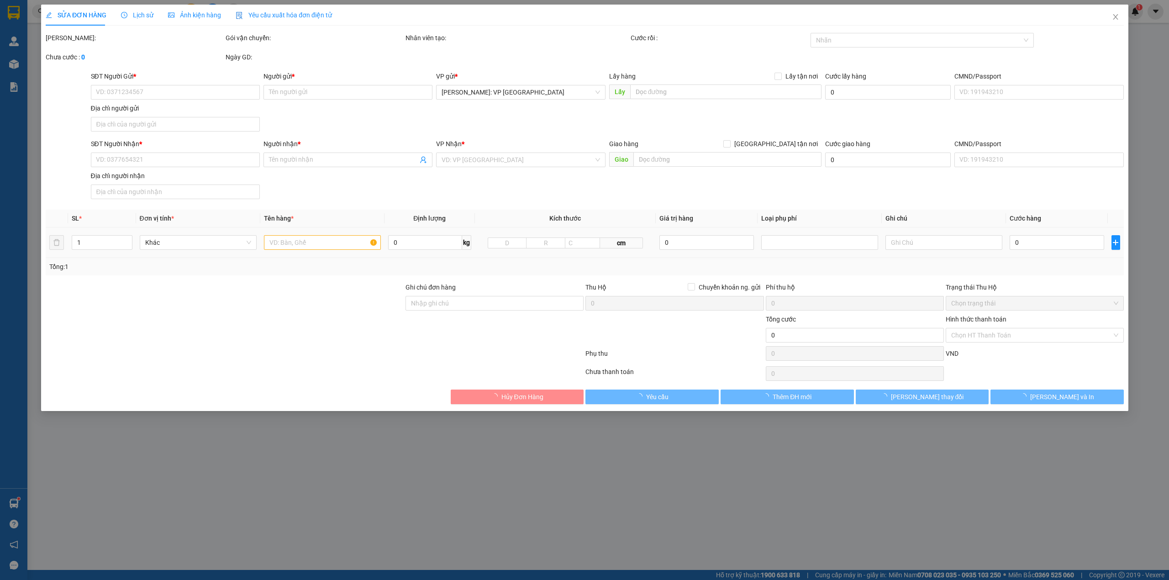
type input "số nhà 68 đội 8 thôn viêm khê xã hồng sơn (mỹ đức cũ)"
checkbox input "true"
type input "3.450.000"
type input "20.000"
type input "330.000"
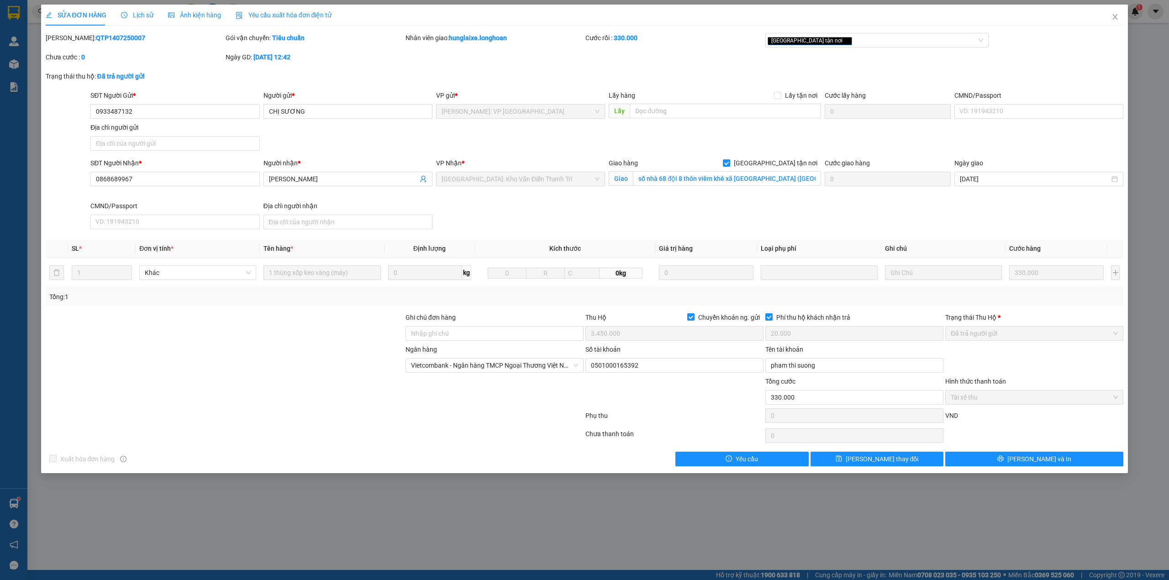
click at [170, 99] on div "SĐT Người Gửi *" at bounding box center [174, 95] width 169 height 10
click at [170, 104] on input "0933487132" at bounding box center [174, 111] width 169 height 15
click at [170, 108] on input "0933487132" at bounding box center [174, 111] width 169 height 15
click at [684, 60] on div "Mã ĐH: QTP1407250007 Gói vận chuyển: Tiêu chuẩn Nhân viên giao: hunglaixe.longh…" at bounding box center [585, 52] width 1080 height 38
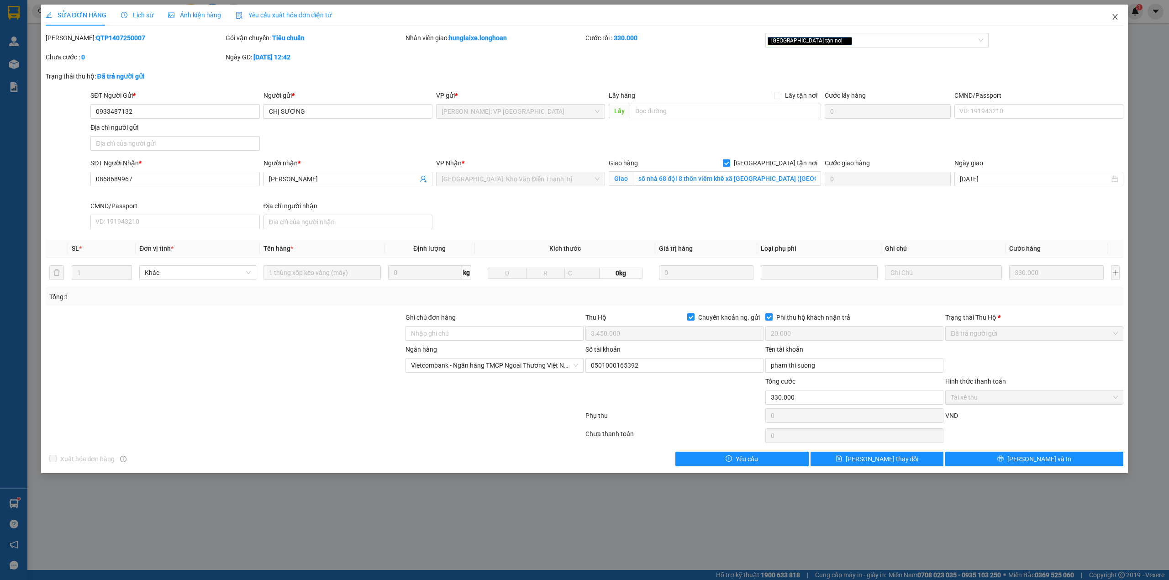
click at [1116, 16] on icon "close" at bounding box center [1115, 16] width 5 height 5
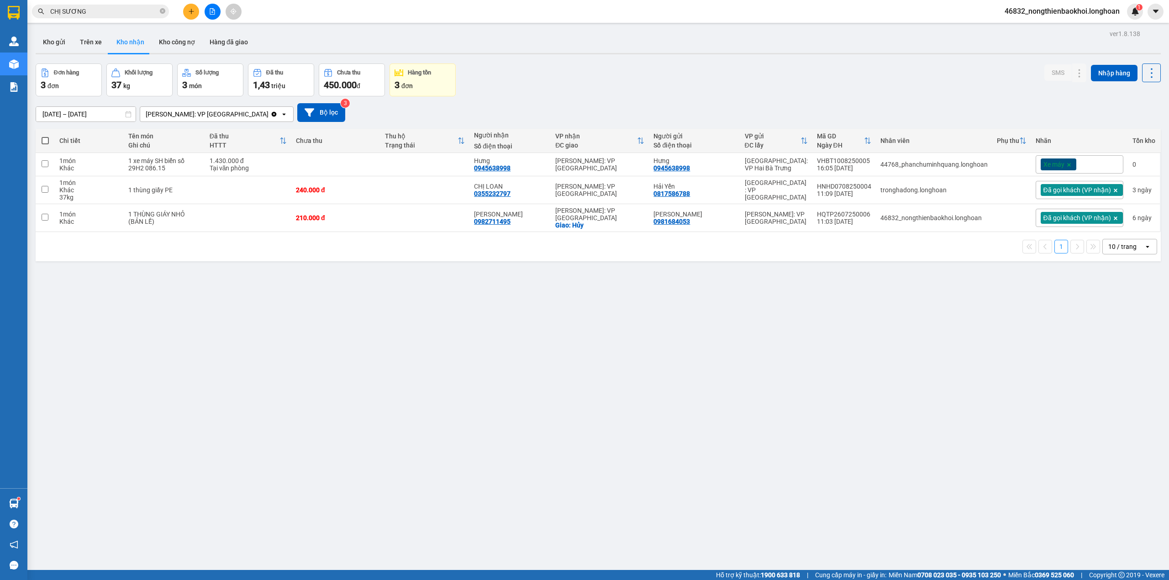
click at [195, 11] on button at bounding box center [191, 12] width 16 height 16
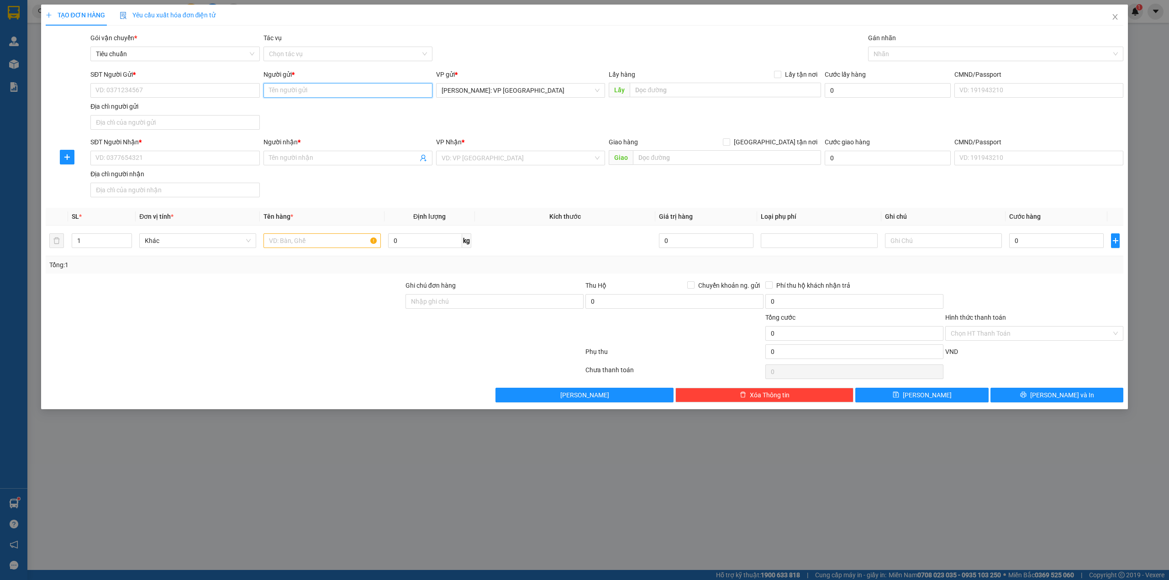
click at [302, 94] on input "Người gửi *" at bounding box center [348, 90] width 169 height 15
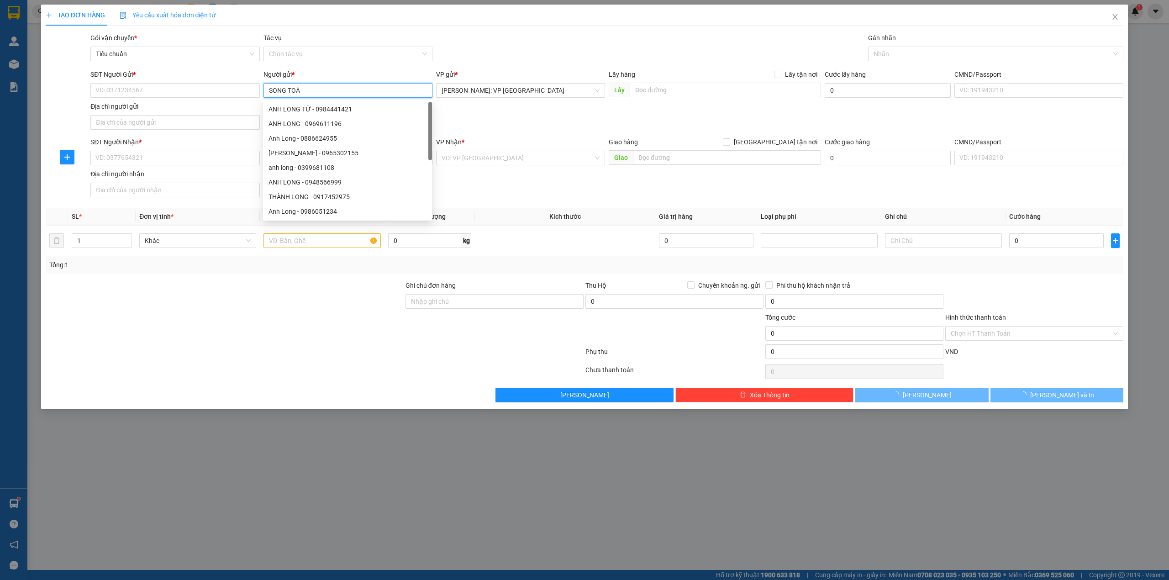
type input "SONG TOÀN"
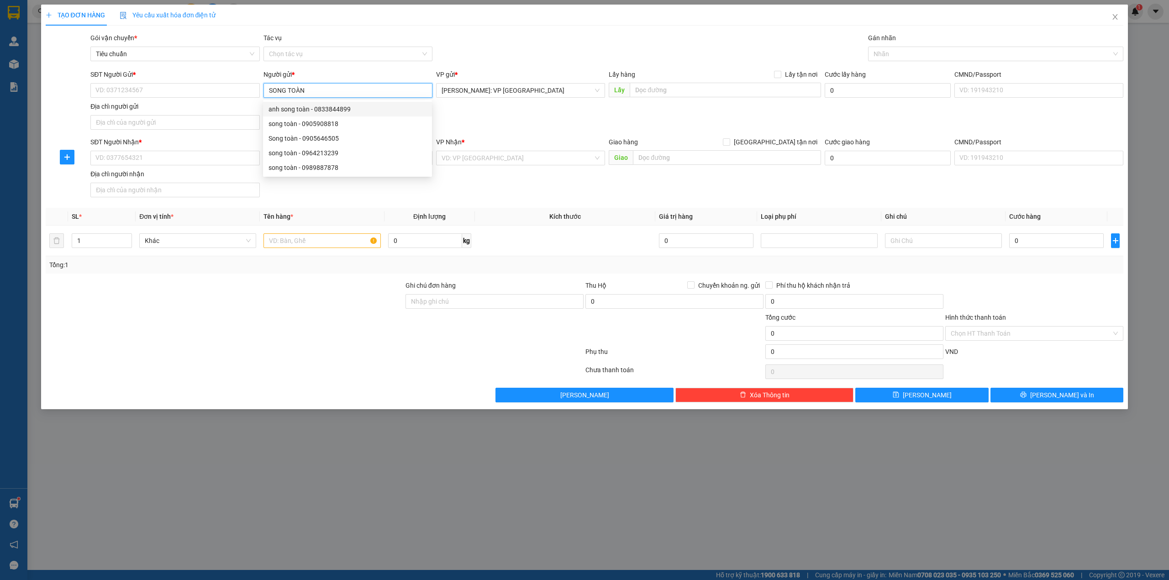
click at [308, 109] on div "anh song toàn - 0833844899" at bounding box center [348, 109] width 158 height 10
type input "0833844899"
type input "anh song toàn"
click at [461, 123] on div "SĐT Người Gửi * 0833844899 Người gửi * anh song toàn anh song toàn VP gửi * Hồ …" at bounding box center [607, 101] width 1037 height 64
click at [338, 115] on div "SĐT Người Gửi * 0833844899 Người gửi * anh song toàn VP gửi * Hồ Chí Minh: VP Q…" at bounding box center [607, 101] width 1037 height 64
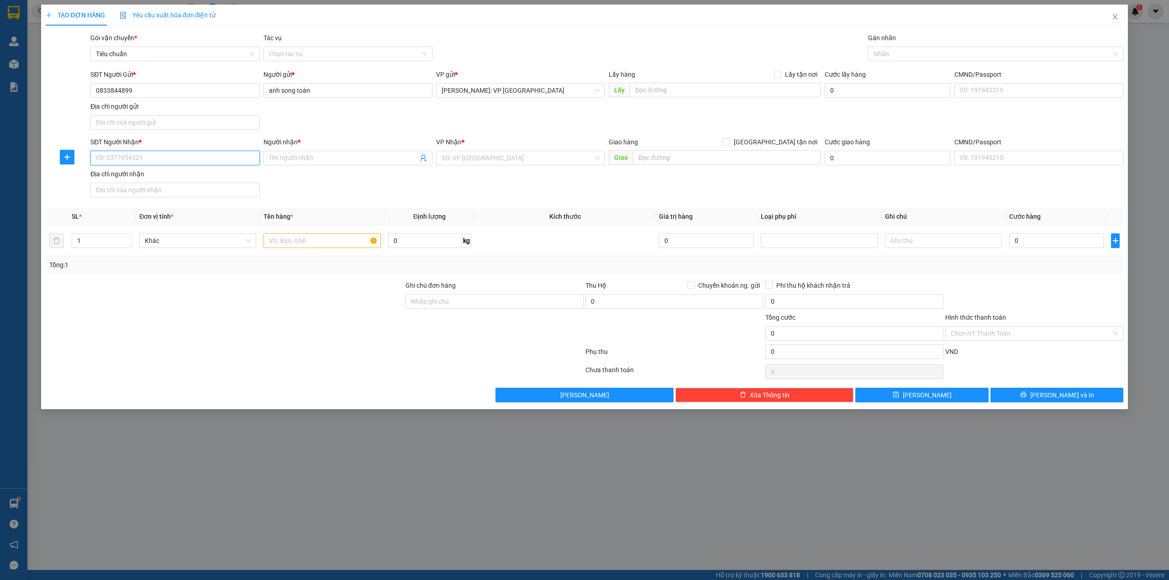
click at [201, 154] on input "SĐT Người Nhận *" at bounding box center [174, 158] width 169 height 15
type input "0939443750"
click at [309, 158] on input "Người nhận *" at bounding box center [343, 158] width 149 height 10
type input "C TY GAS PETROLIMEX CẦN THƠ"
click at [497, 163] on input "search" at bounding box center [518, 158] width 152 height 14
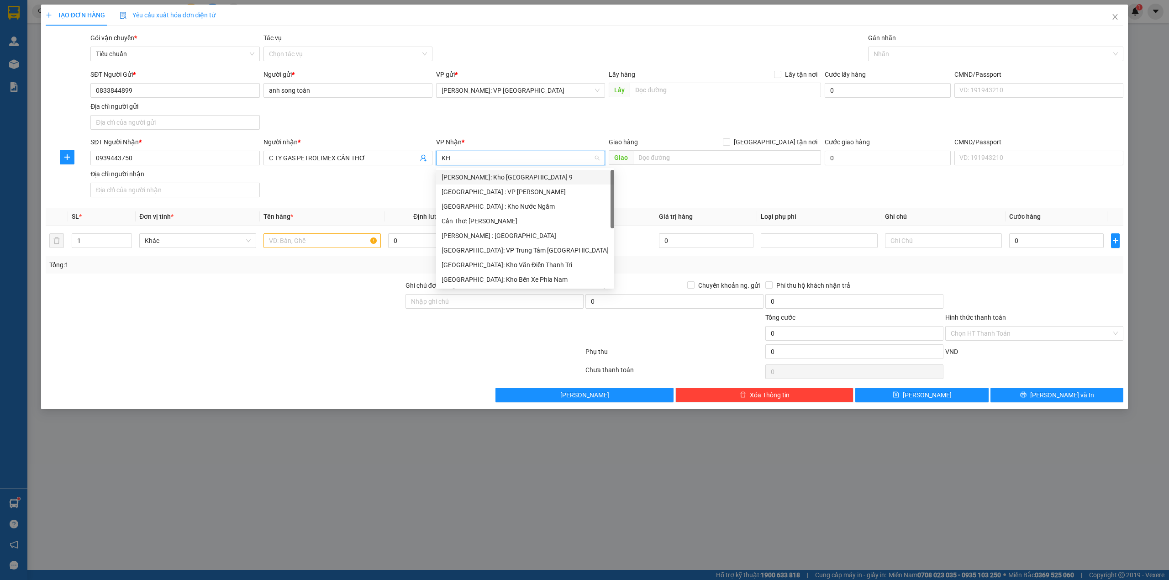
type input "K"
drag, startPoint x: 497, startPoint y: 163, endPoint x: 497, endPoint y: 154, distance: 8.7
click at [497, 154] on input "search" at bounding box center [518, 158] width 152 height 14
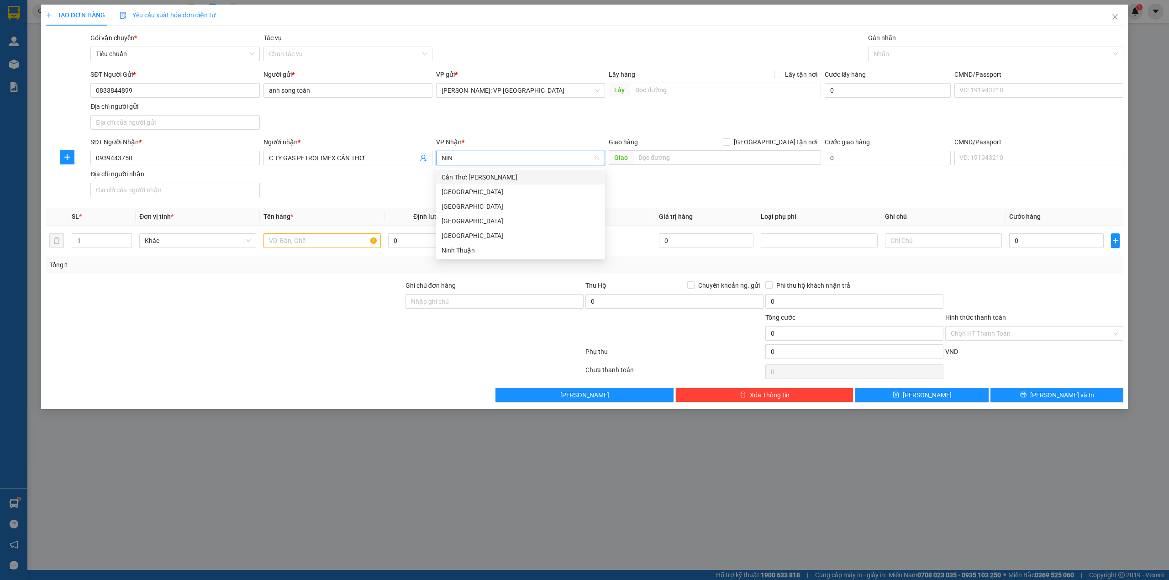
type input "NINH"
click at [494, 176] on div "Cần Thơ: [PERSON_NAME]" at bounding box center [521, 177] width 158 height 10
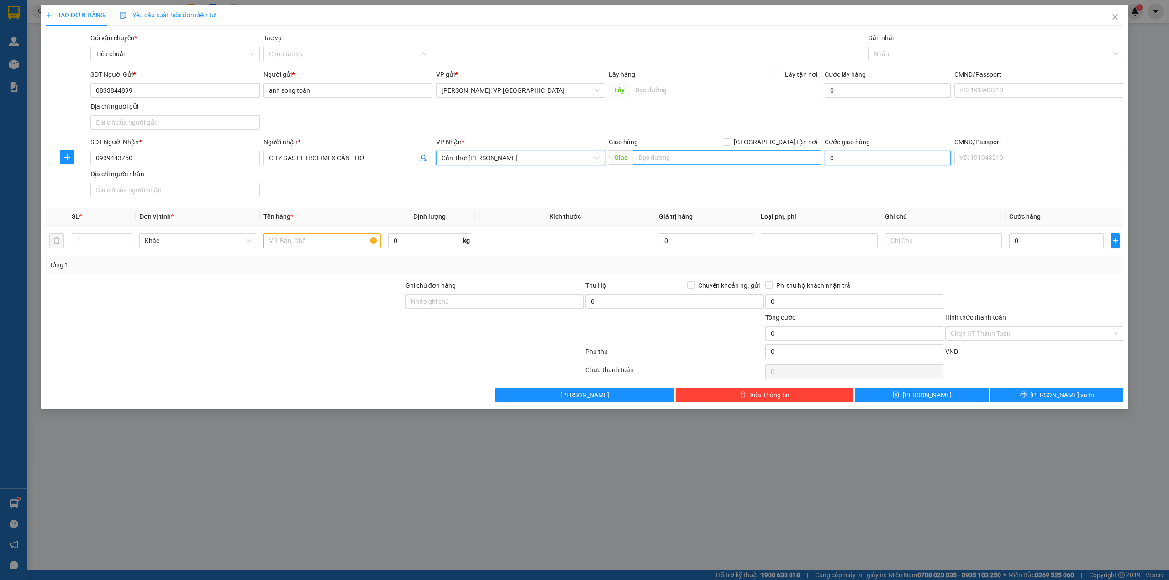
click at [667, 159] on input "text" at bounding box center [727, 157] width 188 height 15
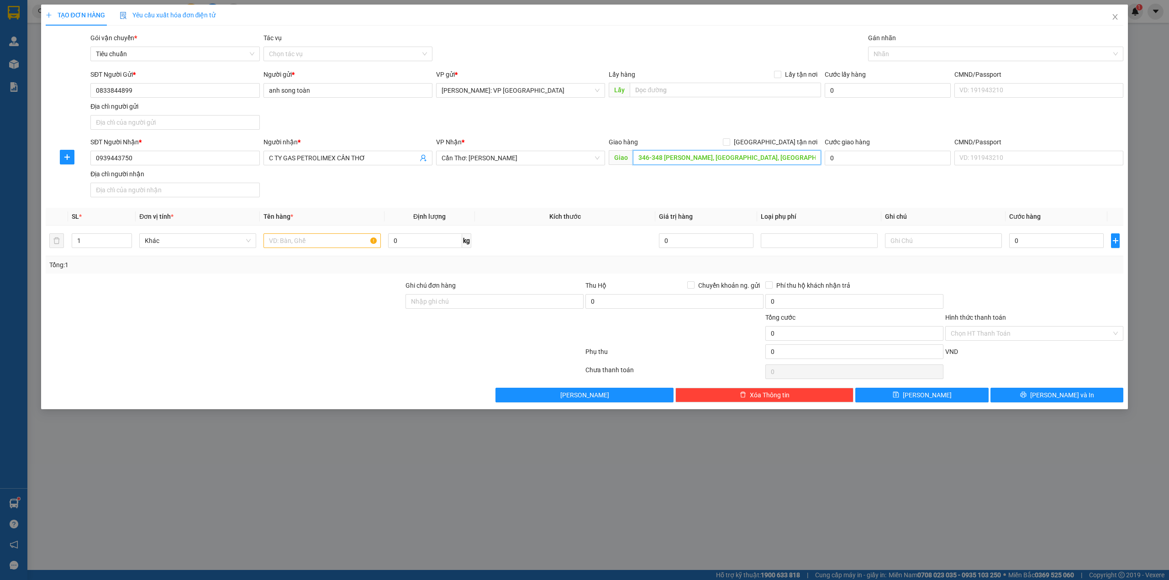
click at [705, 157] on input "346-348 VÕ VĂN KIỆT, BÌNH THỦY, CẦN THƠ" at bounding box center [727, 157] width 188 height 15
type input "346-348 VÕ VĂN KIỆT, P. AN THỚI, BÌNH THỦY, CẦN THƠ"
drag, startPoint x: 790, startPoint y: 144, endPoint x: 796, endPoint y: 143, distance: 6.0
click at [793, 143] on span "[GEOGRAPHIC_DATA] tận nơi" at bounding box center [775, 142] width 91 height 10
click at [729, 143] on input "[GEOGRAPHIC_DATA] tận nơi" at bounding box center [726, 141] width 6 height 6
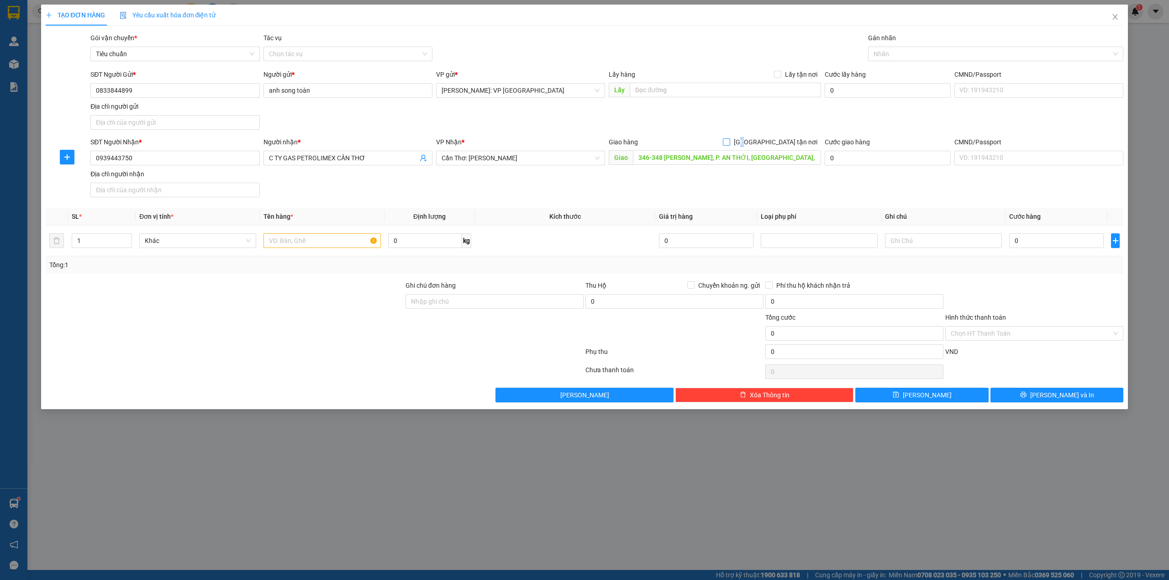
checkbox input "true"
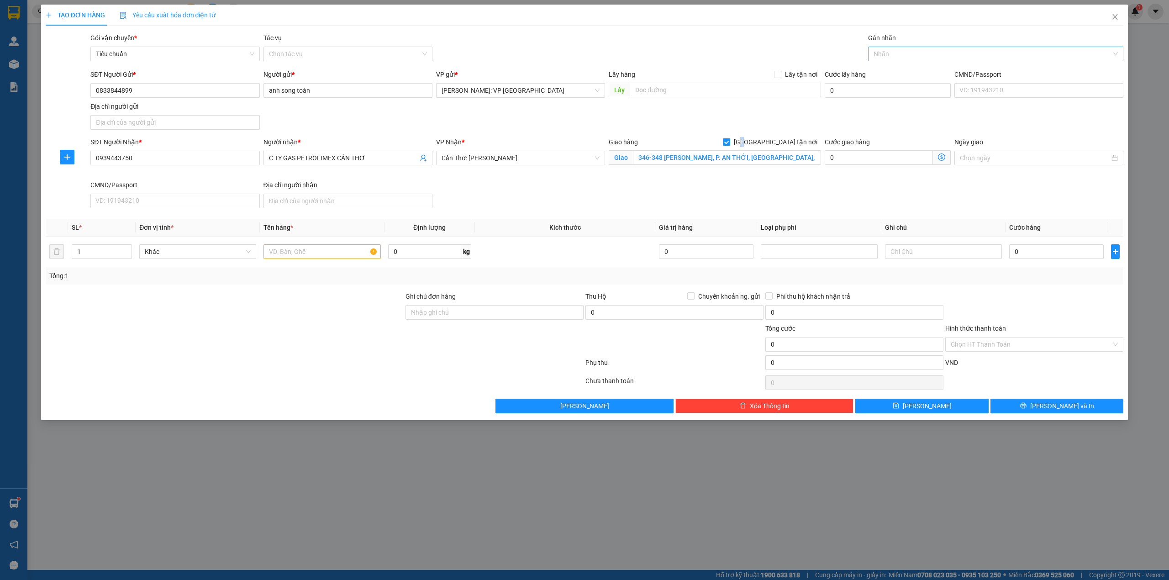
click at [904, 56] on div at bounding box center [992, 53] width 242 height 11
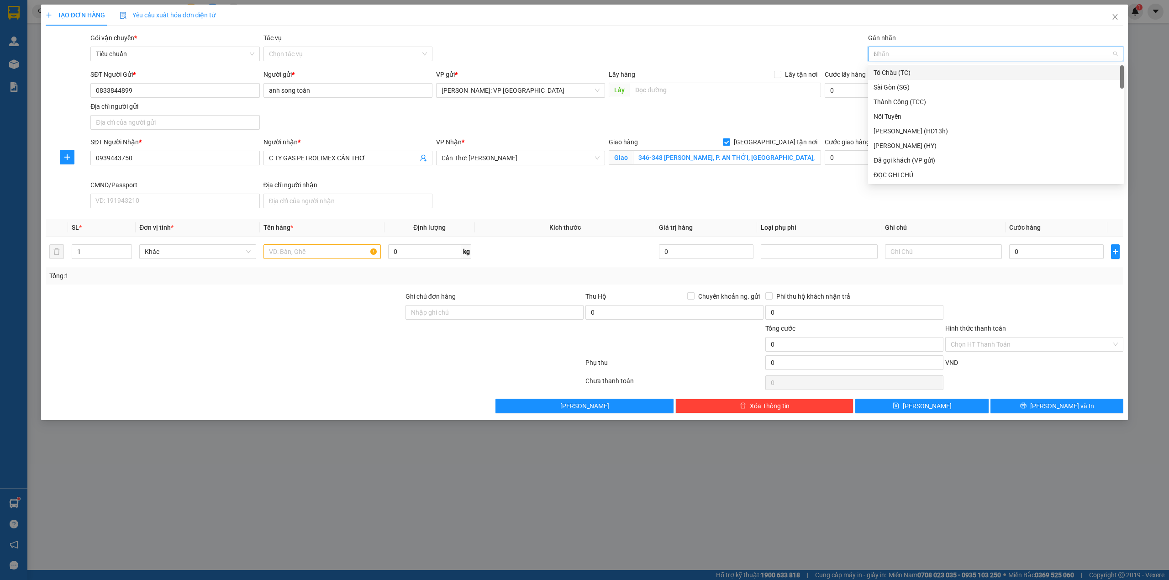
type input "GI"
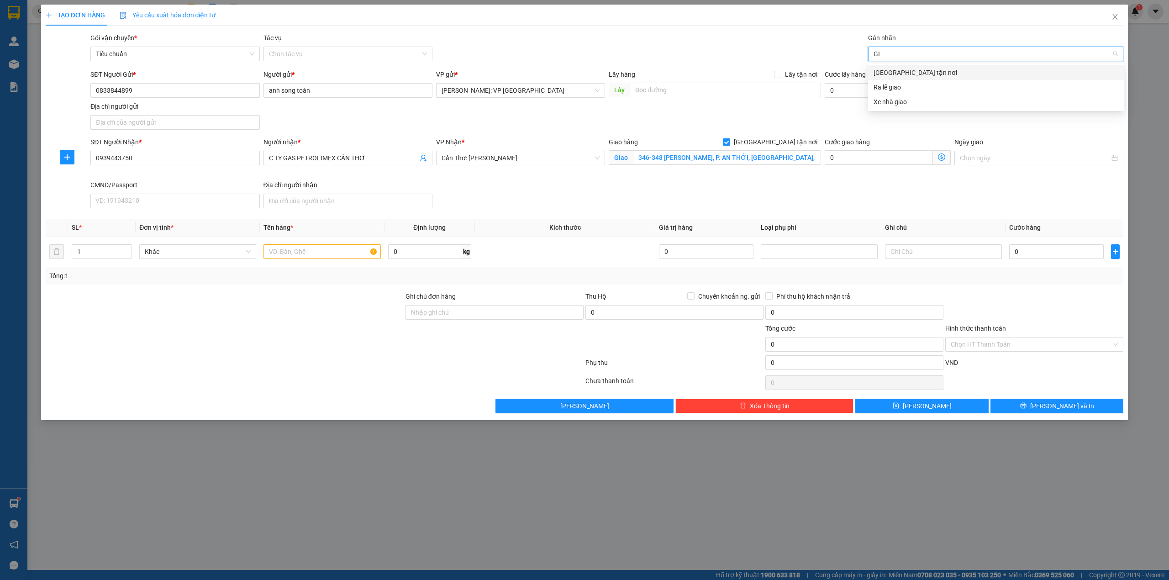
click at [903, 67] on div "[GEOGRAPHIC_DATA] tận nơi" at bounding box center [996, 72] width 256 height 15
click at [766, 35] on div "Gói vận chuyển * Tiêu chuẩn Tác vụ Chọn tác vụ Gán nhãn Giao tận nơi" at bounding box center [607, 49] width 1037 height 32
click at [296, 253] on input "text" at bounding box center [322, 251] width 117 height 15
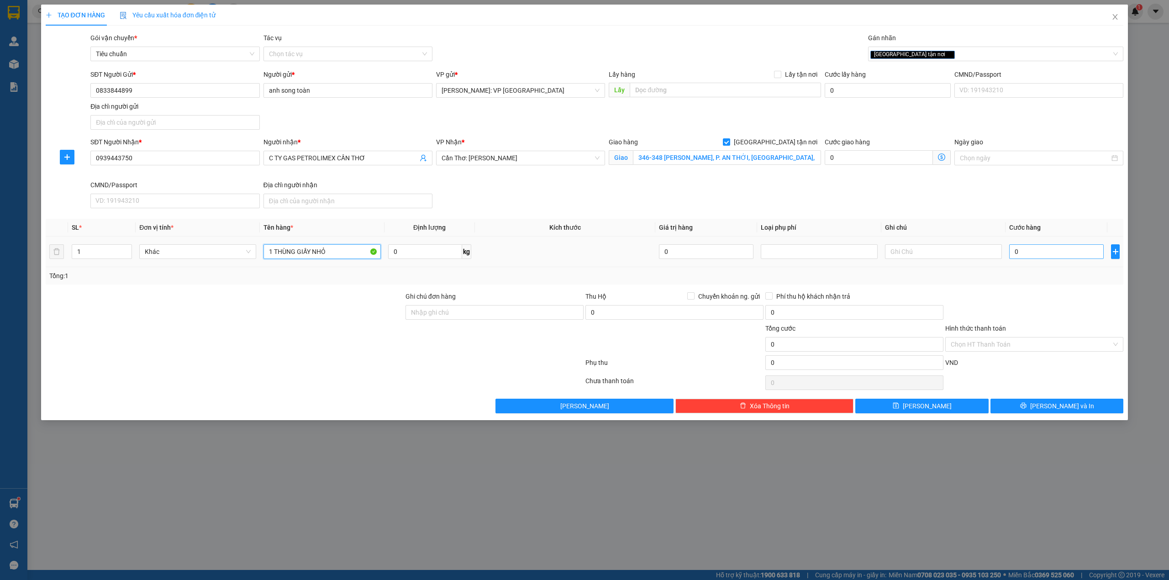
type input "1 THÙNG GIẤY NHỎ"
click at [1033, 251] on input "0" at bounding box center [1056, 251] width 95 height 15
type input "1"
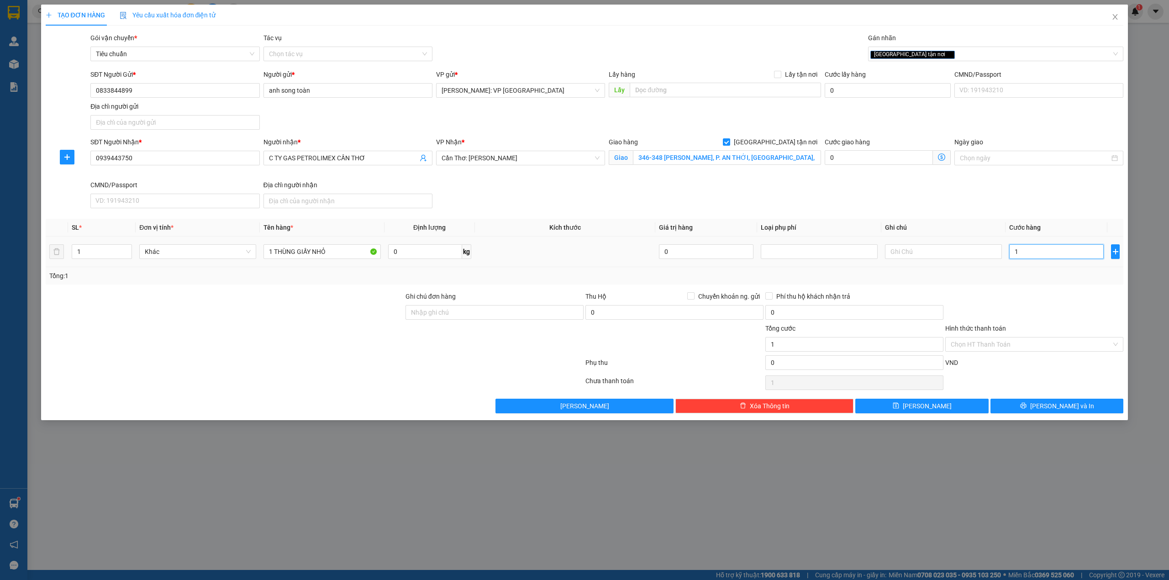
type input "12"
type input "120"
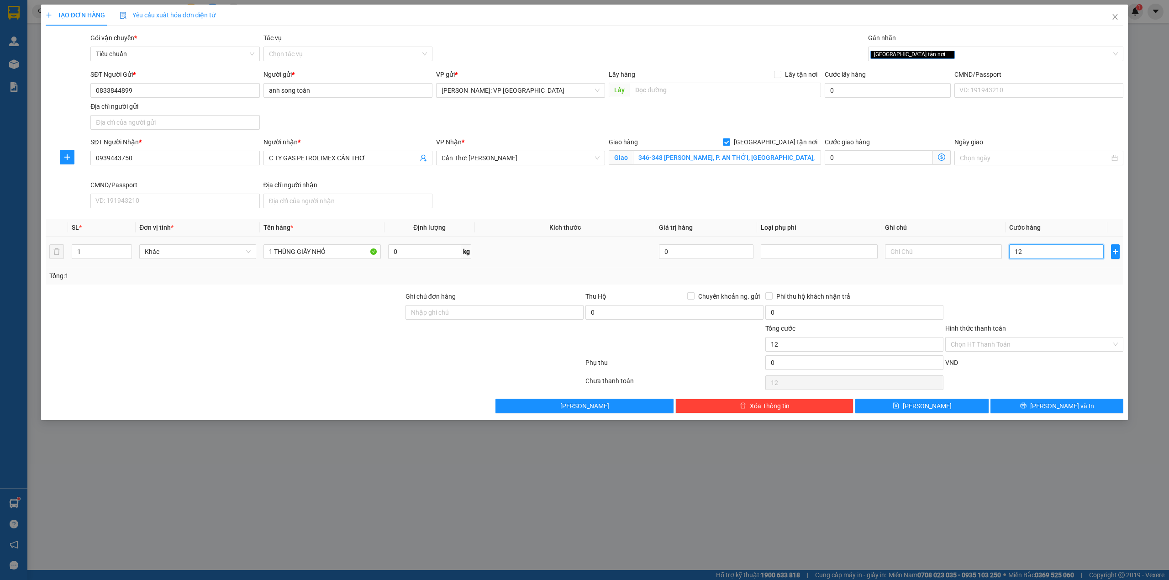
type input "120"
type input "1.200"
type input "12.000"
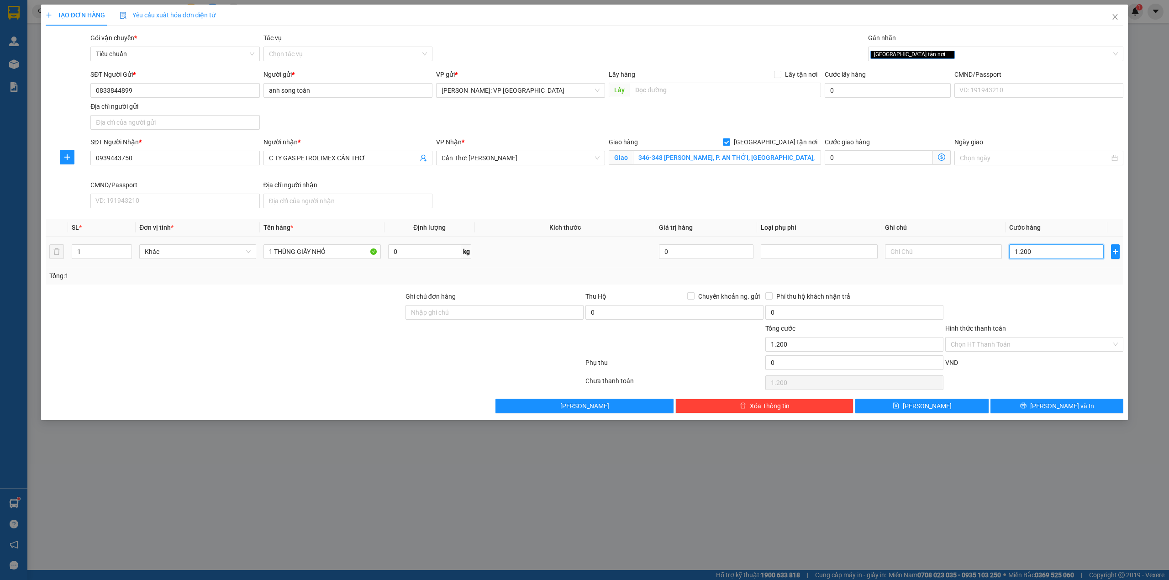
type input "12.000"
type input "120.000"
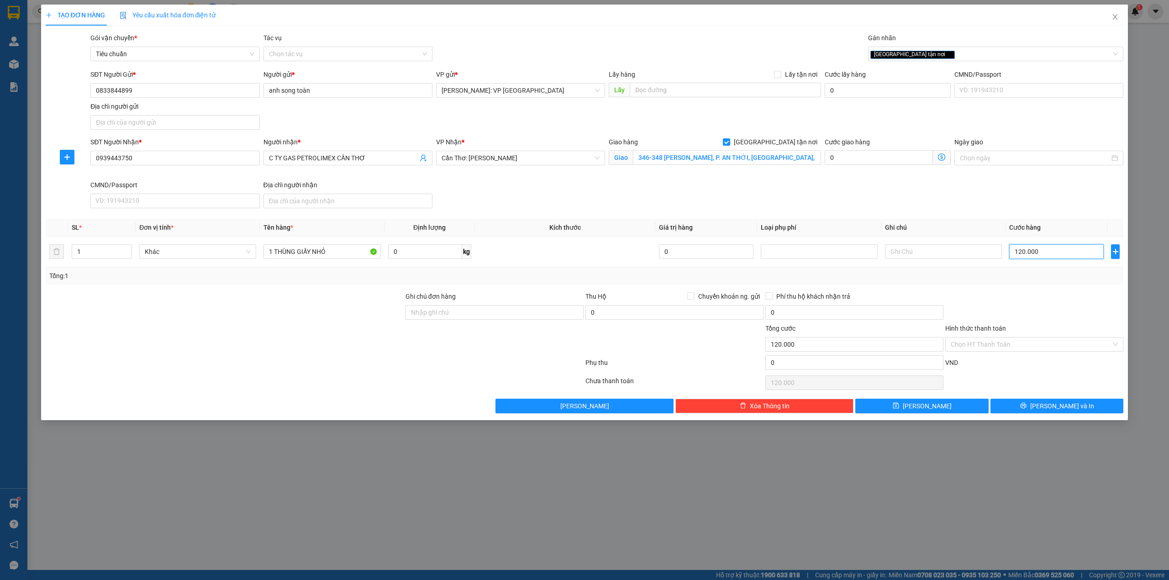
type input "120.000"
click at [229, 290] on div "Transit Pickup Surcharge Ids Transit Deliver Surcharge Ids Transit Deliver Surc…" at bounding box center [585, 223] width 1078 height 380
click at [785, 203] on div "SĐT Người Nhận * 0939443750 Người nhận * C TY GAS PETROLIMEX CẦN THƠ VP Nhận * …" at bounding box center [607, 174] width 1037 height 75
click at [368, 338] on div at bounding box center [225, 339] width 360 height 32
click at [304, 314] on div at bounding box center [225, 307] width 360 height 32
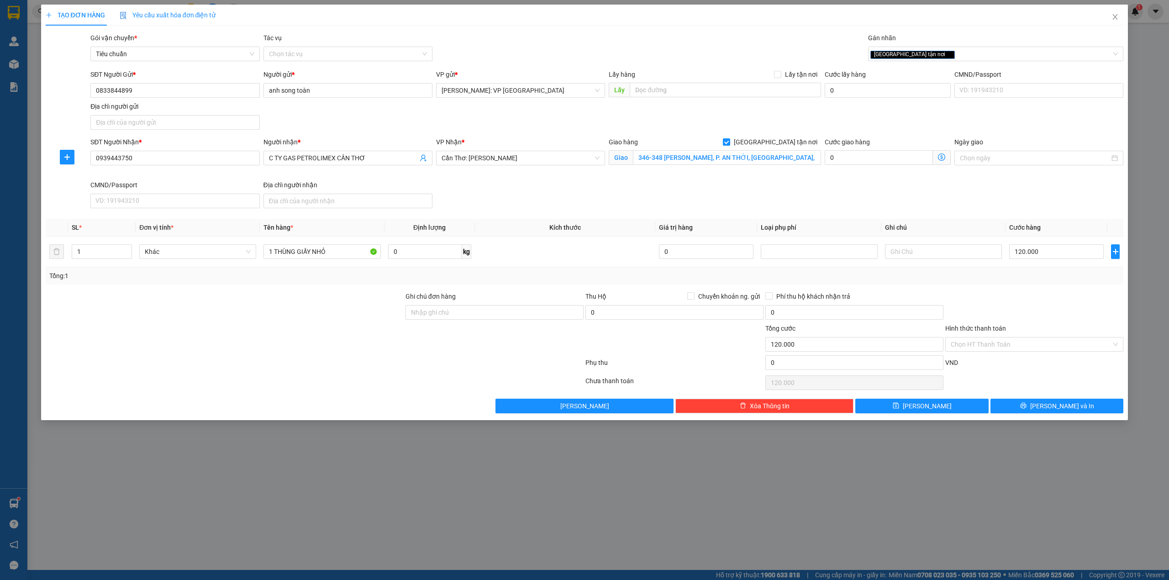
click at [262, 333] on div at bounding box center [225, 339] width 360 height 32
click at [397, 121] on div "SĐT Người Gửi * 0833844899 Người gửi * anh song toàn VP gửi * Hồ Chí Minh: VP Q…" at bounding box center [607, 101] width 1037 height 64
click at [541, 191] on div "SĐT Người Nhận * 0939443750 Người nhận * C TY GAS PETROLIMEX CẦN THƠ VP Nhận * …" at bounding box center [607, 174] width 1037 height 75
click at [1035, 346] on input "Hình thức thanh toán" at bounding box center [1031, 345] width 161 height 14
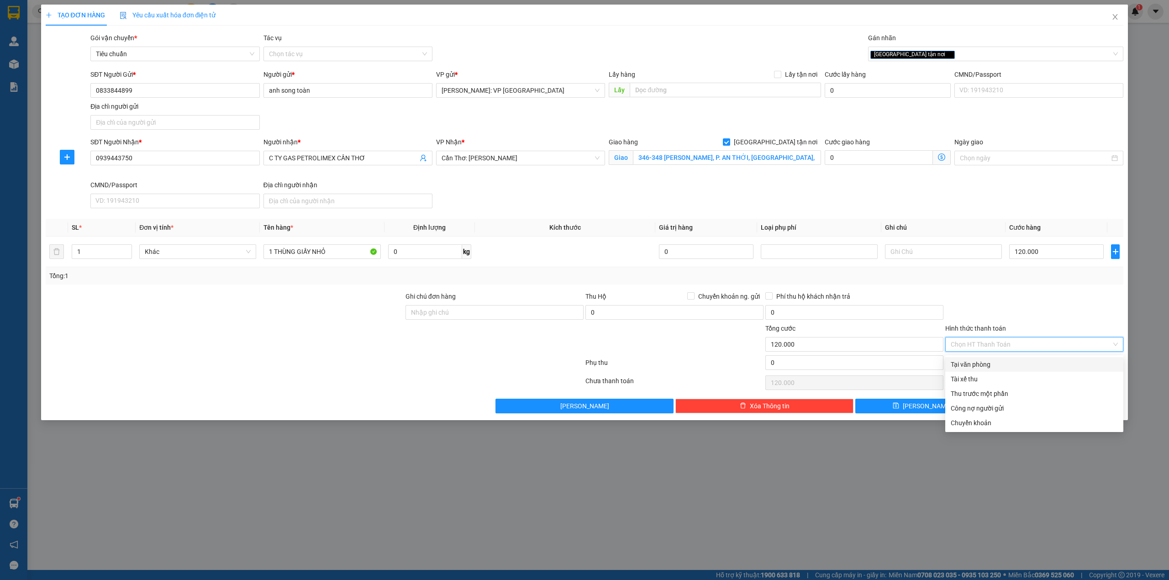
drag, startPoint x: 1015, startPoint y: 366, endPoint x: 1012, endPoint y: 353, distance: 13.5
click at [1015, 366] on div "Tại văn phòng" at bounding box center [1034, 364] width 167 height 10
type input "0"
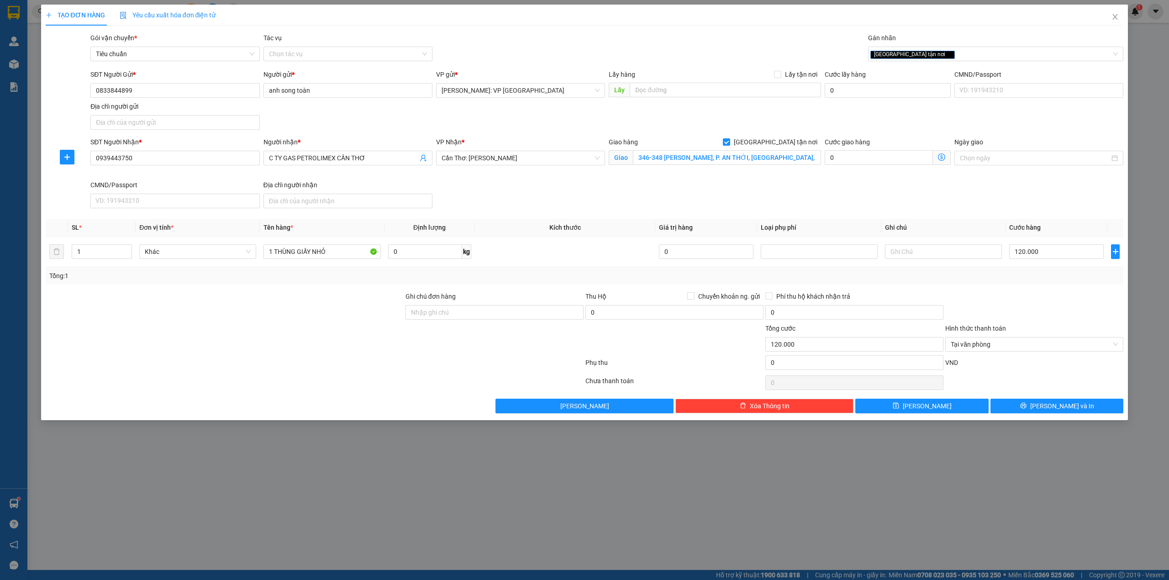
click at [1007, 306] on div at bounding box center [1035, 307] width 180 height 32
click at [1034, 409] on button "[PERSON_NAME] và In" at bounding box center [1057, 406] width 133 height 15
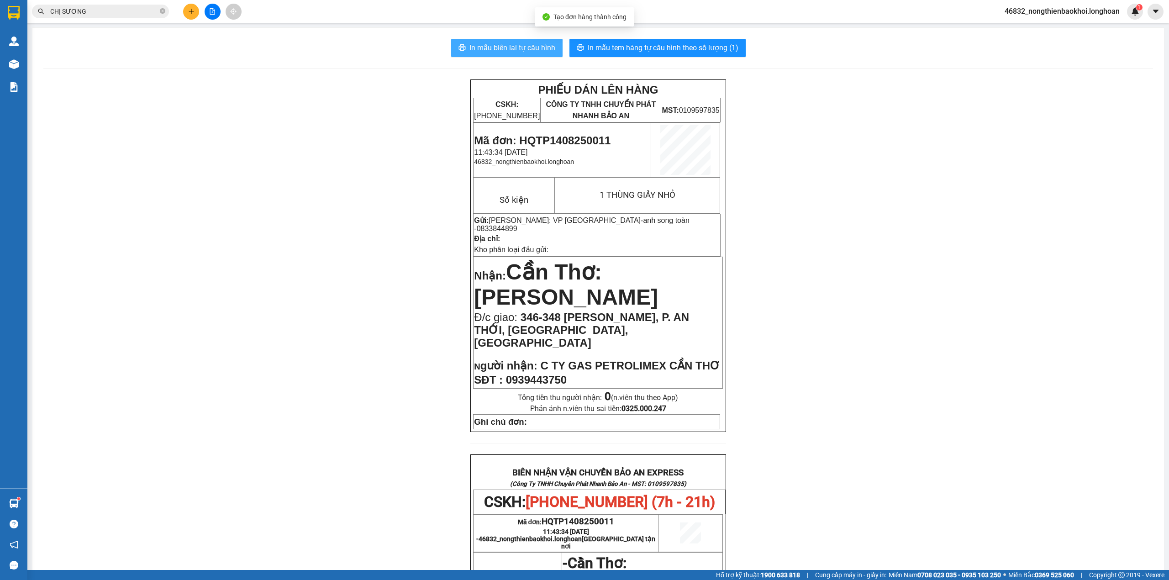
click at [537, 55] on button "In mẫu biên lai tự cấu hình" at bounding box center [506, 48] width 111 height 18
drag, startPoint x: 703, startPoint y: 45, endPoint x: 706, endPoint y: 40, distance: 5.3
click at [704, 41] on button "In mẫu tem hàng tự cấu hình theo số lượng (1)" at bounding box center [658, 48] width 176 height 18
click at [358, 248] on div "PHIẾU DÁN LÊN HÀNG CSKH: 1900.06.88.33 CÔNG TY TNHH CHUYỂN PHÁT NHANH BẢO AN MS…" at bounding box center [598, 507] width 1110 height 857
click at [360, 277] on div "PHIẾU DÁN LÊN HÀNG CSKH: 1900.06.88.33 CÔNG TY TNHH CHUYỂN PHÁT NHANH BẢO AN MS…" at bounding box center [598, 507] width 1110 height 857
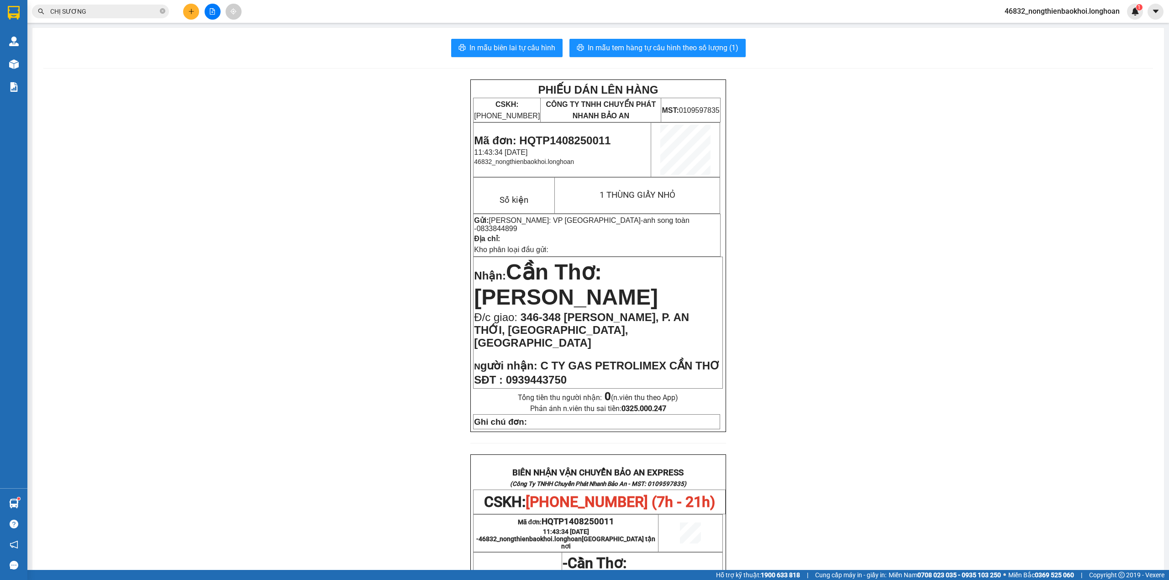
drag, startPoint x: 135, startPoint y: 101, endPoint x: 159, endPoint y: 22, distance: 82.9
click at [135, 101] on div "PHIẾU DÁN LÊN HÀNG CSKH: 1900.06.88.33 CÔNG TY TNHH CHUYỂN PHÁT NHANH BẢO AN MS…" at bounding box center [598, 507] width 1110 height 857
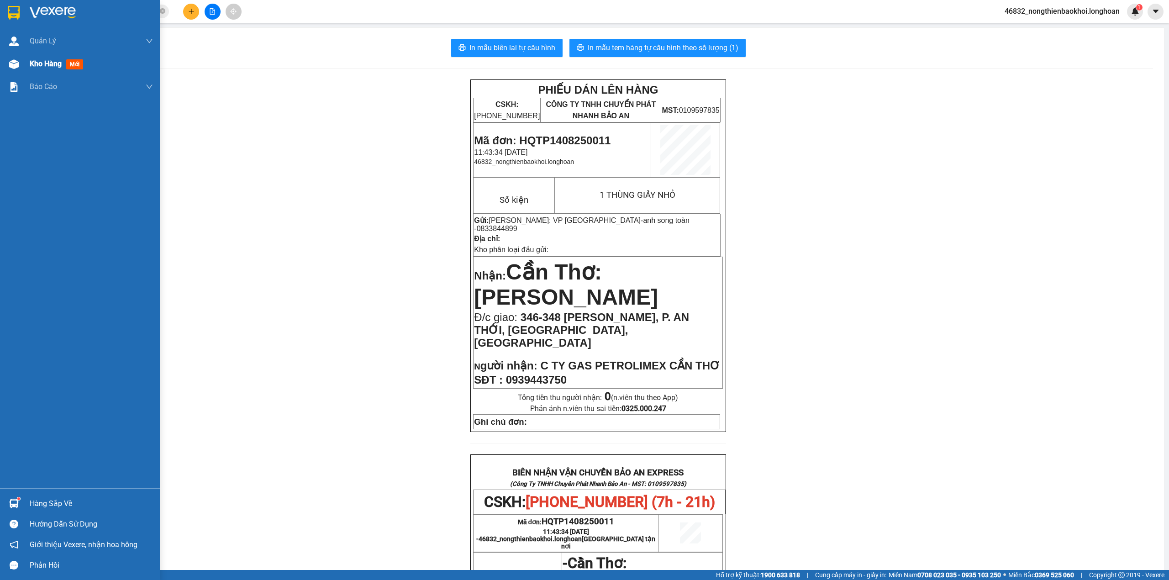
click at [10, 58] on div at bounding box center [14, 64] width 16 height 16
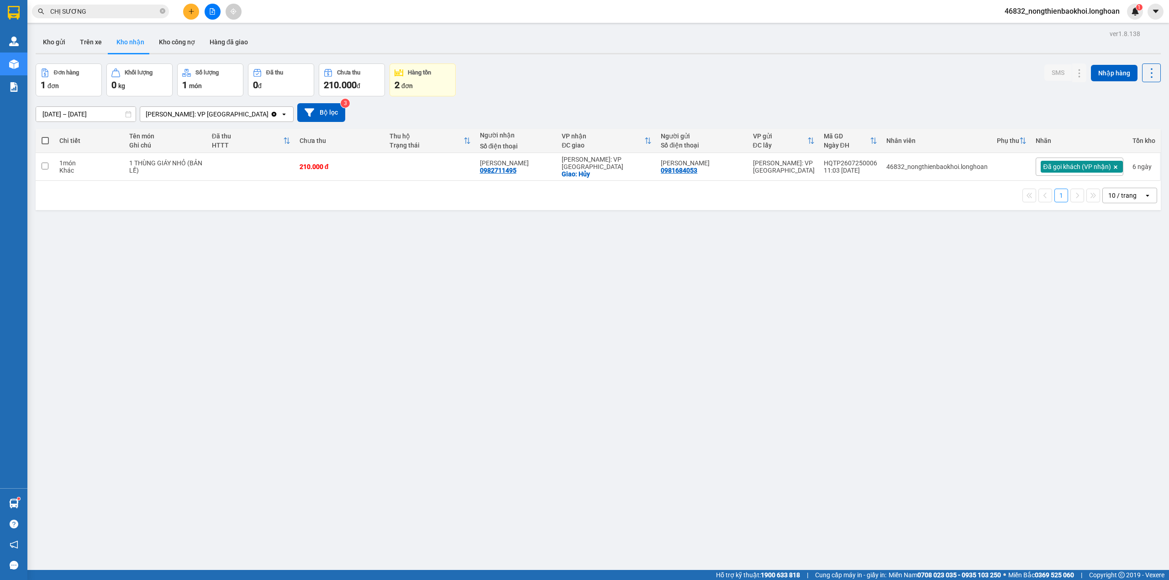
click at [570, 81] on div "Đơn hàng 1 đơn Khối lượng 0 kg Số lượng 1 món Đã thu 0 đ Chưa thu 210.000 đ Hàn…" at bounding box center [598, 79] width 1125 height 33
click at [48, 33] on button "Kho gửi" at bounding box center [54, 42] width 37 height 22
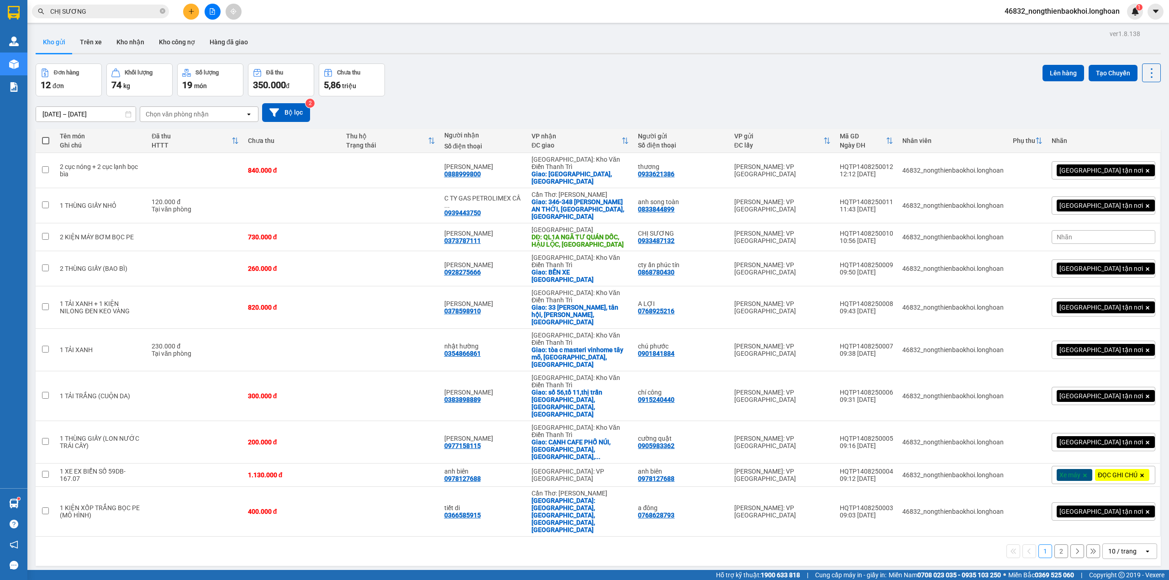
click at [577, 84] on div "Đơn hàng 12 đơn Khối lượng 74 kg Số lượng 19 món Đã thu 350.000 đ Chưa thu 5,86…" at bounding box center [598, 79] width 1125 height 33
click at [570, 86] on div "Đơn hàng 12 đơn Khối lượng 74 kg Số lượng 19 món Đã thu 350.000 đ Chưa thu 5,86…" at bounding box center [598, 79] width 1125 height 33
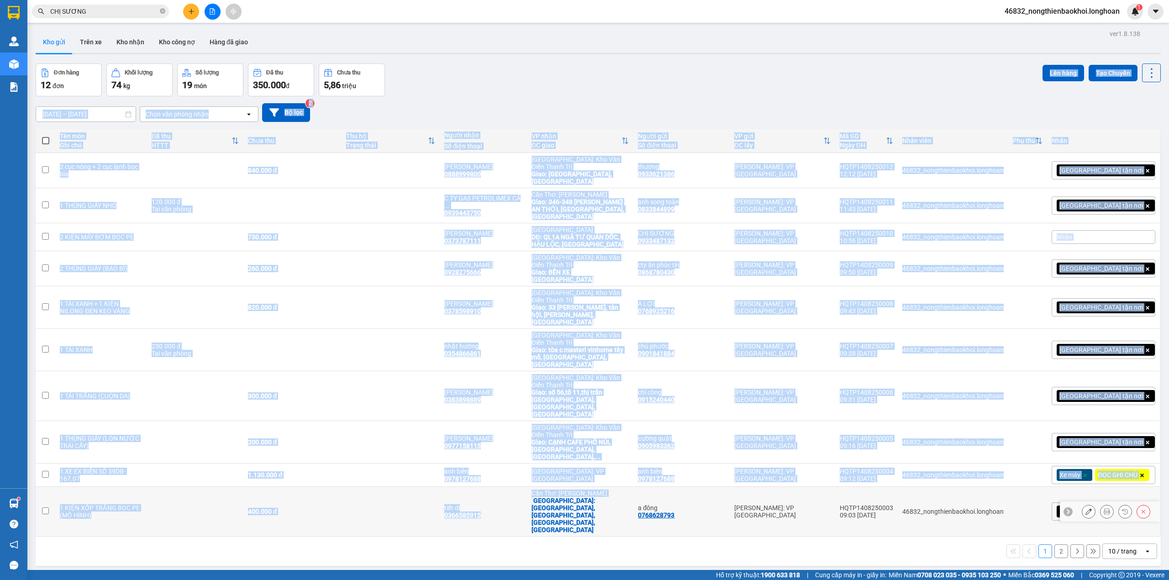
drag, startPoint x: 572, startPoint y: 84, endPoint x: 541, endPoint y: 493, distance: 410.4
click at [554, 463] on div "ver 1.8.138 Kho gửi Trên xe Kho nhận Kho công nợ Hàng đã giao Đơn hàng 12 đơn K…" at bounding box center [598, 317] width 1133 height 580
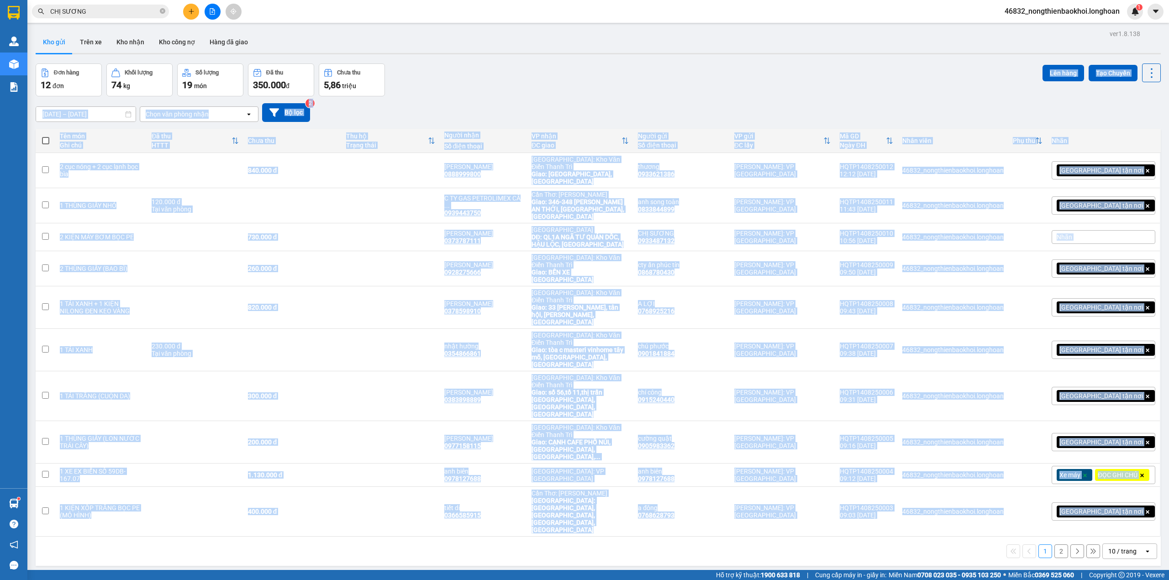
click at [491, 507] on div "ver 1.8.138 Kho gửi Trên xe Kho nhận Kho công nợ Hàng đã giao Đơn hàng 12 đơn K…" at bounding box center [598, 317] width 1133 height 580
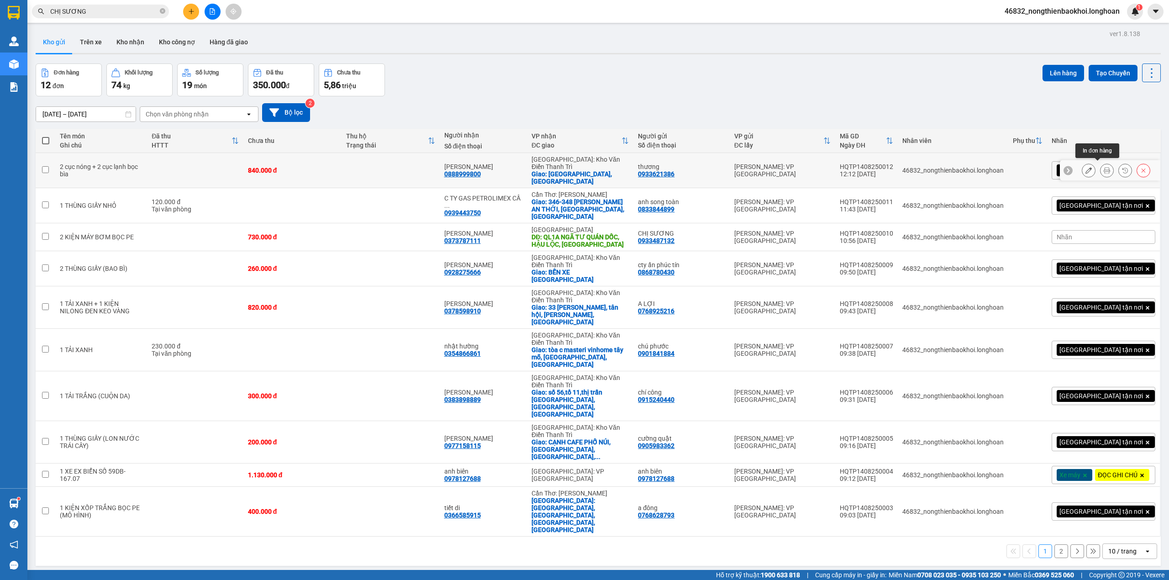
click at [1104, 167] on icon at bounding box center [1107, 170] width 6 height 6
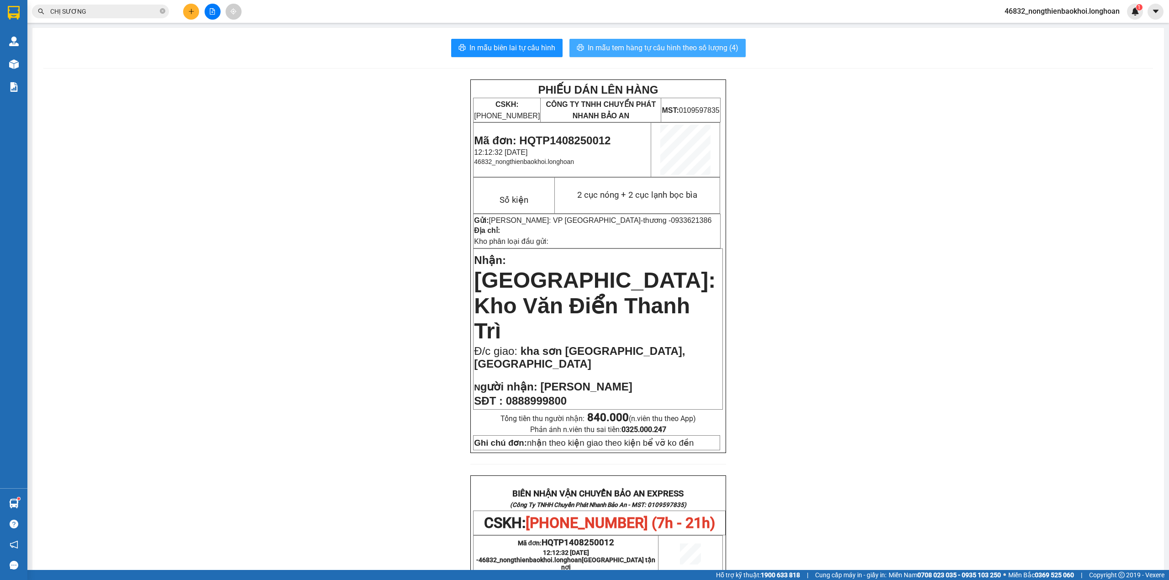
click at [645, 49] on span "In mẫu tem hàng tự cấu hình theo số lượng (4)" at bounding box center [663, 47] width 151 height 11
click at [347, 318] on div "PHIẾU DÁN LÊN HÀNG CSKH: 1900.06.88.33 CÔNG TY TNHH CHUYỂN PHÁT NHANH BẢO AN MS…" at bounding box center [598, 518] width 1110 height 878
drag, startPoint x: 384, startPoint y: 132, endPoint x: 364, endPoint y: 123, distance: 21.5
click at [384, 132] on div "PHIẾU DÁN LÊN HÀNG CSKH: [PHONE_NUMBER] CÔNG TY TNHH CHUYỂN PHÁT NHANH BẢO AN M…" at bounding box center [598, 518] width 1110 height 878
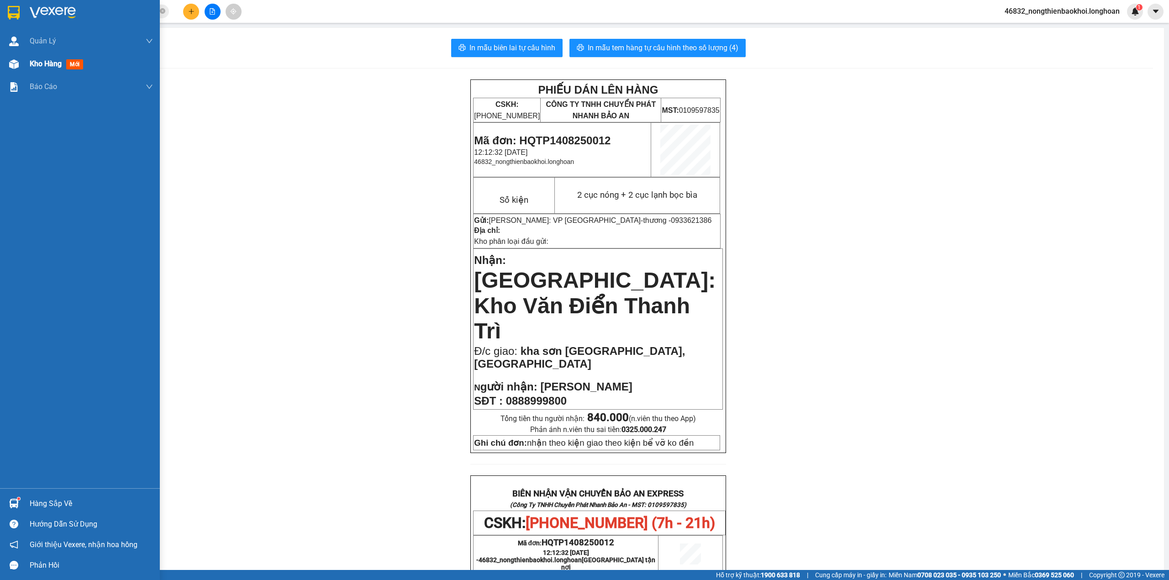
click at [24, 64] on div "Kho hàng mới" at bounding box center [80, 64] width 160 height 23
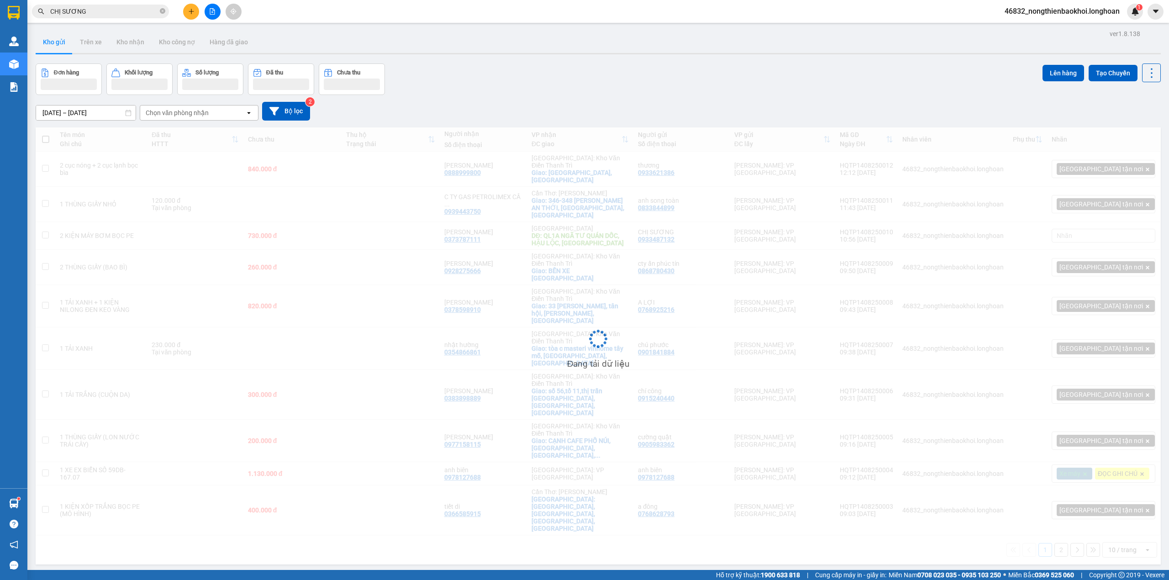
click at [593, 75] on div "Đơn hàng Khối lượng Số lượng Đã thu Chưa thu Lên hàng Tạo Chuyến" at bounding box center [598, 79] width 1125 height 32
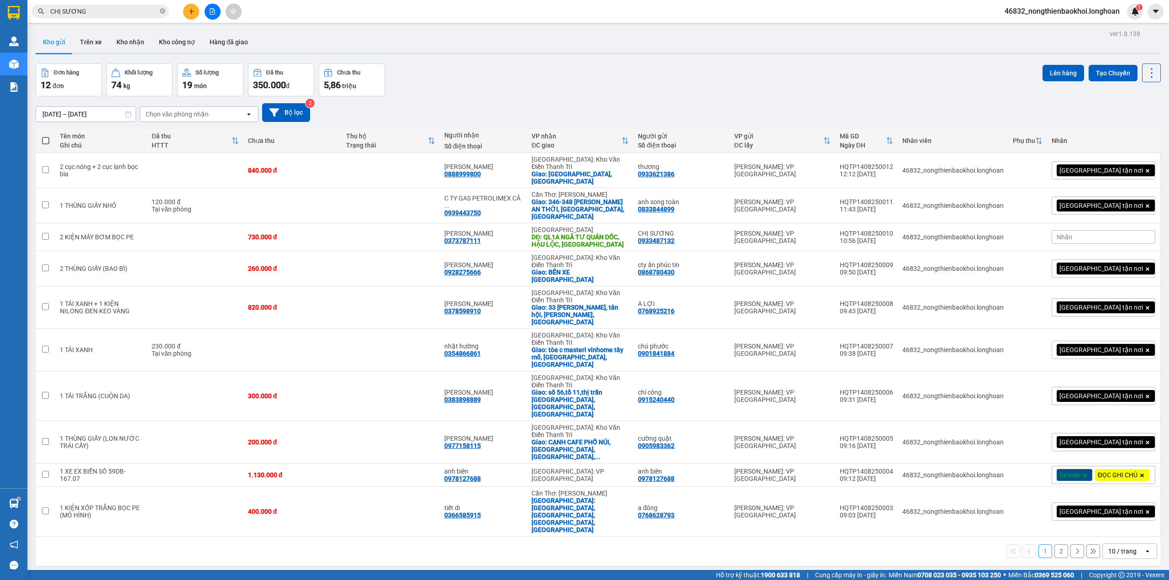
click at [598, 75] on div "Đơn hàng 12 đơn Khối lượng 74 kg Số lượng 19 món Đã thu 350.000 đ Chưa thu 5,86…" at bounding box center [598, 79] width 1125 height 33
click at [507, 481] on div "ver 1.8.138 Kho gửi Trên xe Kho nhận Kho công nợ Hàng đã giao Đơn hàng 12 đơn K…" at bounding box center [598, 317] width 1133 height 580
click at [189, 10] on icon "plus" at bounding box center [191, 11] width 6 height 6
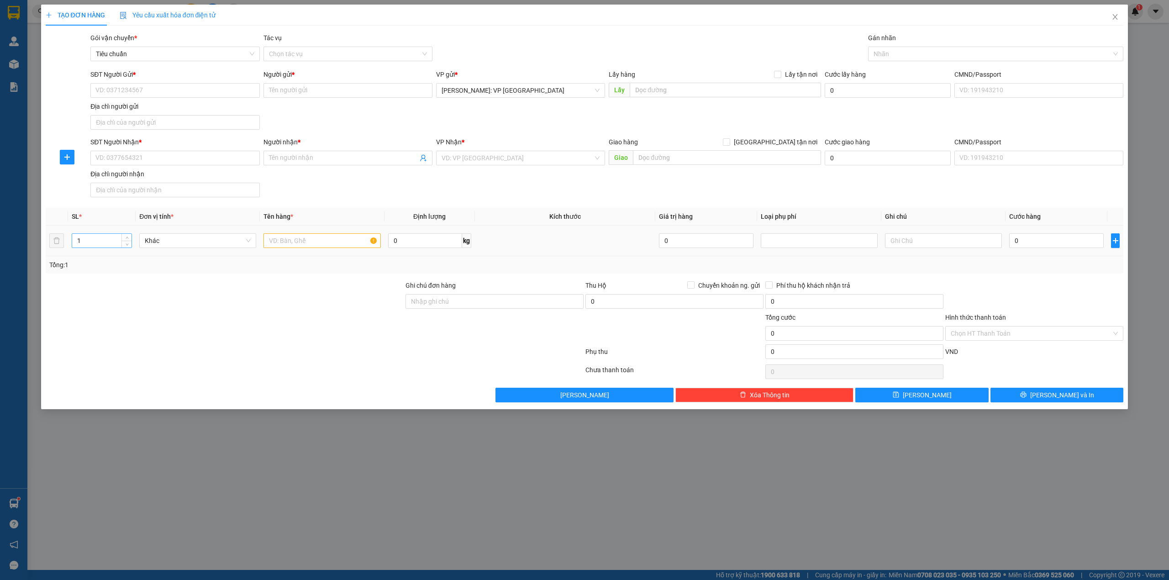
click at [124, 234] on div "1" at bounding box center [102, 240] width 60 height 15
type input "2"
click at [125, 240] on span "up" at bounding box center [126, 238] width 5 height 5
click at [297, 245] on input "text" at bounding box center [322, 240] width 117 height 15
type input "2 thùng giấy to (tủ lạnh)"
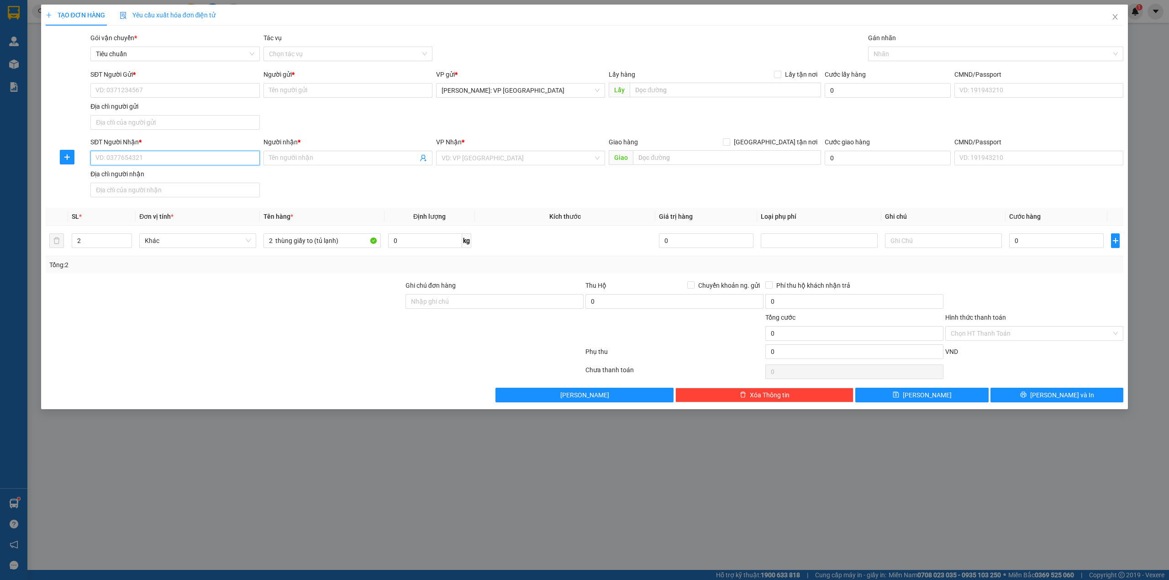
click at [147, 154] on input "SĐT Người Nhận *" at bounding box center [174, 158] width 169 height 15
type input "0325235559"
click at [266, 159] on span at bounding box center [348, 158] width 169 height 15
type input "thủy hoàng nguyên"
click at [498, 158] on input "search" at bounding box center [518, 158] width 152 height 14
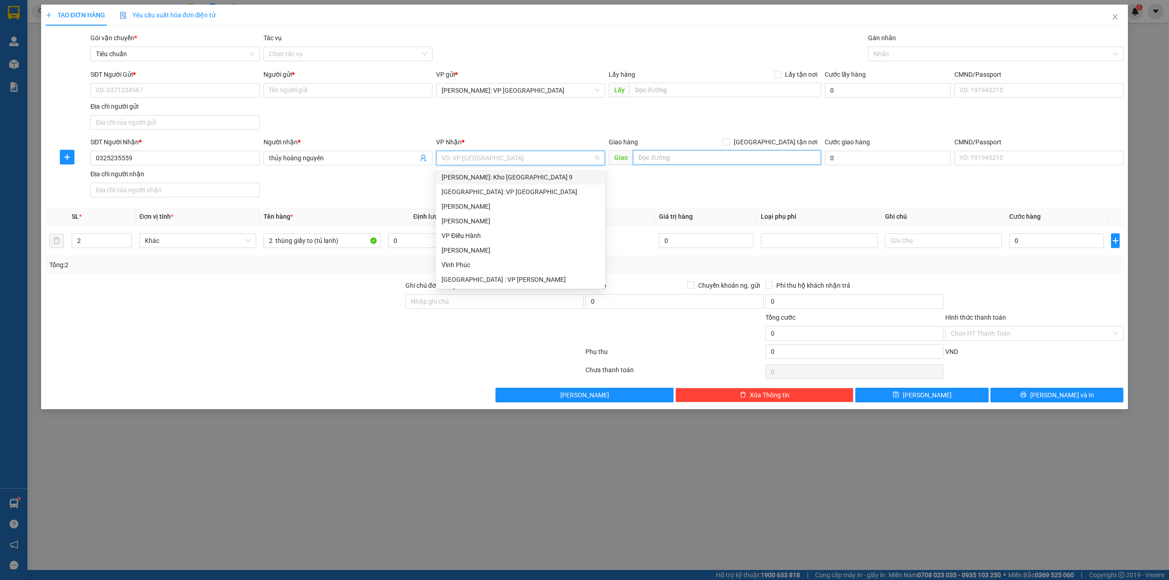
click at [694, 153] on input "text" at bounding box center [727, 157] width 188 height 15
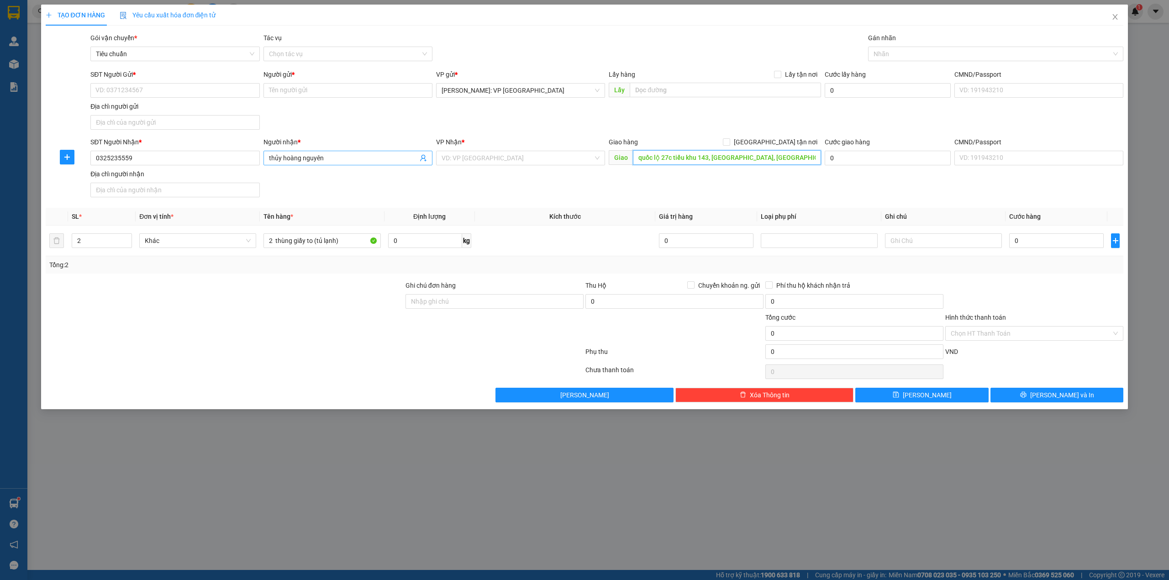
type input "quốc lộ 27c tiểu khu 143, đasar, lạc dương, lâm đồng"
click at [342, 154] on input "thủy hoàng nguyên" at bounding box center [343, 158] width 149 height 10
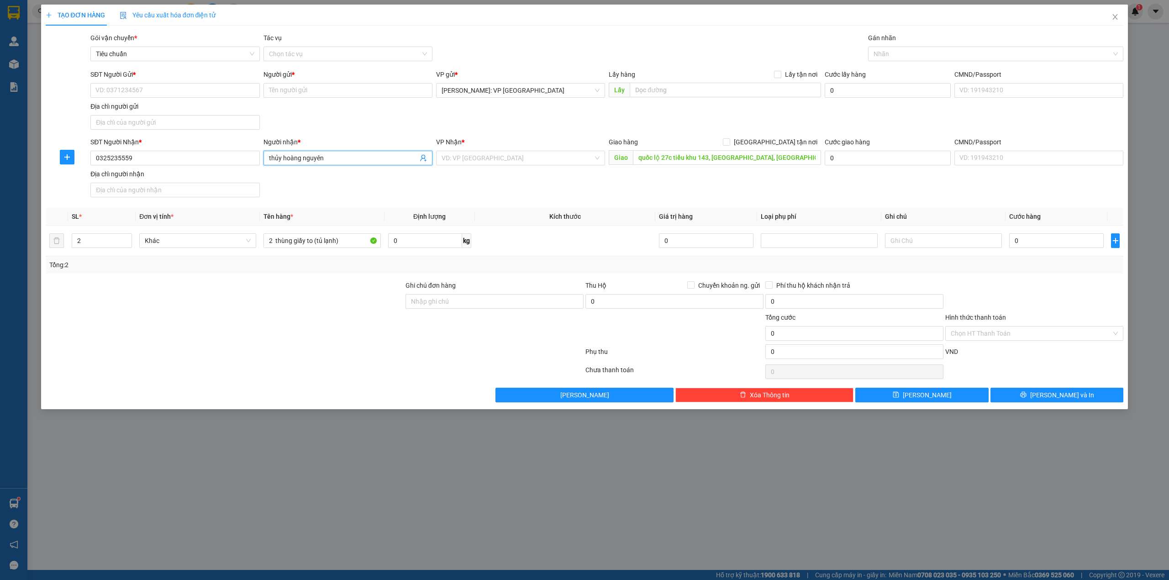
click at [342, 154] on input "thủy hoàng nguyên" at bounding box center [343, 158] width 149 height 10
type input "hữu"
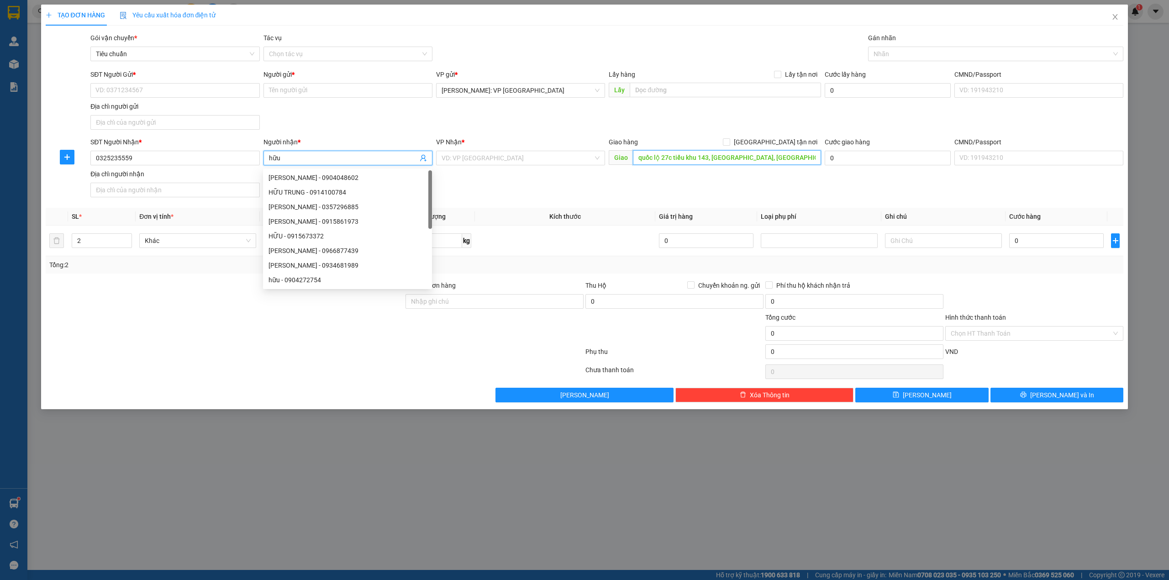
click at [639, 156] on input "quốc lộ 27c tiểu khu 143, đasar, lạc dương, lâm đồng" at bounding box center [727, 157] width 188 height 15
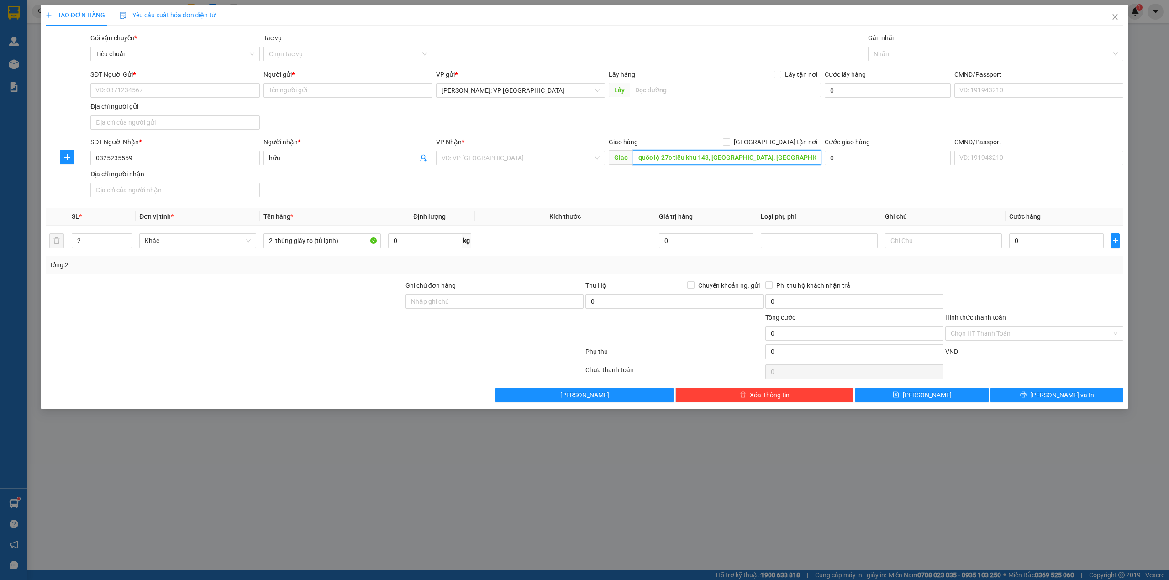
click at [639, 156] on input "quốc lộ 27c tiểu khu 143, đasar, lạc dương, lâm đồng" at bounding box center [727, 157] width 188 height 15
click at [640, 158] on input "quốc lộ 27c tiểu khu 143, đasar, lạc dương, lâm đồng" at bounding box center [727, 157] width 188 height 15
paste input "thủy hoàng nguyên"
type input "cây xăng thủy hoàng nguyên - quốc lộ 27c tiểu khu 143, đasar, lạc dương, lâm đồ…"
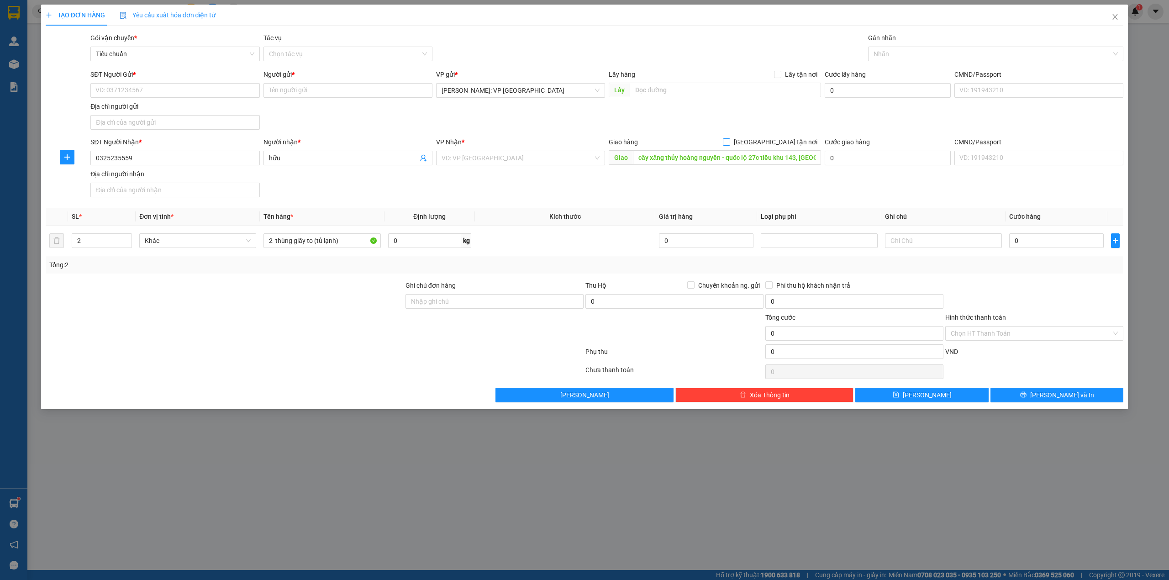
click at [782, 143] on span "[GEOGRAPHIC_DATA] tận nơi" at bounding box center [775, 142] width 91 height 10
click at [729, 143] on input "[GEOGRAPHIC_DATA] tận nơi" at bounding box center [726, 141] width 6 height 6
checkbox input "true"
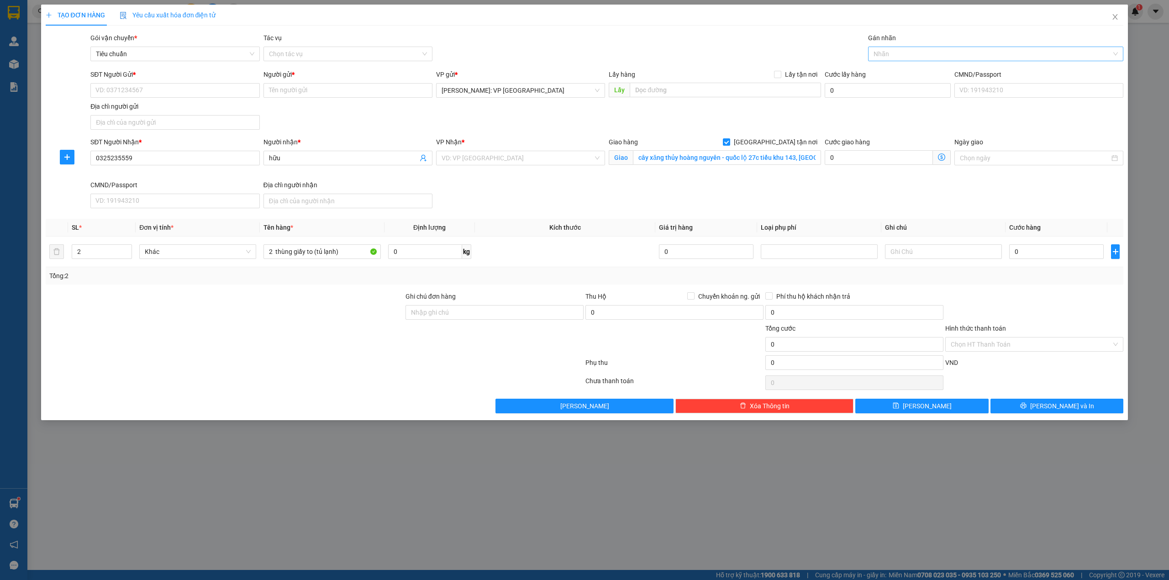
click at [916, 55] on div at bounding box center [992, 53] width 242 height 11
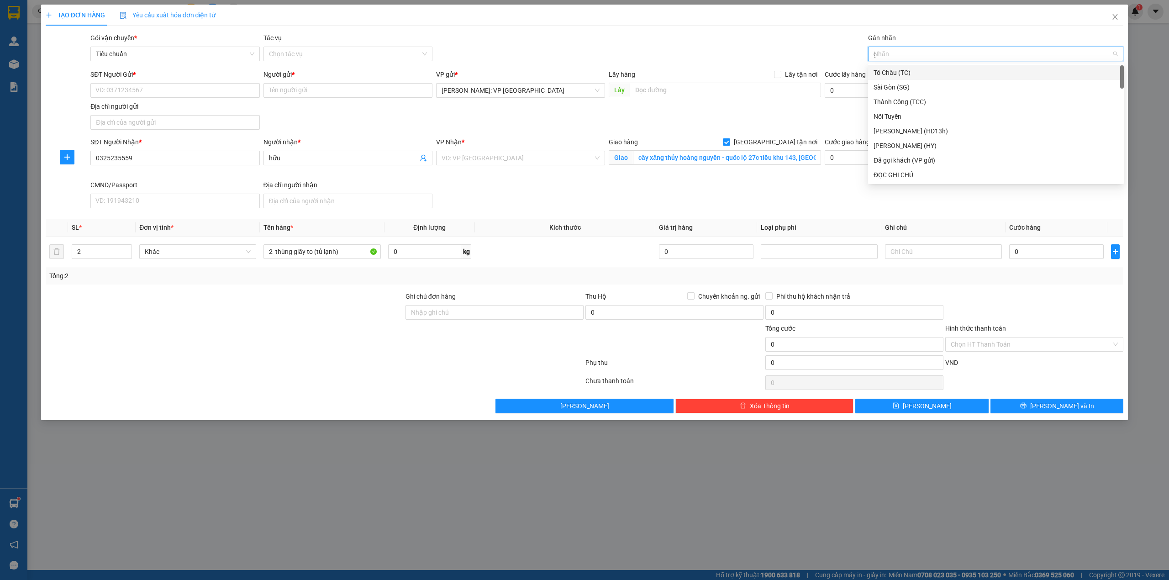
type input "gi"
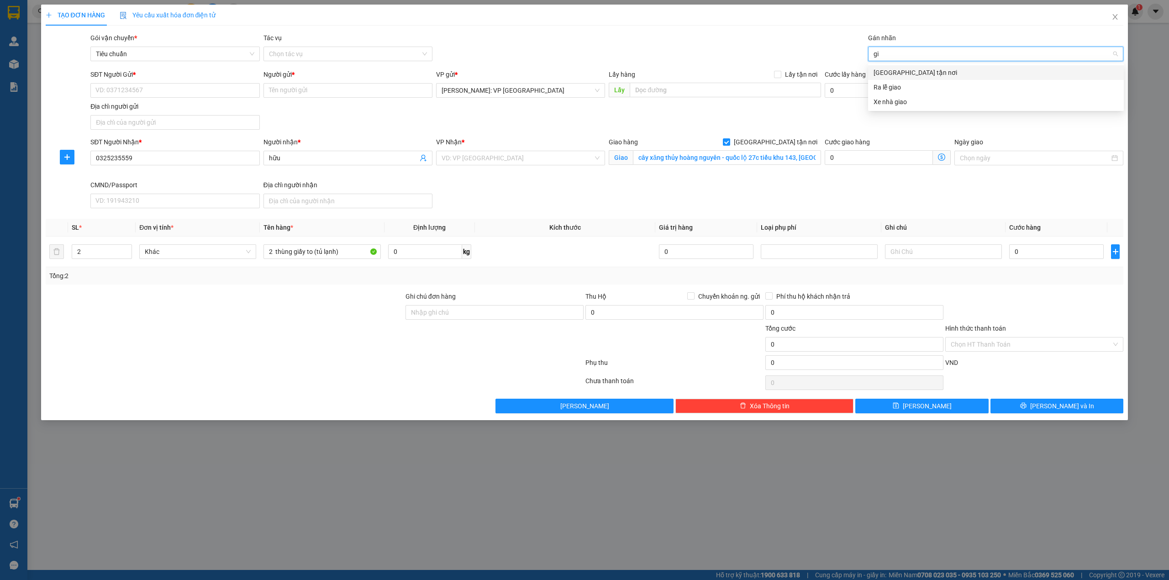
click at [916, 66] on div "[GEOGRAPHIC_DATA] tận nơi" at bounding box center [996, 72] width 256 height 15
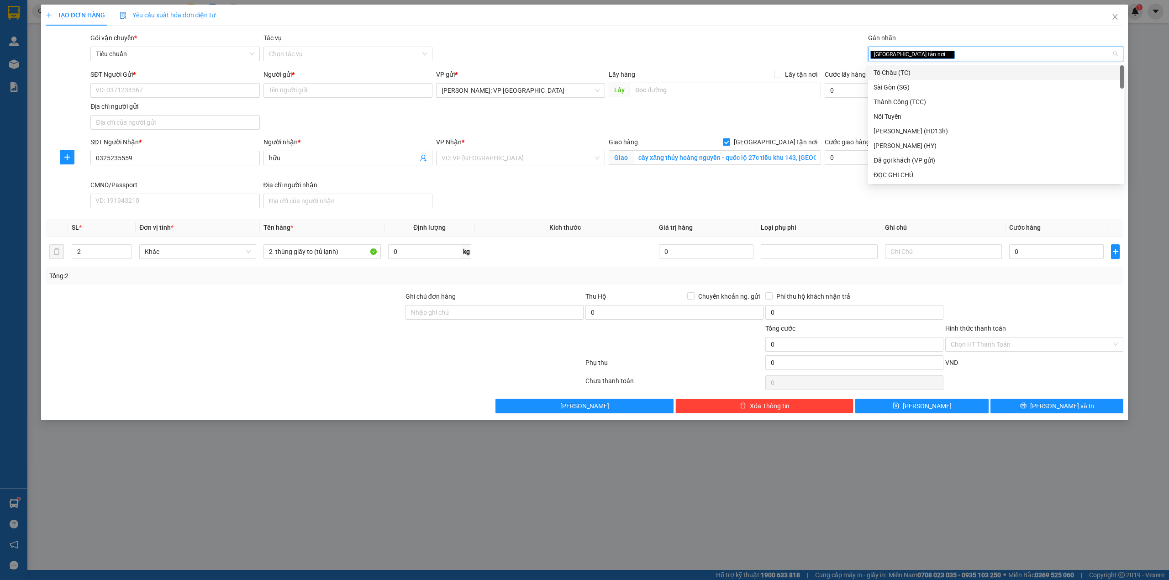
click at [690, 37] on div "Gói vận chuyển * Tiêu chuẩn Tác vụ Chọn tác vụ Gán nhãn Giao tận nơi" at bounding box center [607, 49] width 1037 height 32
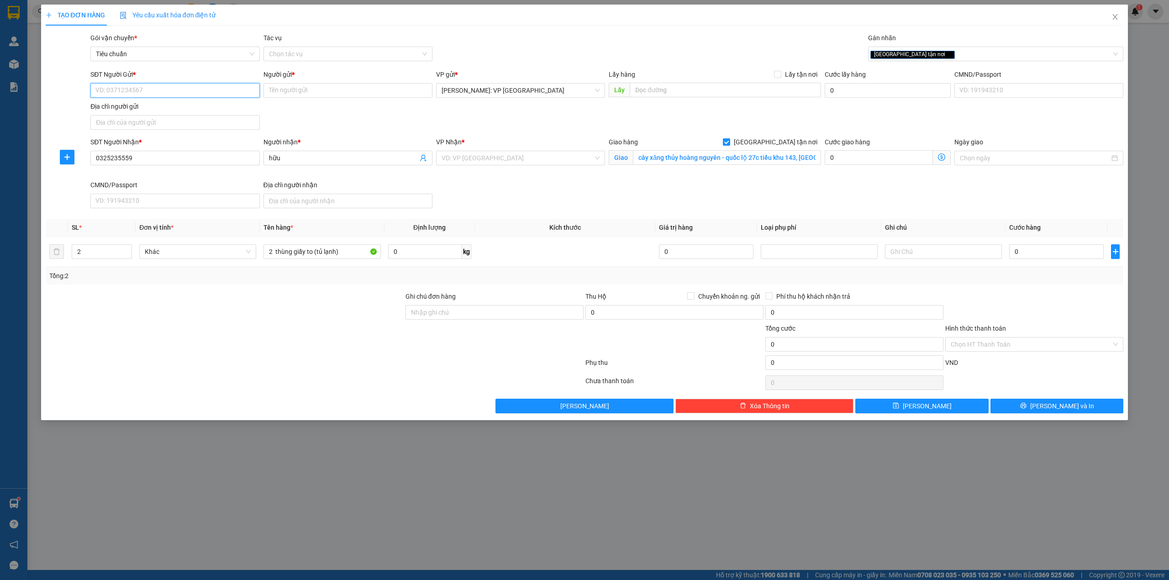
click at [203, 96] on input "SĐT Người Gửi *" at bounding box center [174, 90] width 169 height 15
type input "0919779068"
click at [212, 104] on div "0919779068 - CTY NAM SAPA -0916300900" at bounding box center [175, 109] width 158 height 10
type input "CTY NAM SAPA -0916300900"
type input "0919779068"
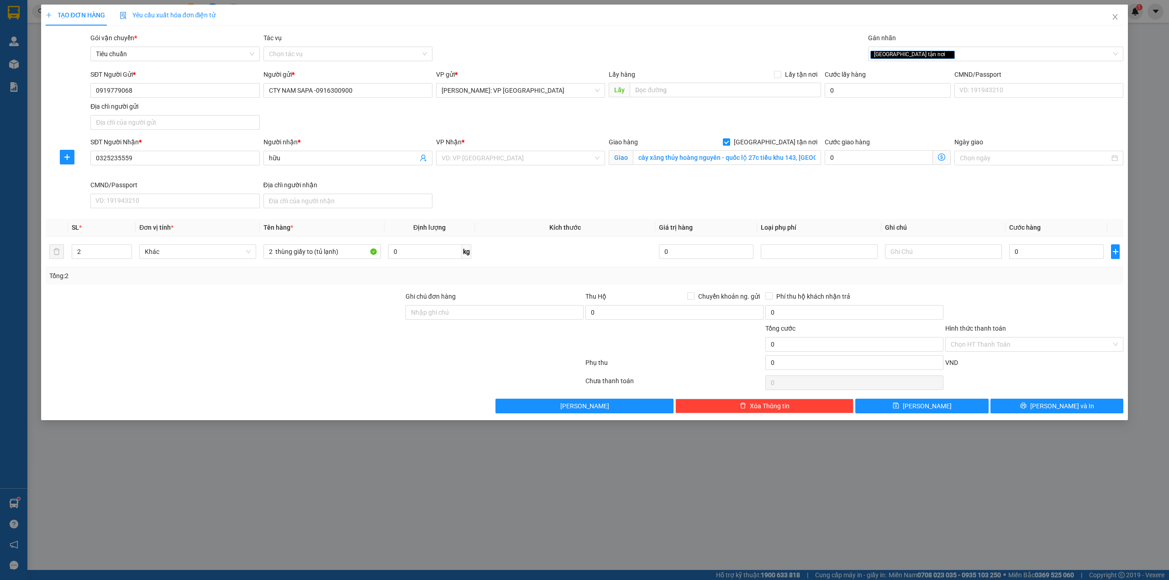
click at [396, 122] on div "SĐT Người Gửi * 0919779068 0919779068 Người gửi * CTY NAM SAPA -0916300900 VP g…" at bounding box center [607, 101] width 1037 height 64
click at [538, 154] on input "search" at bounding box center [518, 158] width 152 height 14
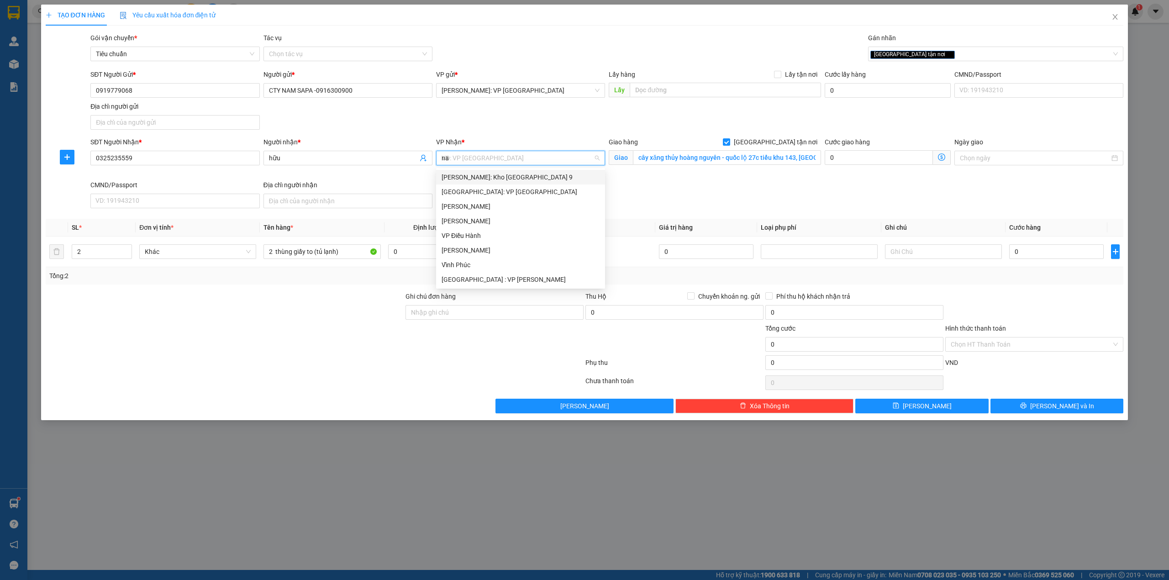
type input "nam"
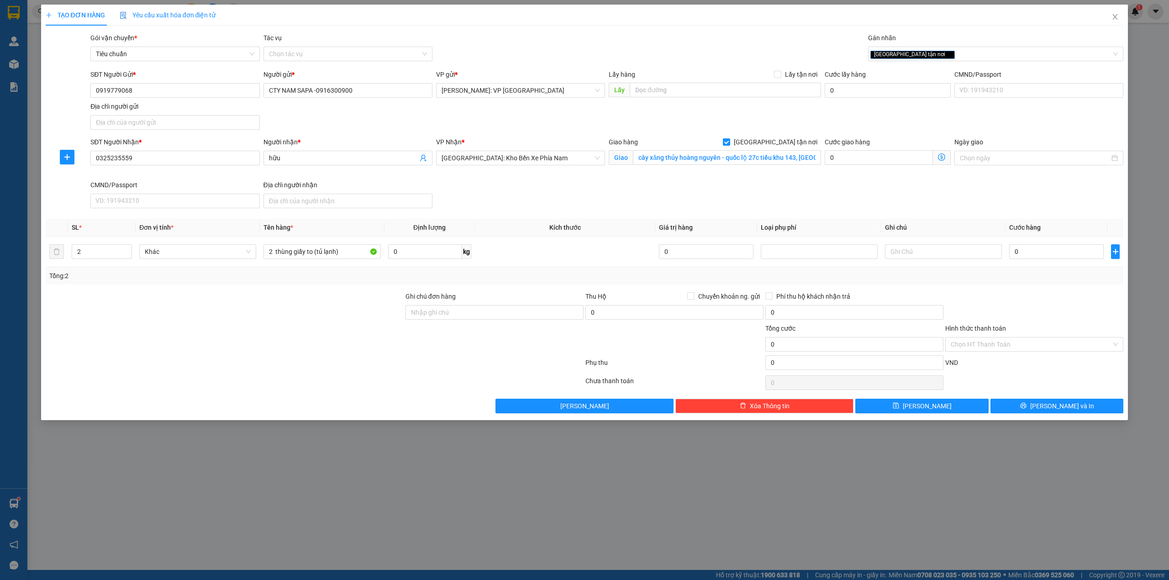
click at [251, 293] on div at bounding box center [225, 307] width 360 height 32
click at [477, 215] on div "Transit Pickup Surcharge Ids Transit Deliver Surcharge Ids Transit Deliver Surc…" at bounding box center [585, 223] width 1078 height 380
click at [1051, 258] on input "0" at bounding box center [1056, 251] width 95 height 15
type input "1"
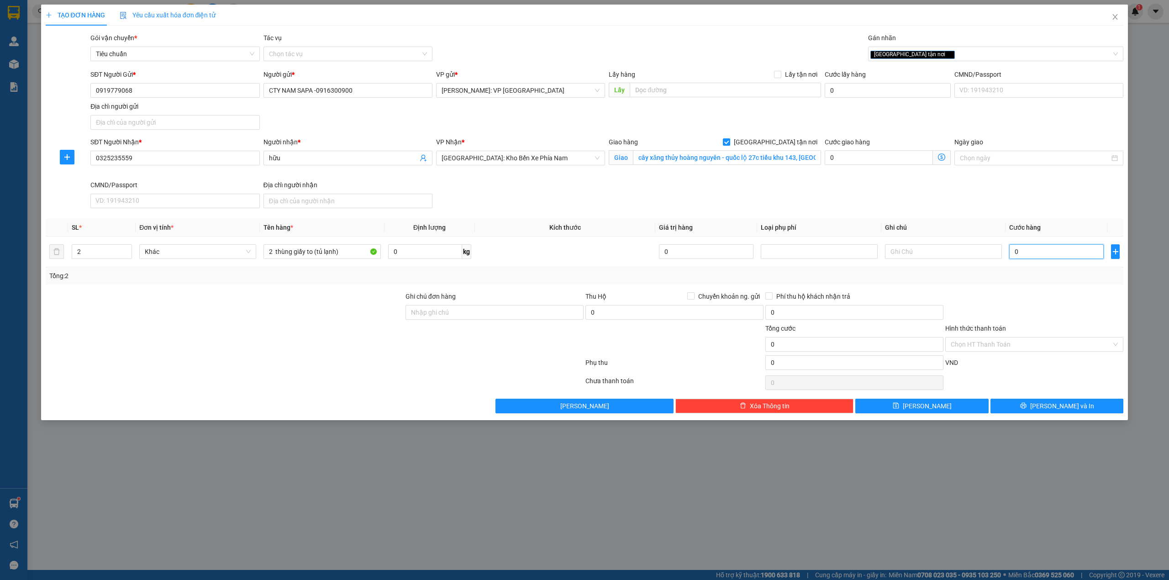
type input "1"
type input "19"
type input "190"
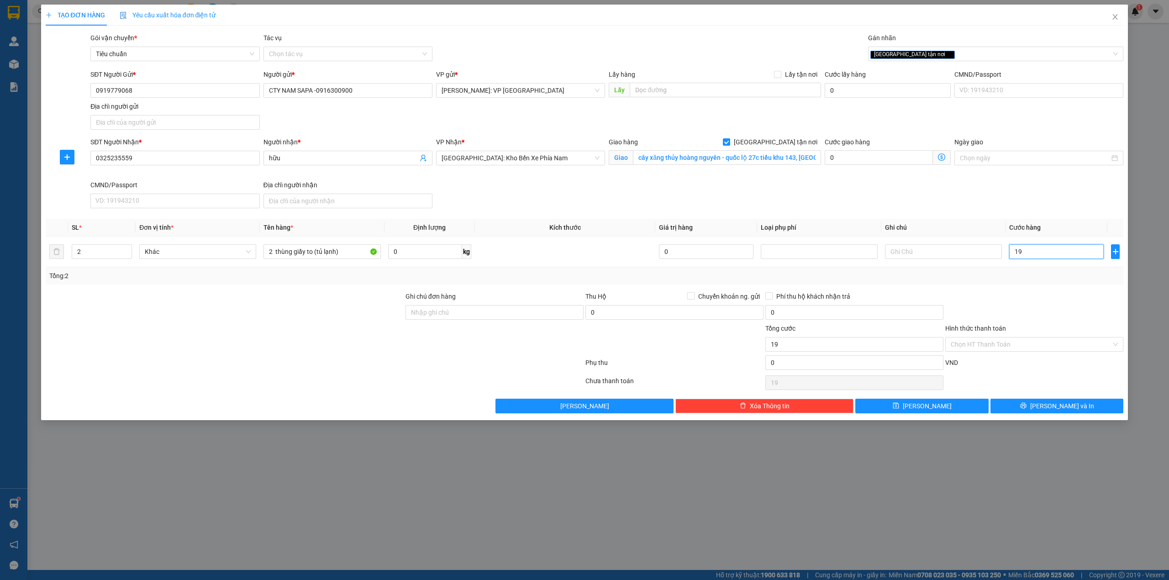
type input "190"
type input "1.900"
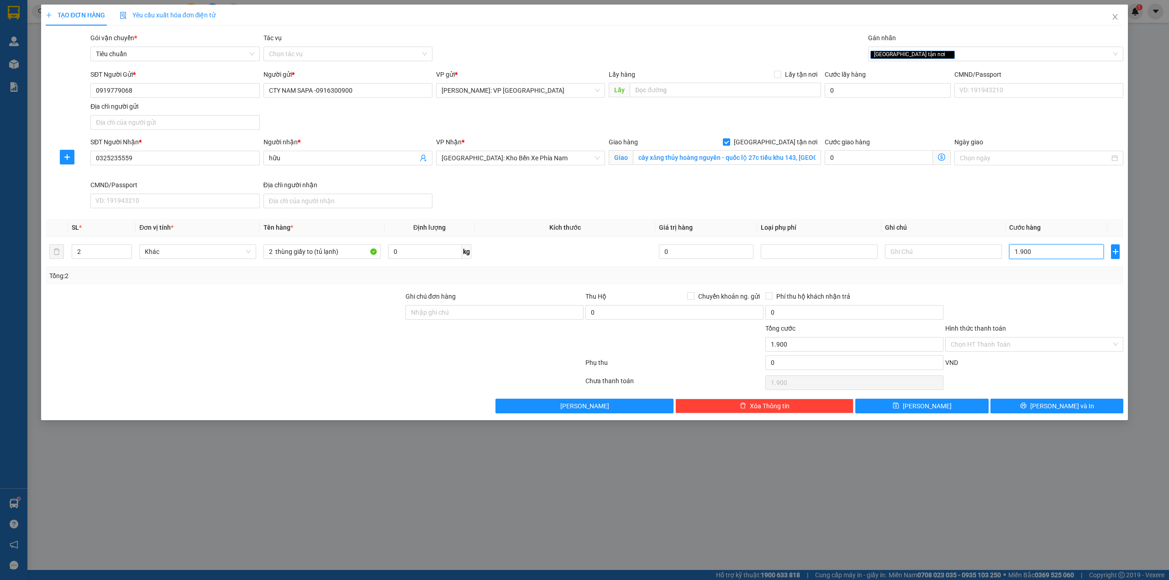
type input "19.000"
type input "190.000"
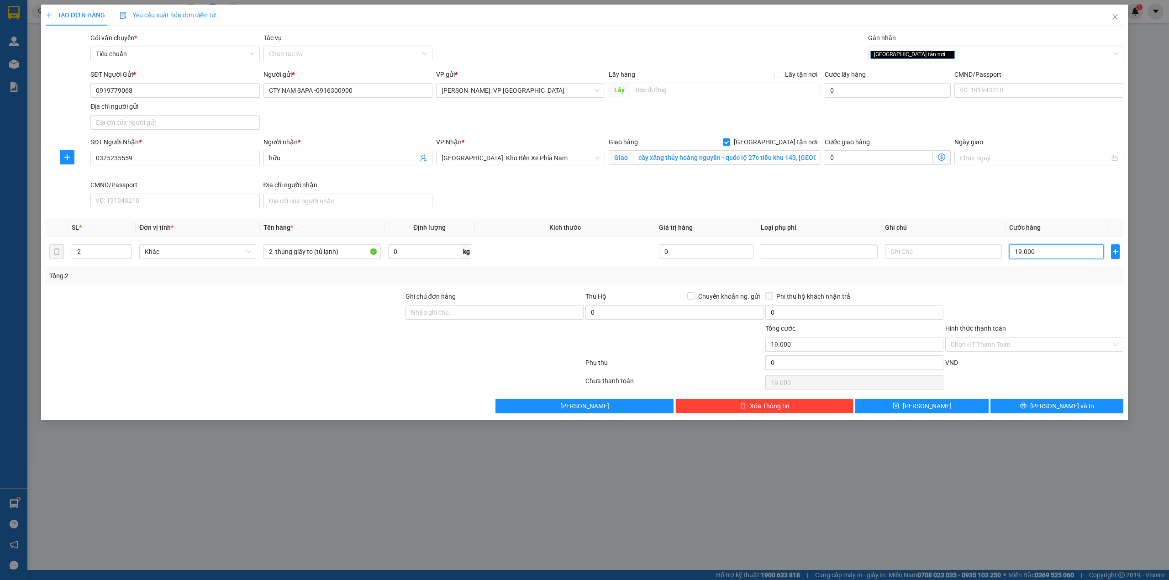
type input "190.000"
type input "1.900.000"
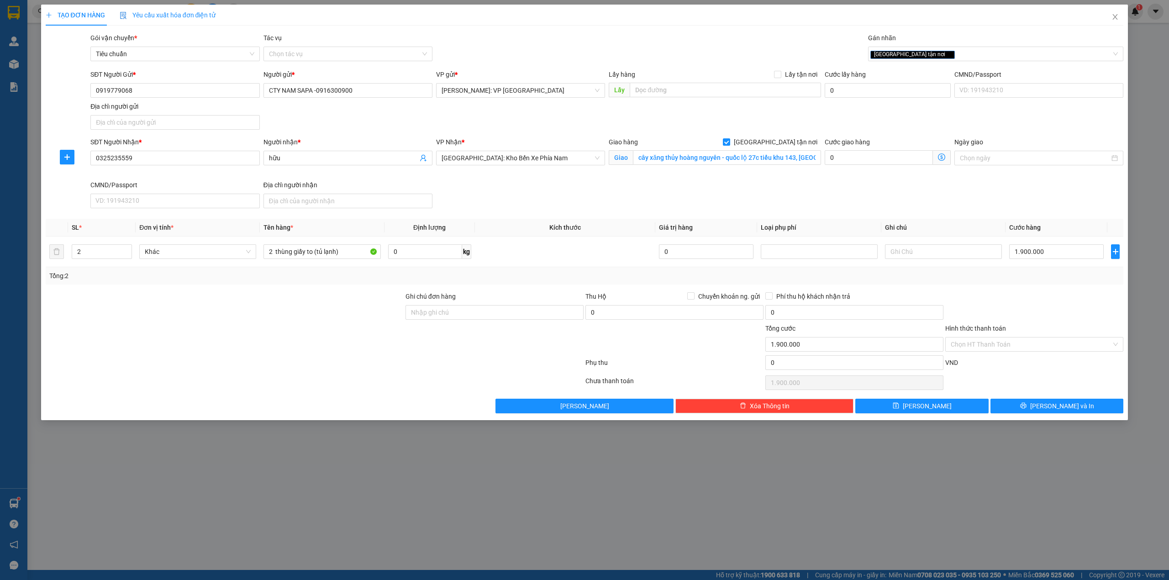
click at [980, 185] on div "SĐT Người Nhận * 0325235559 Người nhận * hữu VP Nhận * Nha Trang: Kho Bến Xe Ph…" at bounding box center [607, 174] width 1037 height 75
click at [998, 289] on div "Transit Pickup Surcharge Ids Transit Deliver Surcharge Ids Transit Deliver Surc…" at bounding box center [585, 223] width 1078 height 380
click at [1052, 288] on div "Transit Pickup Surcharge Ids Transit Deliver Surcharge Ids Transit Deliver Surc…" at bounding box center [585, 223] width 1078 height 380
click at [1016, 306] on div at bounding box center [1035, 307] width 180 height 32
click at [1027, 408] on icon "printer" at bounding box center [1023, 405] width 6 height 6
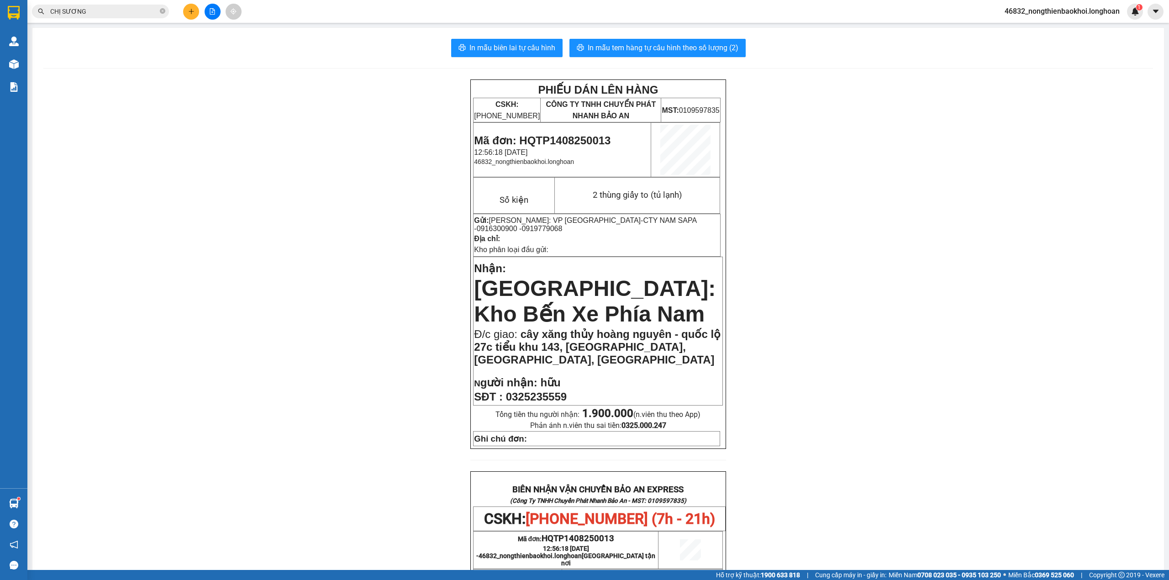
click at [522, 229] on span "0919779068" at bounding box center [542, 229] width 41 height 8
click at [522, 227] on span "0919779068" at bounding box center [542, 229] width 41 height 8
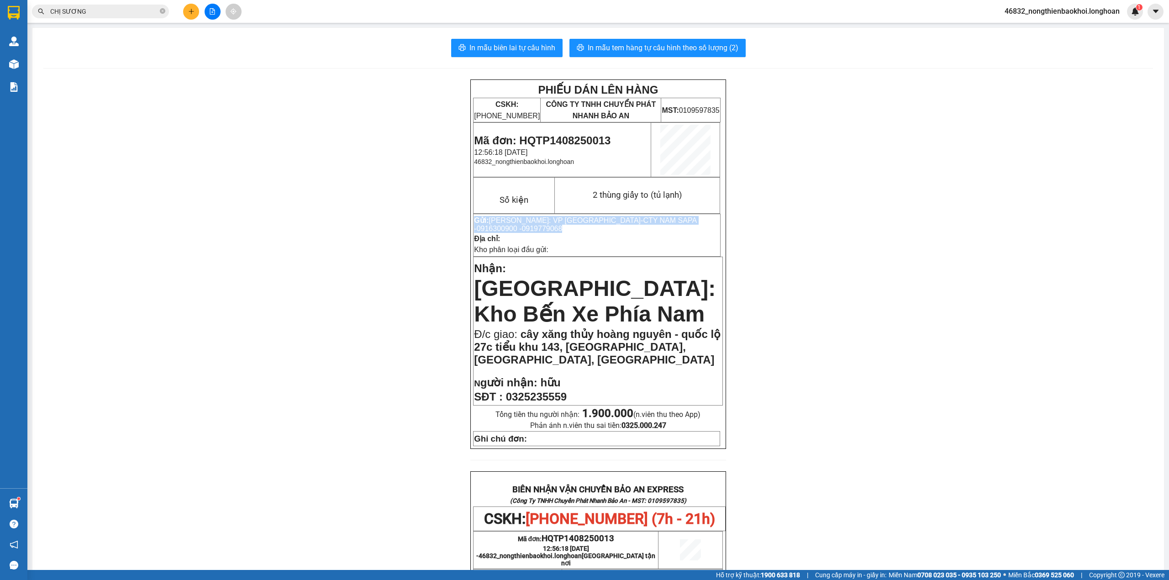
click at [522, 227] on span "0919779068" at bounding box center [542, 229] width 41 height 8
click at [543, 238] on p "Địa chỉ:" at bounding box center [597, 238] width 246 height 9
click at [522, 231] on span "0919779068" at bounding box center [542, 229] width 41 height 8
copy span "0919779068"
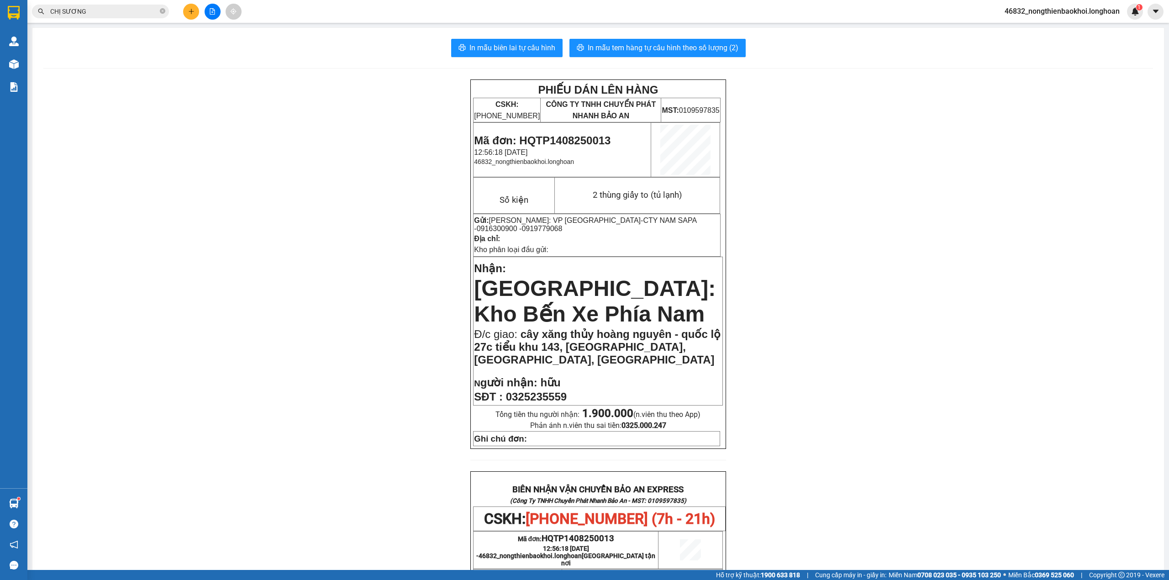
click at [388, 296] on div "PHIẾU DÁN LÊN HÀNG CSKH: 1900.06.88.33 CÔNG TY TNHH CHUYỂN PHÁT NHANH BẢO AN MS…" at bounding box center [598, 521] width 1110 height 884
click at [330, 291] on div "PHIẾU DÁN LÊN HÀNG CSKH: 1900.06.88.33 CÔNG TY TNHH CHUYỂN PHÁT NHANH BẢO AN MS…" at bounding box center [598, 521] width 1110 height 884
click at [652, 48] on span "In mẫu tem hàng tự cấu hình theo số lượng (2)" at bounding box center [663, 47] width 151 height 11
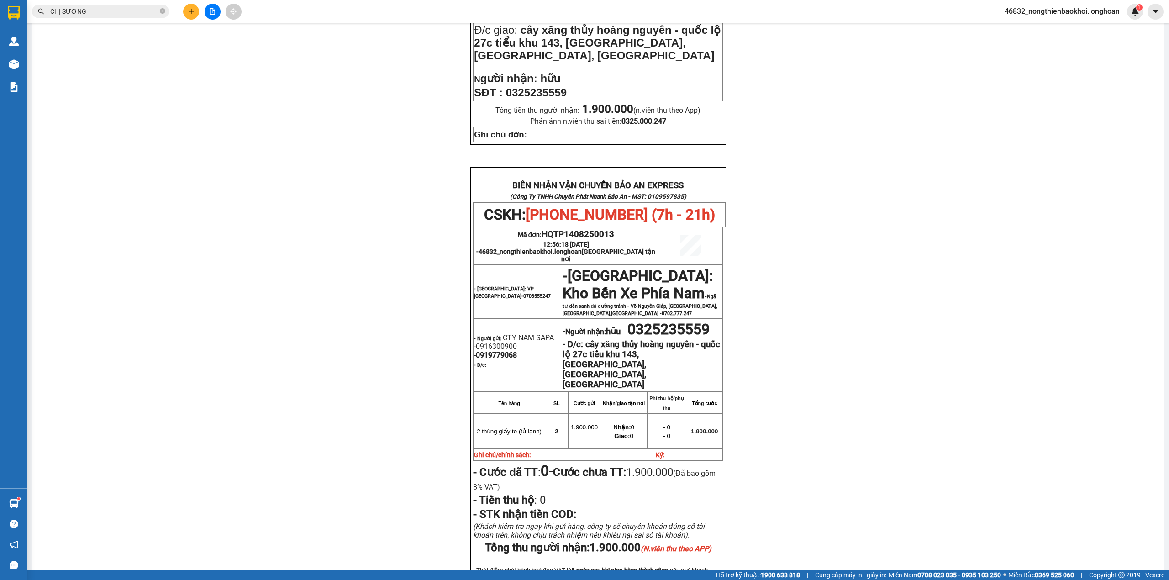
scroll to position [365, 0]
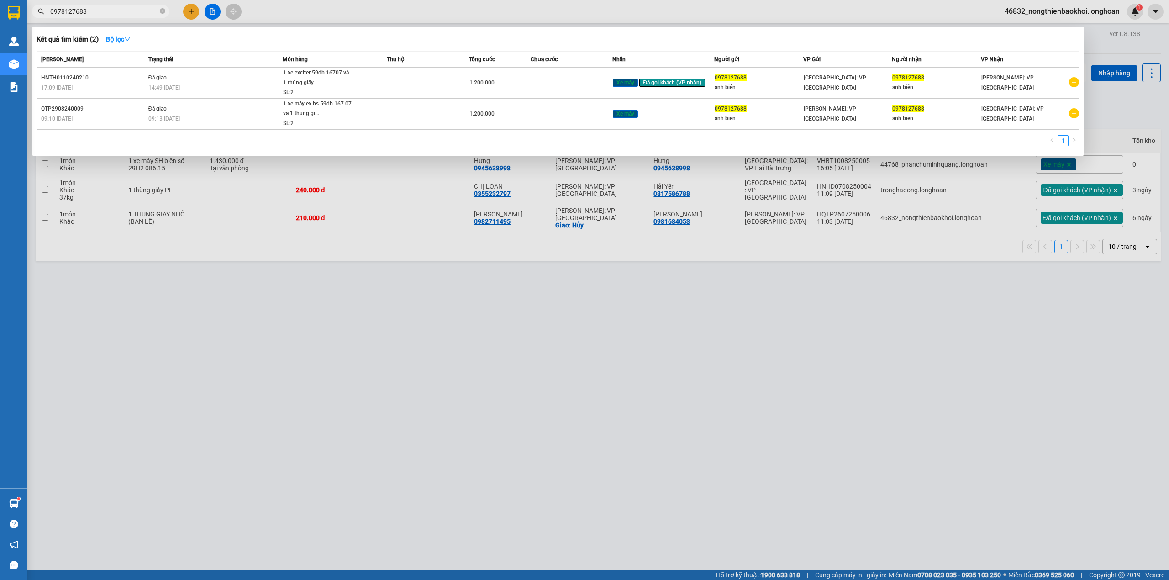
click at [117, 13] on input "0978127688" at bounding box center [104, 11] width 108 height 10
click at [117, 11] on input "0978127688" at bounding box center [104, 11] width 108 height 10
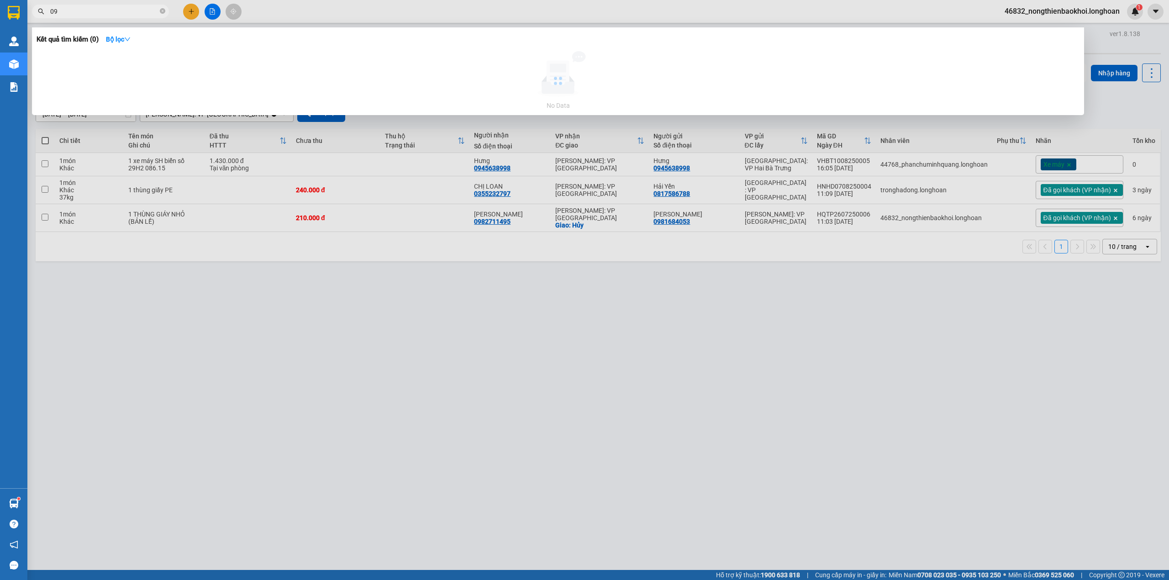
type input "0"
